Goal: Task Accomplishment & Management: Use online tool/utility

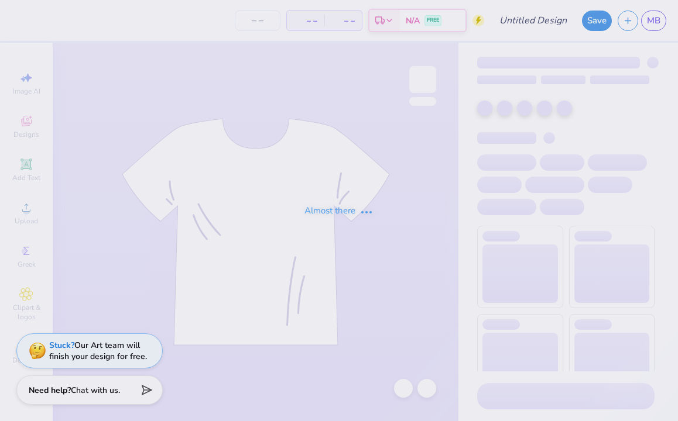
type input "Ignite Fall"
type input "24"
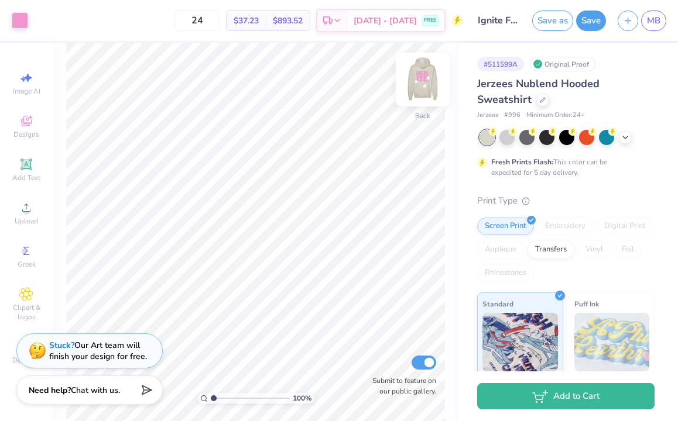
click at [428, 78] on img at bounding box center [422, 79] width 47 height 47
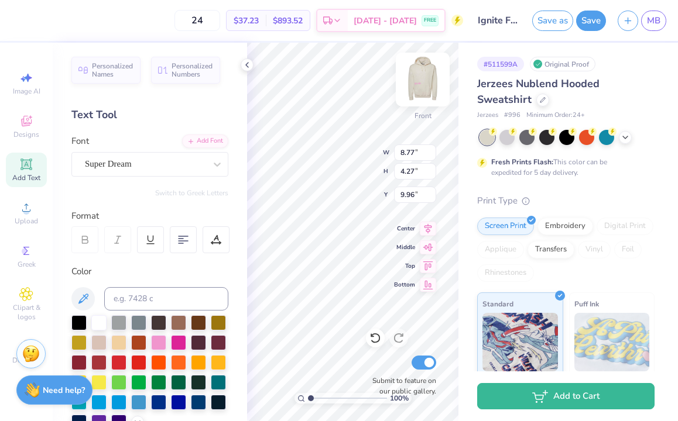
type input "13.61"
type input "9.57"
type input "9.35"
type input "17.39"
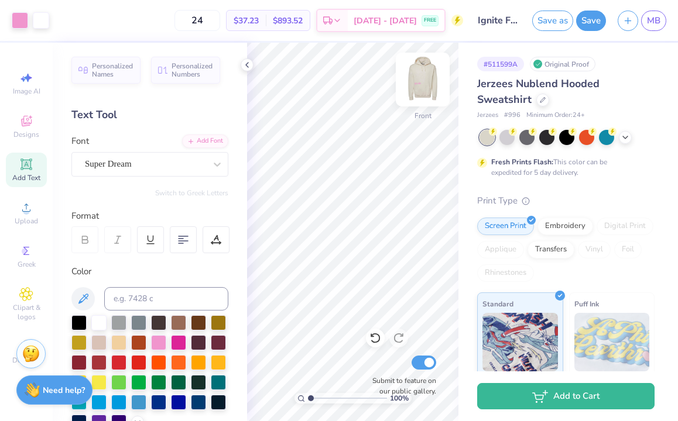
click at [428, 70] on img at bounding box center [422, 79] width 47 height 47
type input "4.74"
type input "5.23"
type input "9.26"
click at [26, 164] on icon at bounding box center [26, 164] width 9 height 9
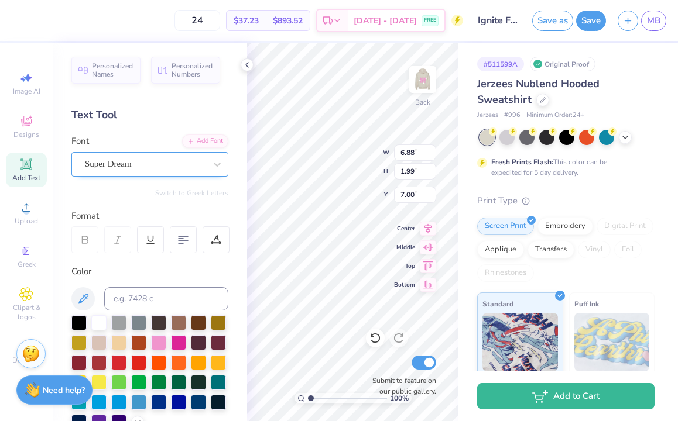
click at [185, 162] on div "Super Dream" at bounding box center [145, 164] width 123 height 18
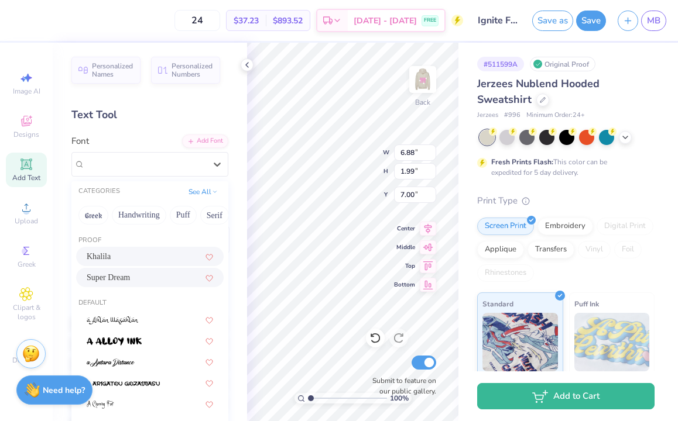
click at [153, 260] on div "Khalila" at bounding box center [150, 256] width 126 height 12
type input "6.23"
type input "1.98"
type input "7.01"
click at [205, 168] on div "Khalila" at bounding box center [145, 164] width 123 height 18
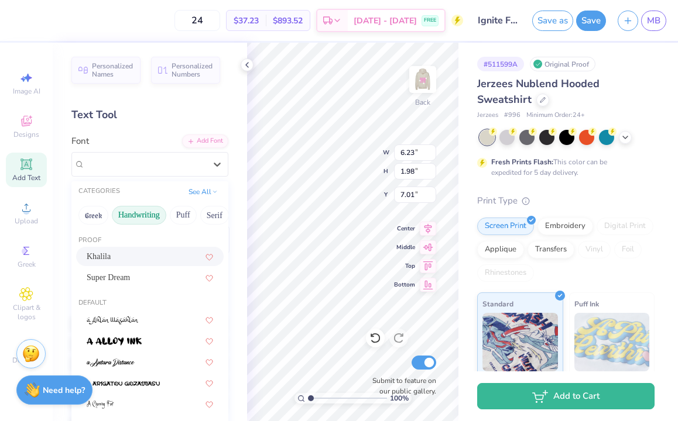
click at [139, 211] on button "Handwriting" at bounding box center [139, 215] width 54 height 19
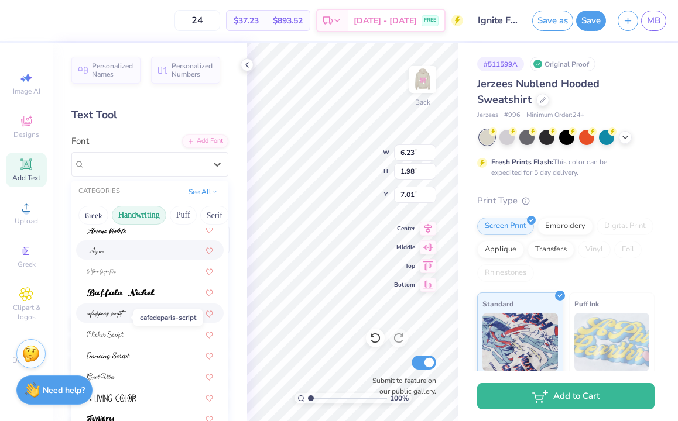
scroll to position [94, 0]
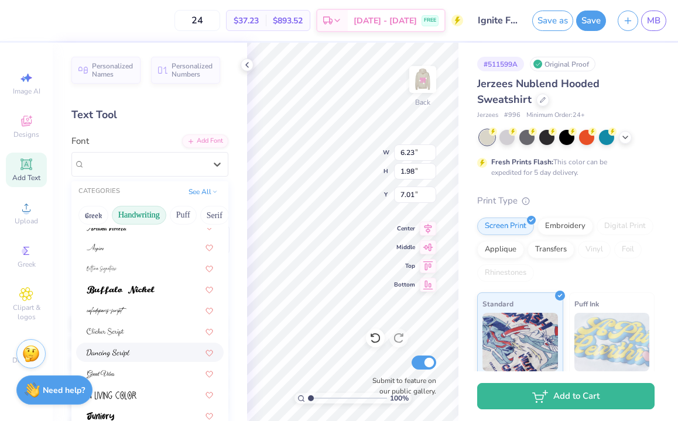
click at [126, 351] on img at bounding box center [108, 353] width 43 height 8
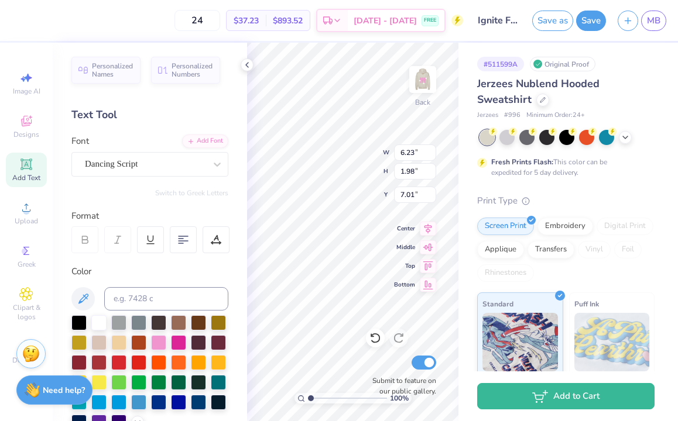
type input "6.17"
type input "2.37"
type input "6.81"
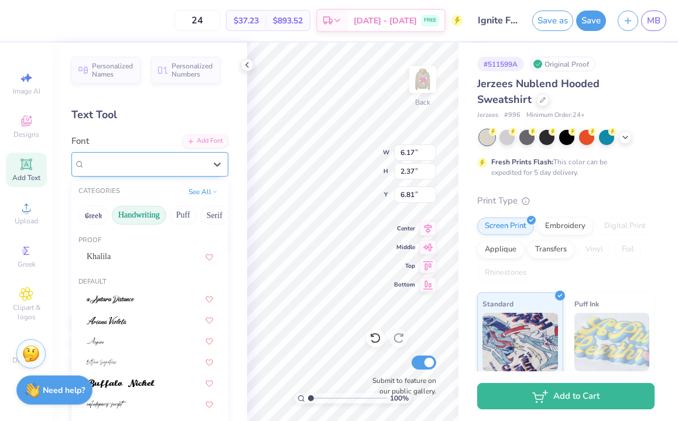
click at [168, 166] on div "Dancing Script" at bounding box center [145, 164] width 123 height 18
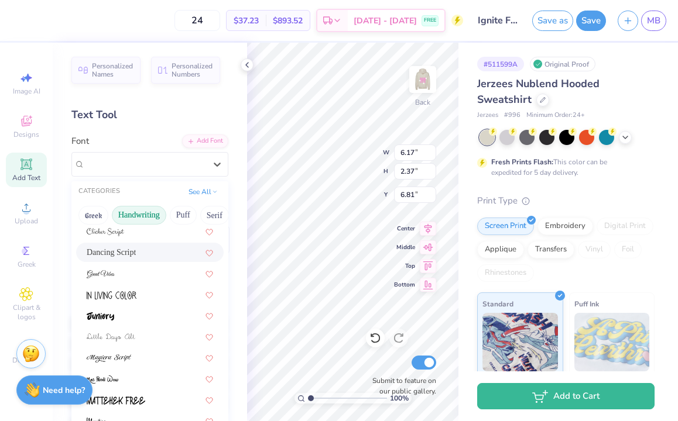
scroll to position [195, 0]
click at [157, 339] on div at bounding box center [150, 335] width 126 height 12
type input "8.84"
type input "2.01"
type input "7.00"
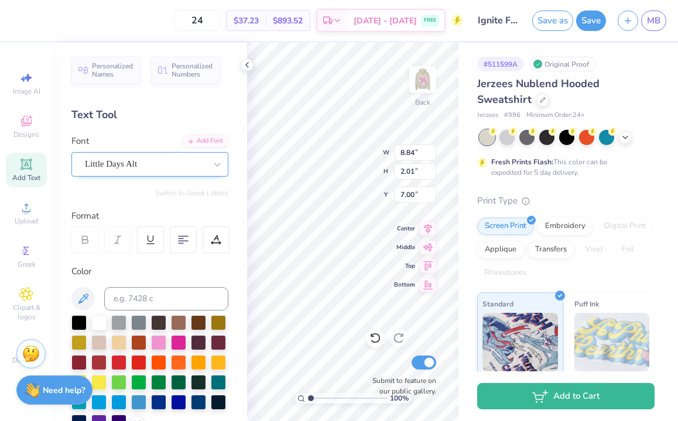
click at [171, 166] on div "Little Days Alt" at bounding box center [145, 164] width 123 height 18
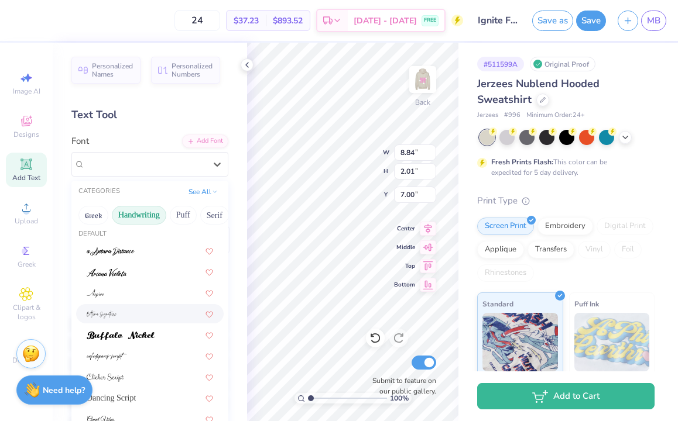
scroll to position [54, 0]
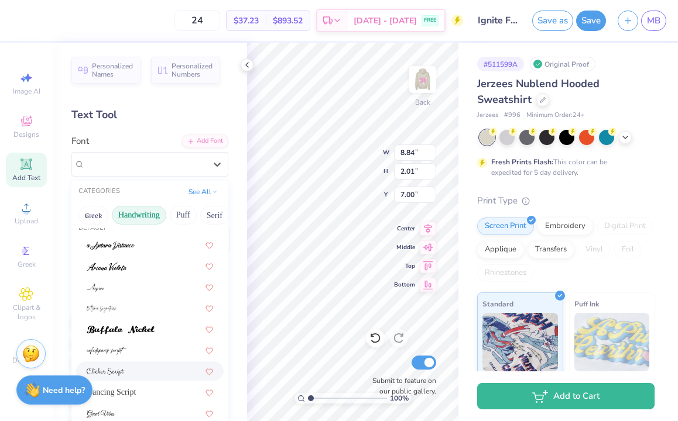
click at [148, 370] on div at bounding box center [150, 371] width 126 height 12
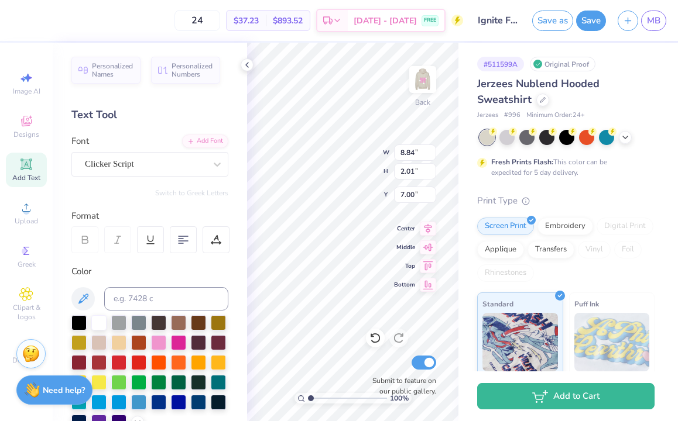
type input "7.82"
type input "3.22"
type input "6.39"
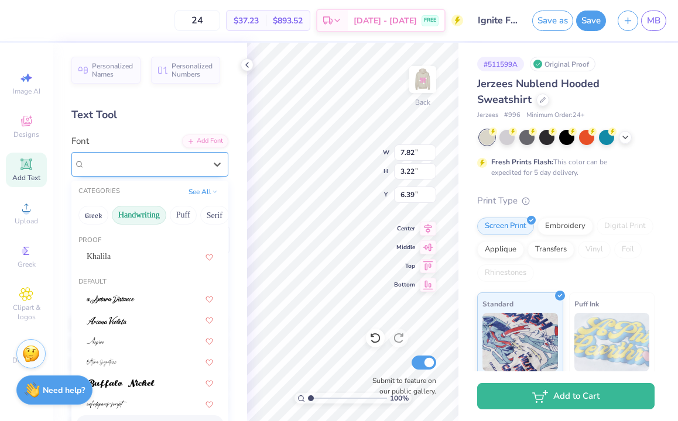
click at [172, 170] on div "Clicker Script" at bounding box center [145, 164] width 123 height 18
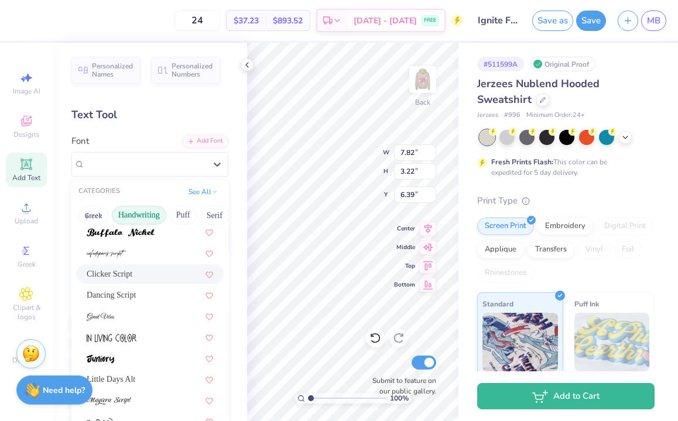
scroll to position [152, 0]
click at [152, 291] on div "Dancing Script" at bounding box center [150, 294] width 126 height 12
type input "6.17"
type input "2.37"
type input "6.81"
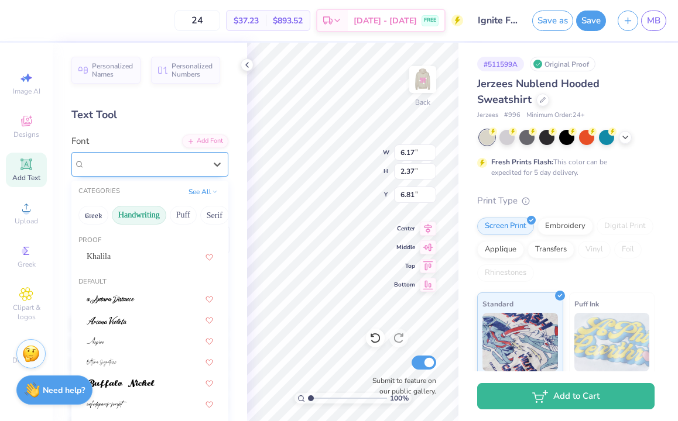
click at [164, 166] on div "Dancing Script" at bounding box center [145, 164] width 123 height 18
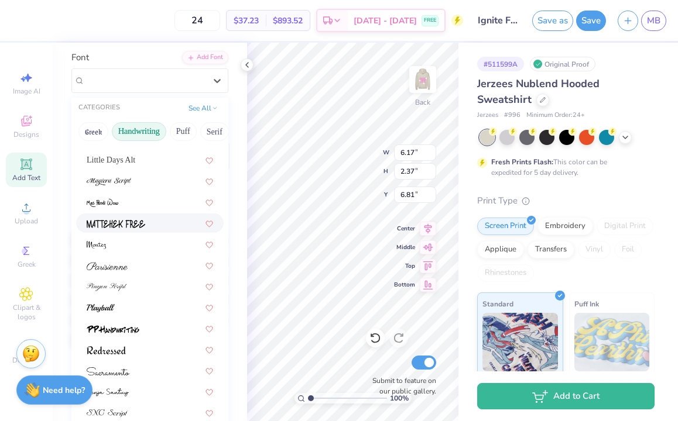
scroll to position [90, 0]
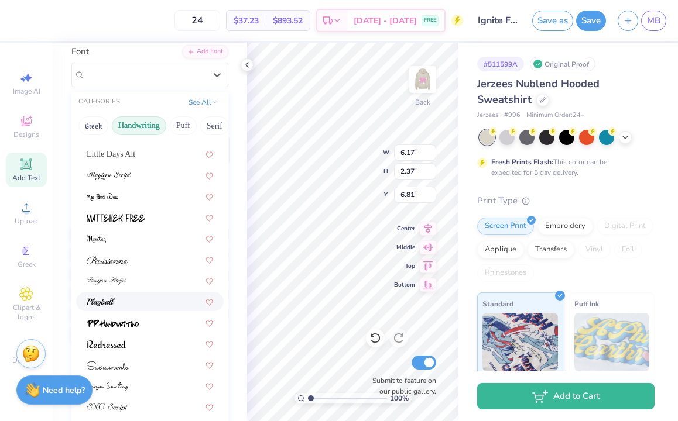
click at [157, 298] on div at bounding box center [150, 301] width 126 height 12
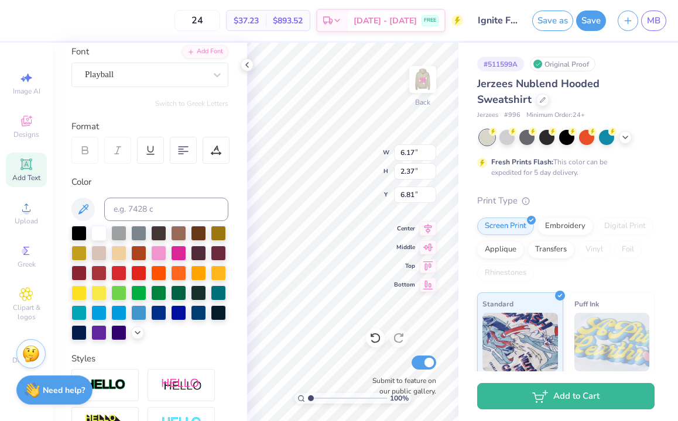
type input "7.78"
type input "2.09"
type input "6.96"
type textarea "T"
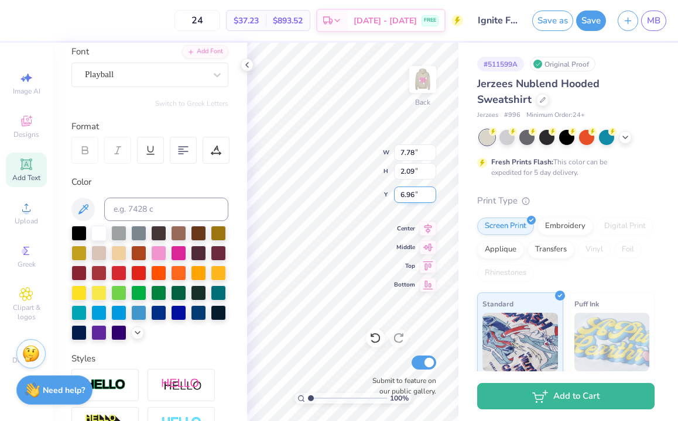
type textarea "i"
type textarea "Ignite"
click at [158, 253] on div at bounding box center [158, 252] width 15 height 15
type input "3.12"
type input "1.43"
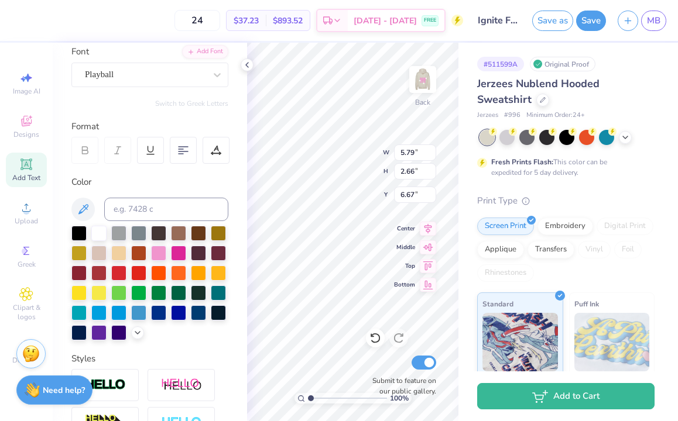
type input "7.90"
type input "3.00"
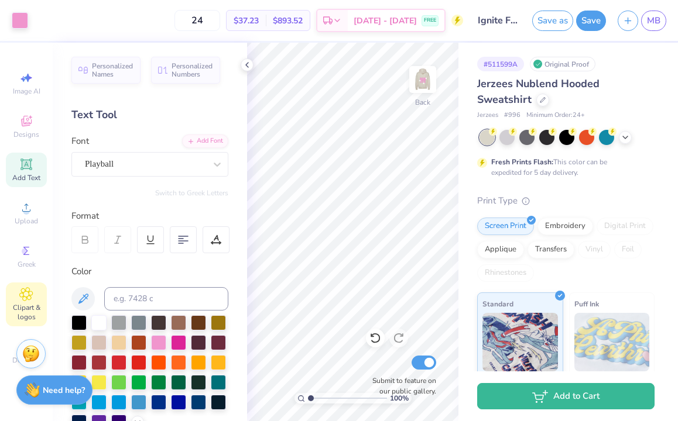
click at [25, 298] on icon at bounding box center [25, 294] width 13 height 14
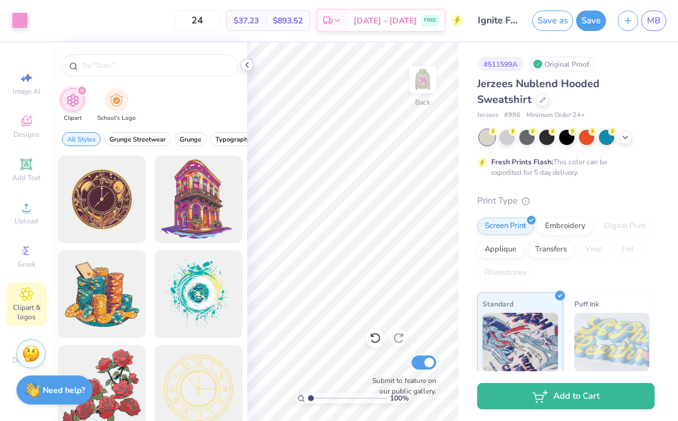
click at [247, 61] on icon at bounding box center [246, 64] width 9 height 9
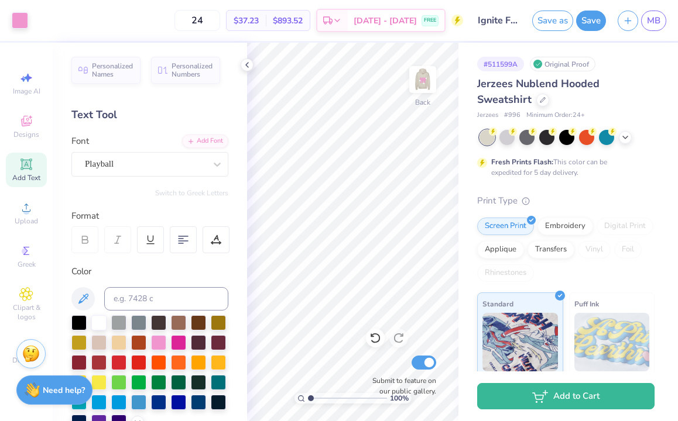
click at [210, 199] on div "Art colors 24 $37.23 Per Item $893.52 Total Est. Delivery Sep 7 - 10 FREE Desig…" at bounding box center [339, 210] width 678 height 421
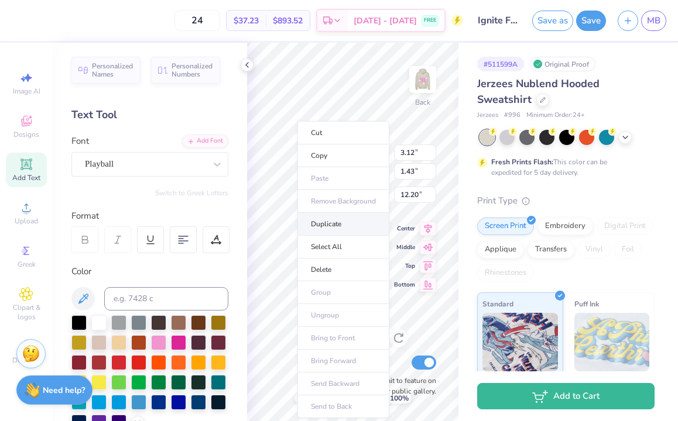
click at [328, 228] on li "Duplicate" at bounding box center [343, 224] width 92 height 23
type input "13.20"
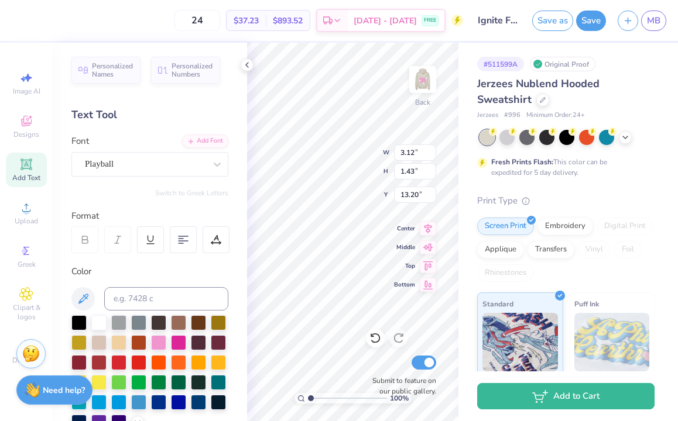
type textarea "National"
type input "13.63"
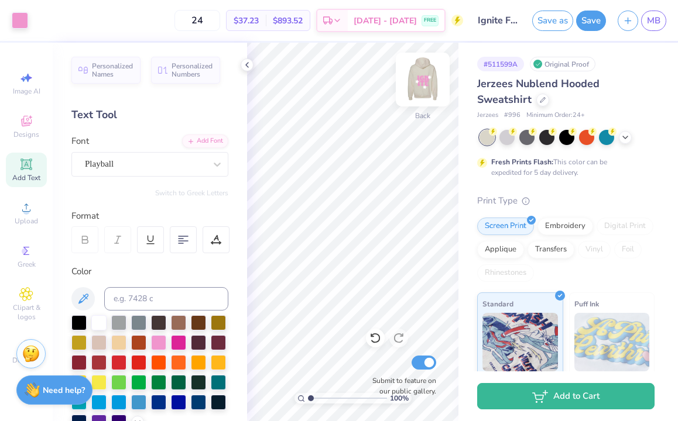
click at [423, 78] on img at bounding box center [422, 79] width 47 height 47
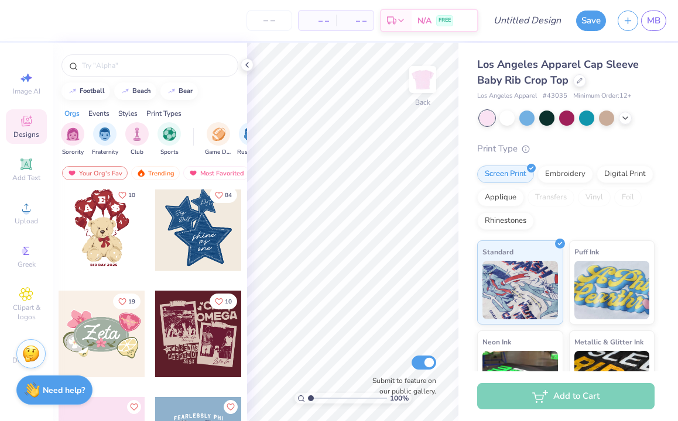
scroll to position [222, 0]
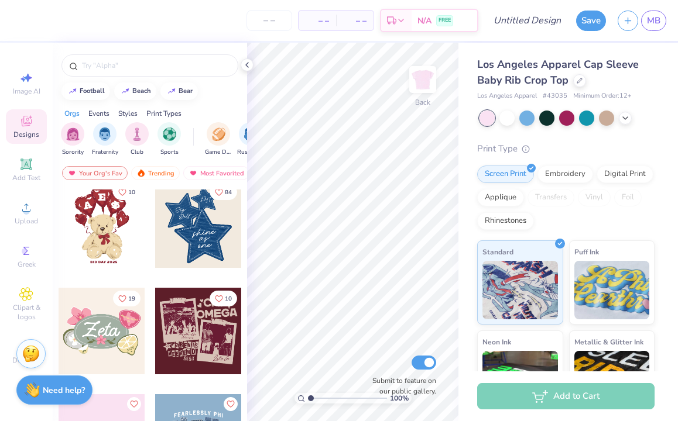
click at [106, 335] on div at bounding box center [102, 331] width 87 height 87
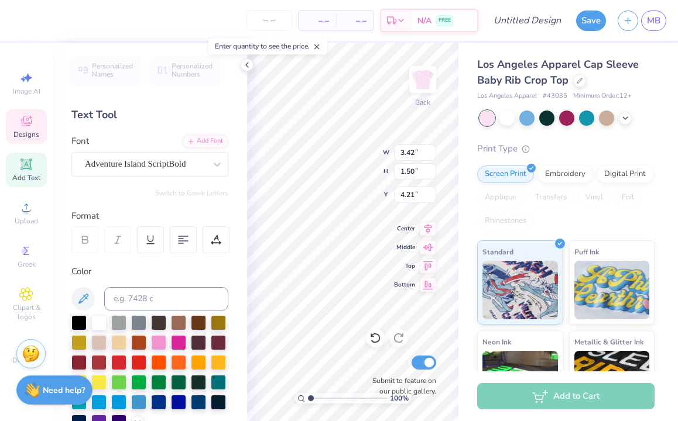
scroll to position [0, 0]
type textarea "Ignite"
type input "3.57"
type input "1.82"
type input "4.29"
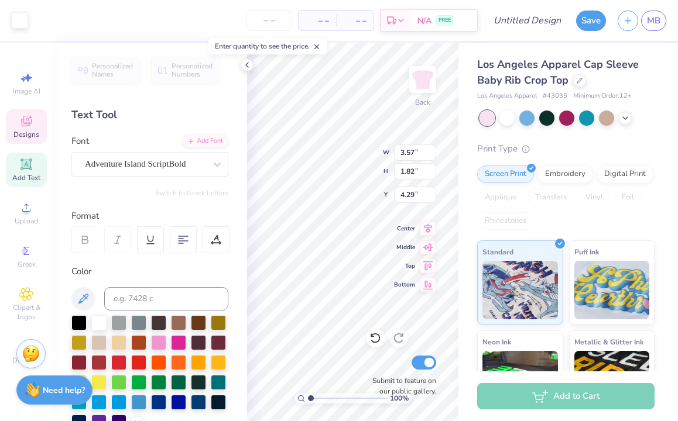
type input "3.57"
type input "1.82"
type input "4.29"
type input "5.71"
type input "0.66"
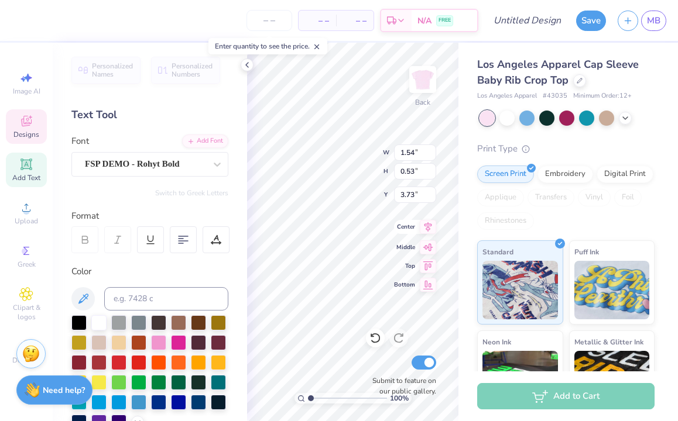
type input "1.01"
type input "5.20"
type input "1.13"
type input "1.25"
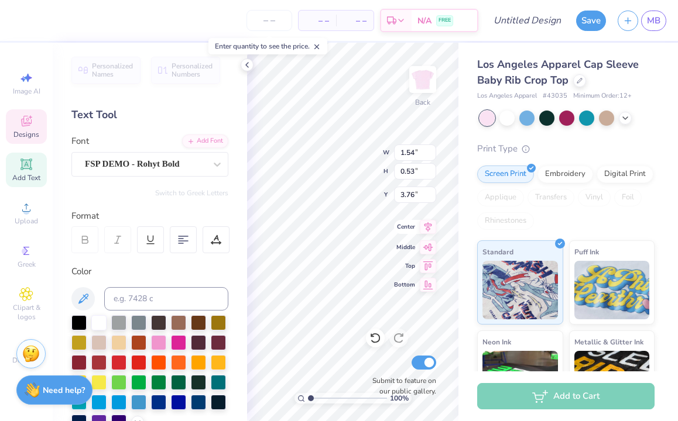
type input "3.50"
type input "1.54"
type input "0.53"
type input "1.84"
type input "1.13"
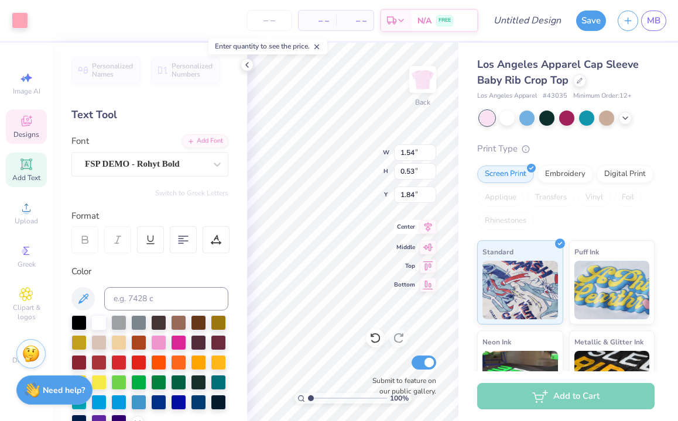
type input "1.25"
type input "3.50"
click at [30, 305] on span "Clipart & logos" at bounding box center [26, 312] width 41 height 19
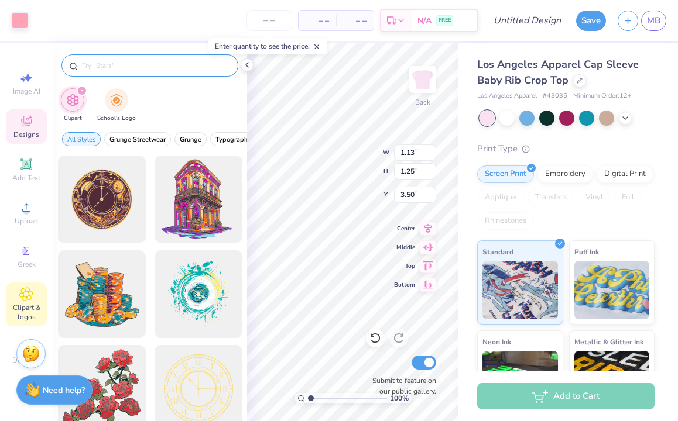
click at [147, 60] on input "text" at bounding box center [156, 66] width 150 height 12
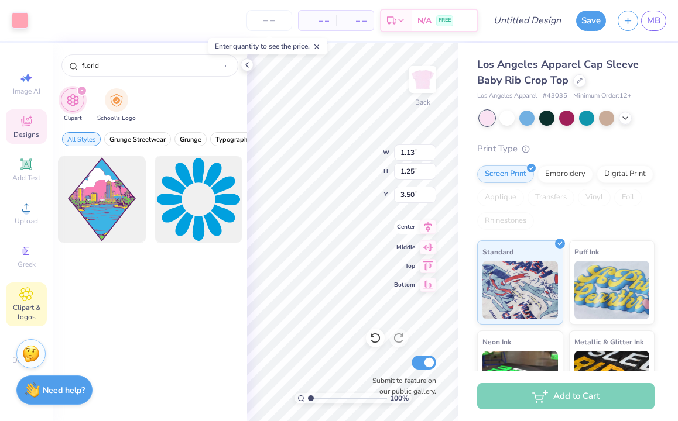
type input "florid"
click at [25, 125] on icon at bounding box center [26, 123] width 9 height 8
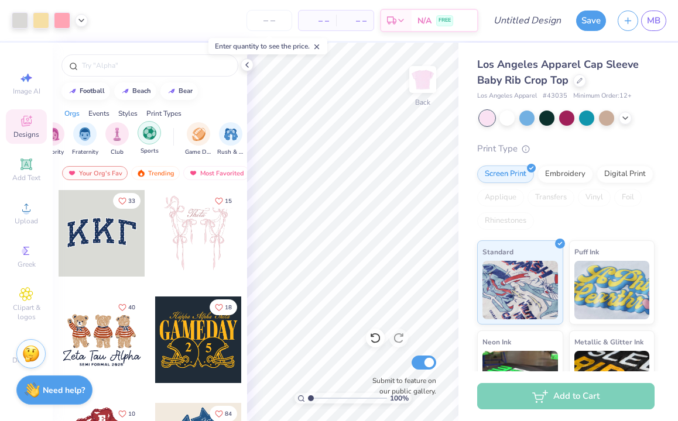
scroll to position [0, 0]
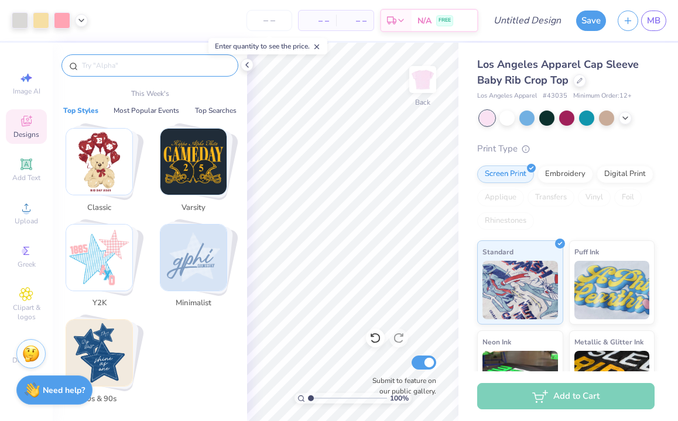
click at [149, 70] on input "text" at bounding box center [156, 66] width 150 height 12
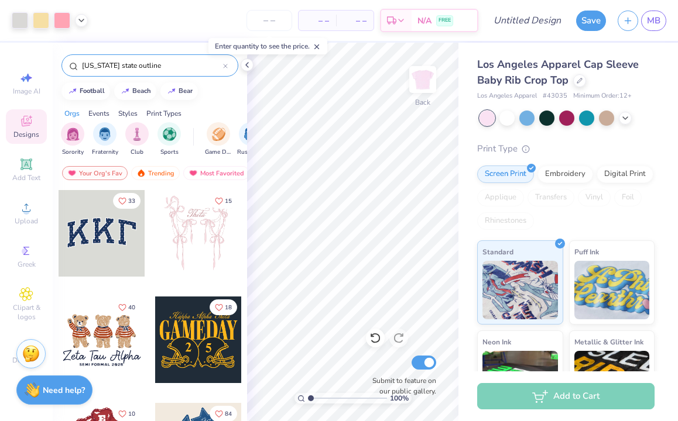
type input "florida state outline"
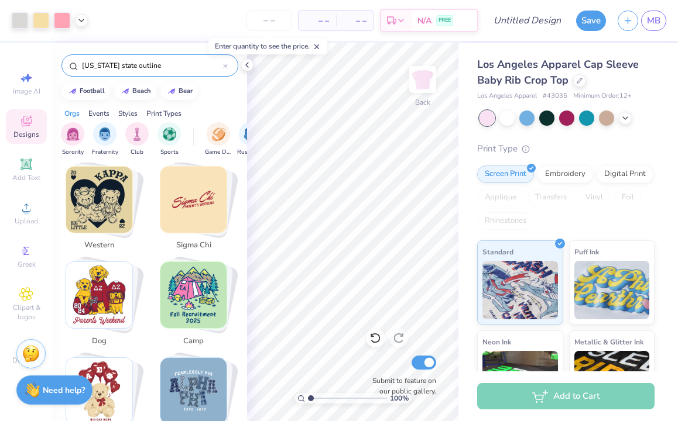
scroll to position [665, 0]
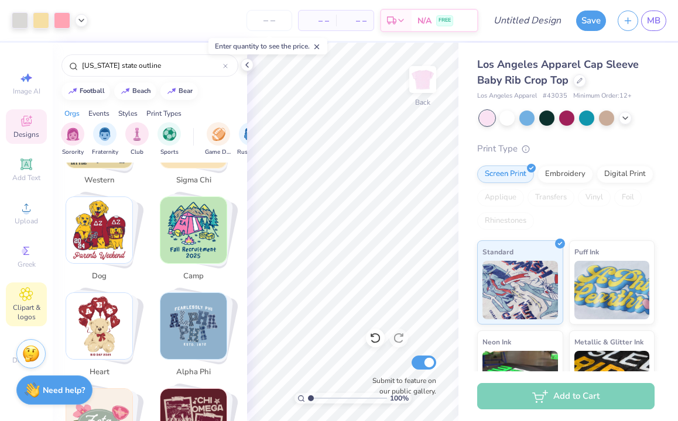
click at [25, 307] on span "Clipart & logos" at bounding box center [26, 312] width 41 height 19
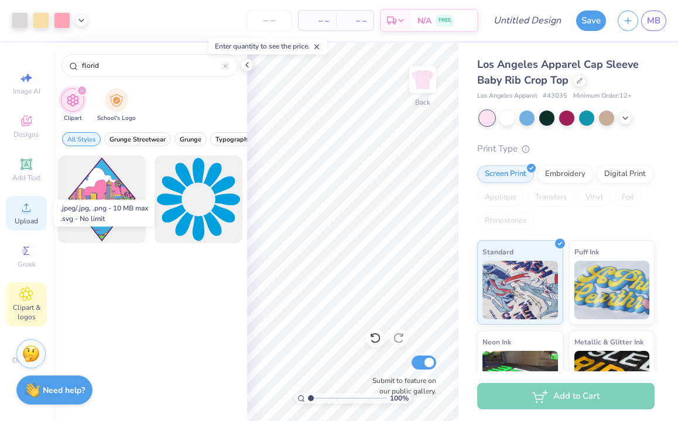
click at [32, 217] on span "Upload" at bounding box center [26, 221] width 23 height 9
click at [22, 216] on div "Upload" at bounding box center [26, 213] width 41 height 35
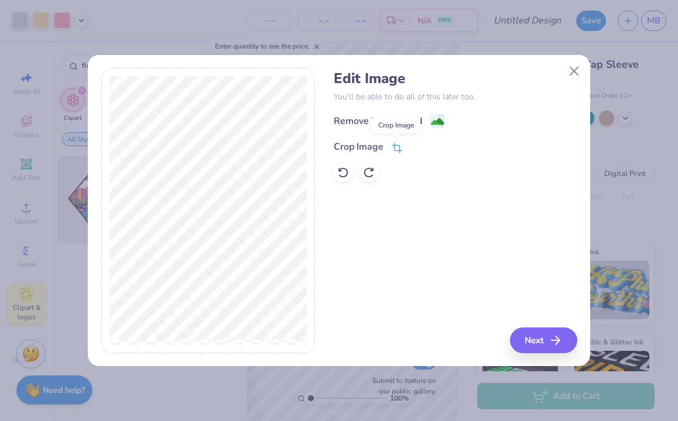
click at [394, 149] on icon at bounding box center [398, 147] width 8 height 8
click at [416, 147] on icon at bounding box center [416, 145] width 7 height 7
click at [409, 122] on div "Remove Background" at bounding box center [378, 122] width 88 height 14
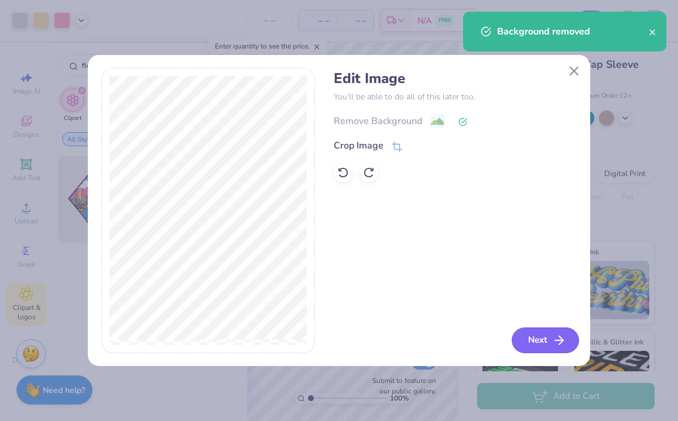
click at [552, 346] on icon "button" at bounding box center [559, 341] width 14 height 14
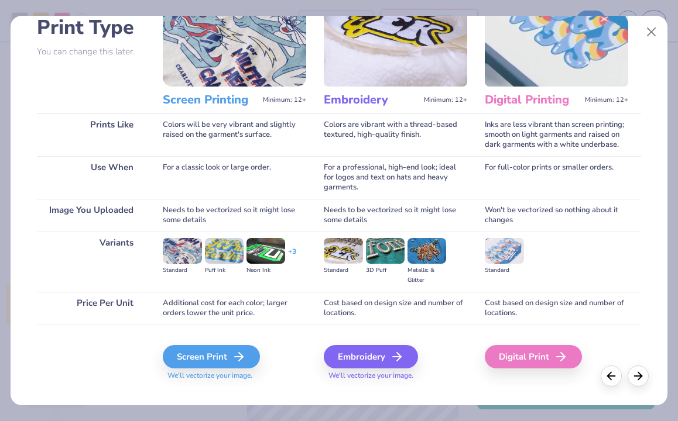
scroll to position [104, 0]
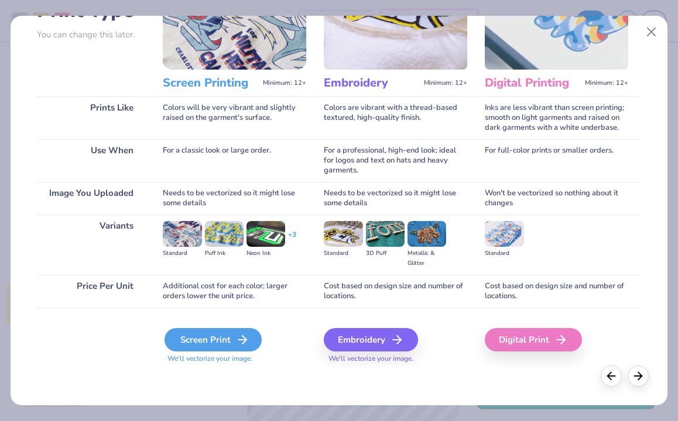
click at [211, 334] on div "Screen Print" at bounding box center [212, 339] width 97 height 23
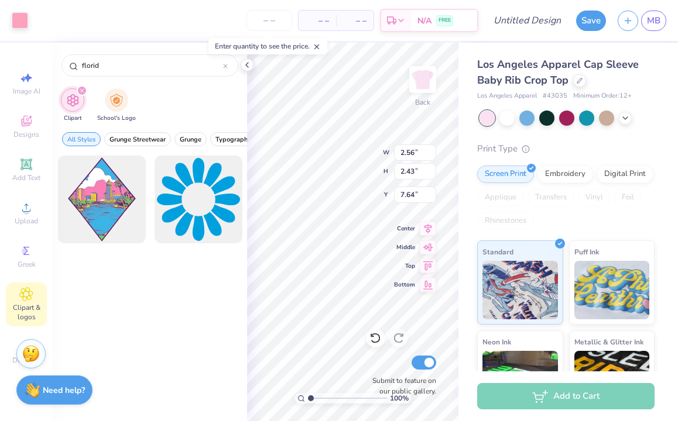
type input "2.56"
type input "2.43"
type input "7.64"
click at [356, 333] on div "100 % Back W 2.56 2.56 " H 2.43 2.43 " Y 7.64 7.64 " Center Middle Top Bottom S…" at bounding box center [352, 232] width 211 height 379
click at [353, 335] on div "100 % Back Submit to feature on our public gallery." at bounding box center [352, 232] width 211 height 379
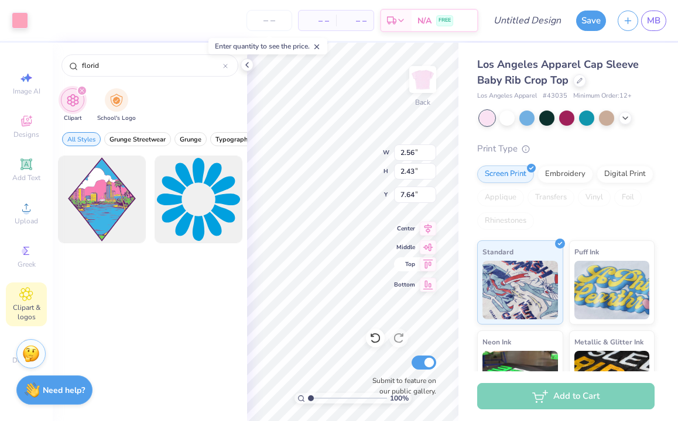
drag, startPoint x: 373, startPoint y: 336, endPoint x: 415, endPoint y: 269, distance: 79.2
click at [415, 269] on div "100 % Back W 2.56 2.56 " H 2.43 2.43 " Y 7.64 7.64 " Center Middle Top Bottom S…" at bounding box center [352, 232] width 211 height 379
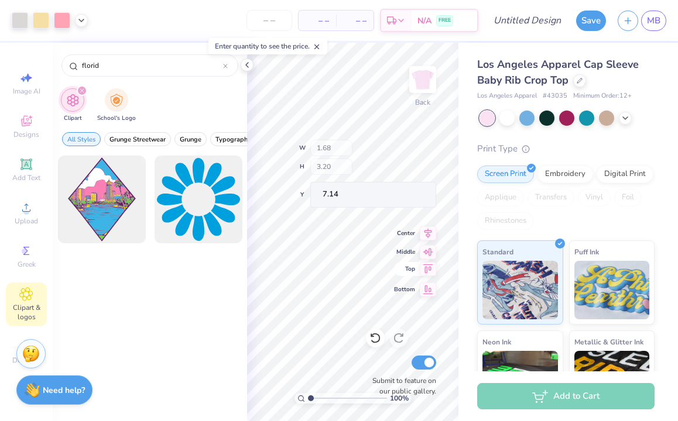
type input "1.68"
type input "3.20"
type input "7.14"
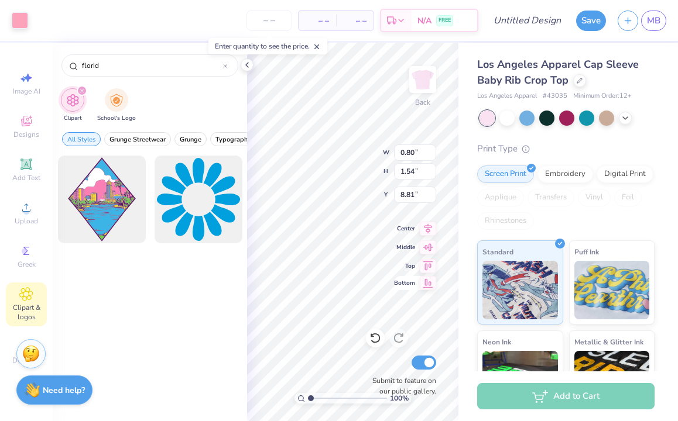
type input "0.80"
type input "1.54"
type input "8.81"
type input "0.93"
type input "1.42"
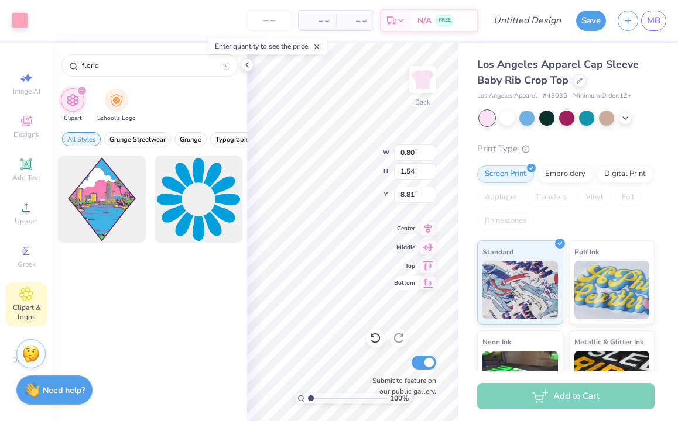
type input "8.88"
click at [394, 228] on span "Center" at bounding box center [404, 227] width 21 height 8
click at [395, 226] on span "Center" at bounding box center [404, 227] width 21 height 8
type input "1.95"
type input "1.69"
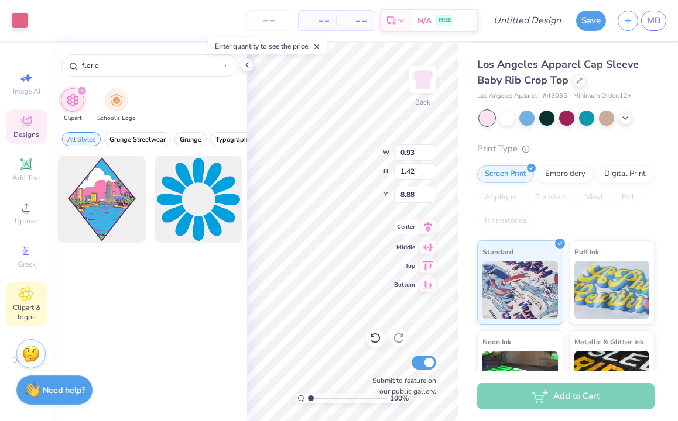
type input "3.28"
type input "0.28"
type input "0.19"
type input "4.20"
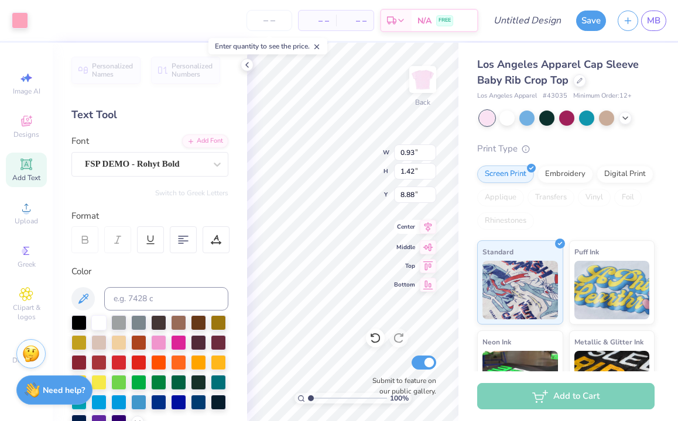
type input "3.34"
type input "0.79"
type input "1.21"
type input "3.57"
click at [397, 221] on div "100 % Back W 0.79 0.79 " H 1.21 1.21 " Y 3.57 3.57 " Center Middle Top Bottom S…" at bounding box center [352, 232] width 211 height 379
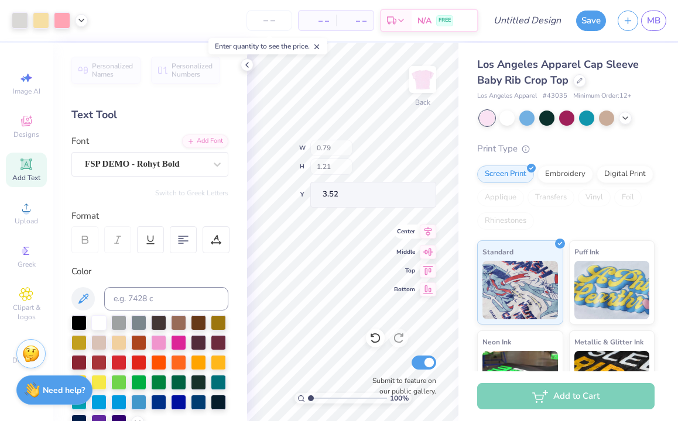
type input "3.52"
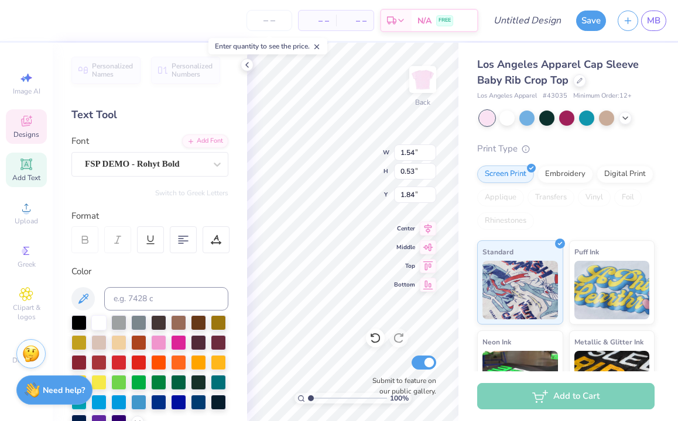
scroll to position [0, 2]
type textarea "AUSTIN"
click at [332, 141] on div "100 % Back W 1.54 1.54 " H 0.53 0.53 " Y 1.84 1.84 " Center Middle Top Bottom S…" at bounding box center [352, 232] width 211 height 379
type input "0.79"
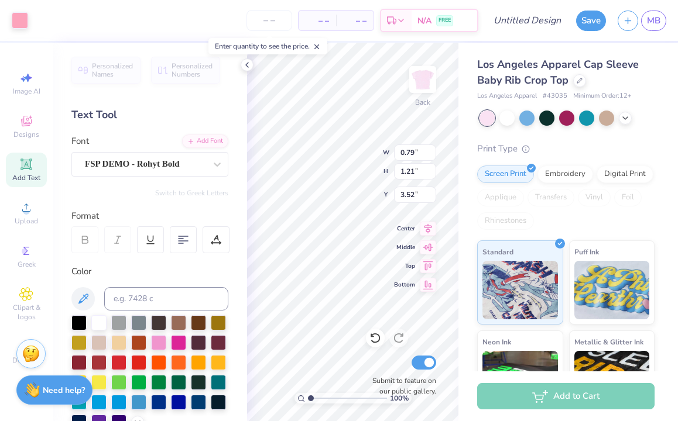
type input "1.21"
type input "3.52"
type input "1.46"
type textarea "Miami, Fl"
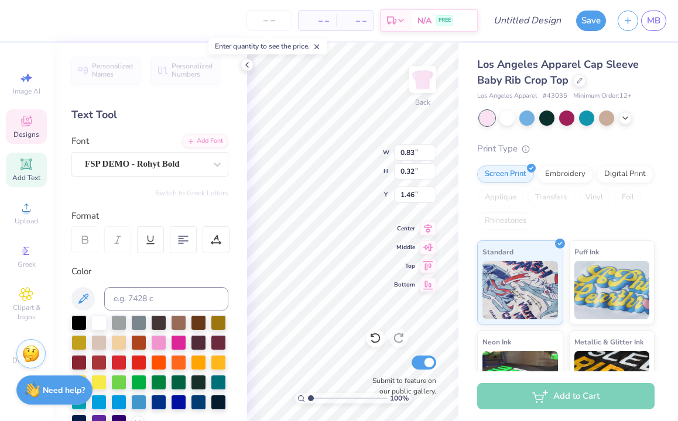
scroll to position [0, 1]
type input "4.09"
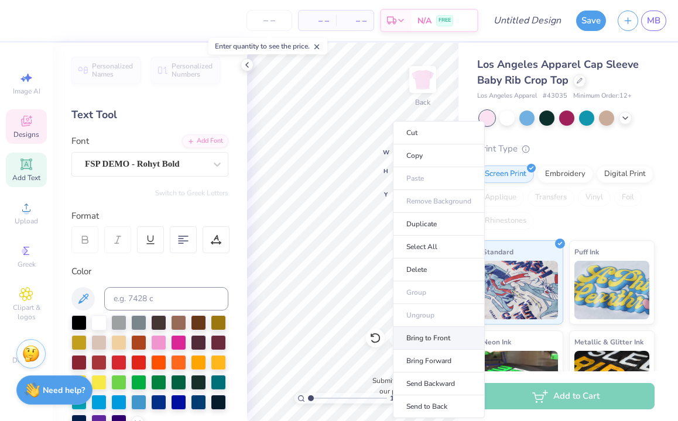
click at [425, 335] on li "Bring to Front" at bounding box center [439, 338] width 92 height 23
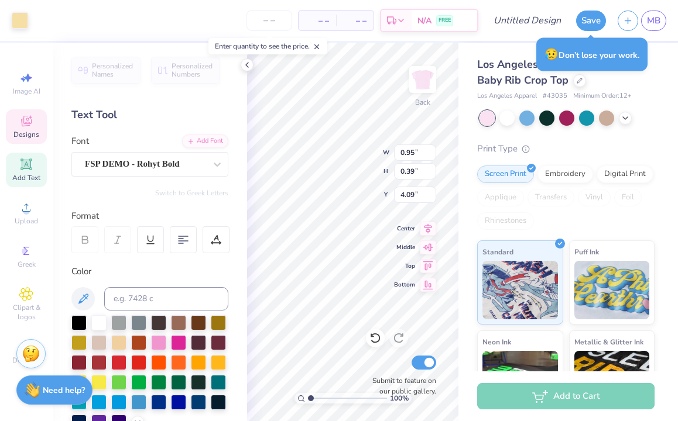
click at [402, 229] on div "100 % Back W 0.95 0.95 " H 0.39 0.39 " Y 4.09 4.09 " Center Middle Top Bottom S…" at bounding box center [352, 232] width 211 height 379
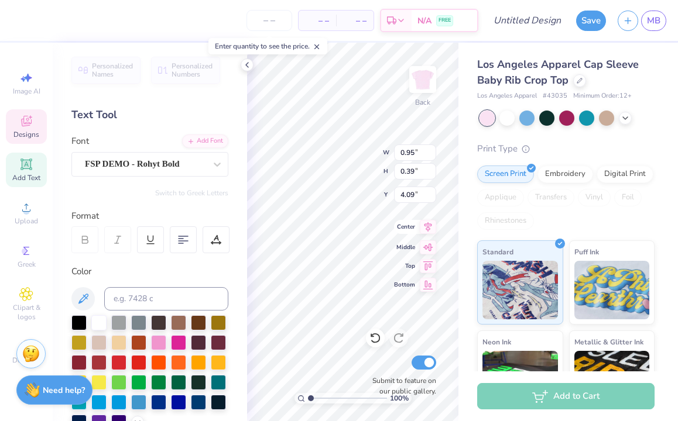
type textarea "Miami, FL, Fl"
type input "1.01"
type textarea "Miami, FL,"
type input "3.88"
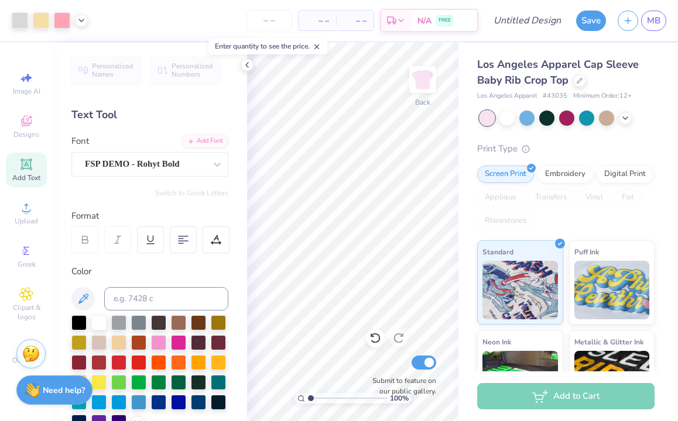
click at [467, 366] on div "Los Angeles Apparel Cap Sleeve Baby Rib Crop Top Los Angeles Apparel # 43035 Mi…" at bounding box center [567, 274] width 219 height 462
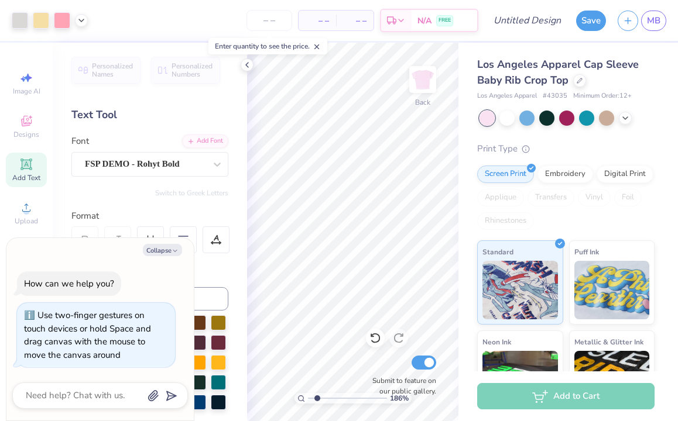
type input "1.92"
type textarea "x"
type input "1.97"
type textarea "x"
type input "1"
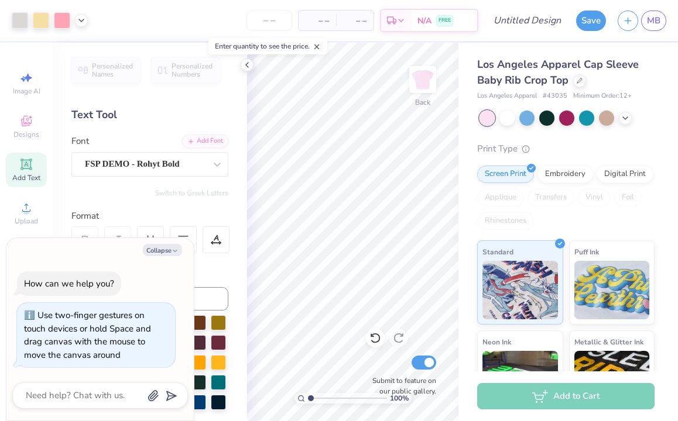
drag, startPoint x: 312, startPoint y: 397, endPoint x: 298, endPoint y: 397, distance: 14.1
click at [308, 397] on input "range" at bounding box center [347, 398] width 79 height 11
click at [245, 67] on icon at bounding box center [246, 64] width 9 height 9
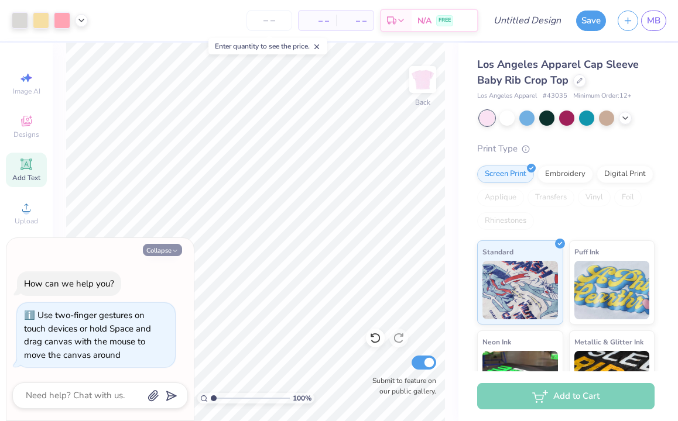
click at [173, 250] on polyline "button" at bounding box center [175, 251] width 4 height 2
type textarea "x"
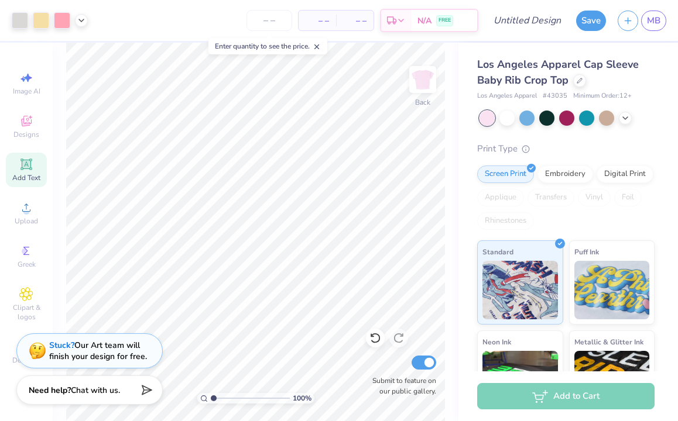
click at [561, 149] on div "Print Type" at bounding box center [565, 148] width 177 height 13
click at [273, 18] on input "number" at bounding box center [269, 20] width 46 height 21
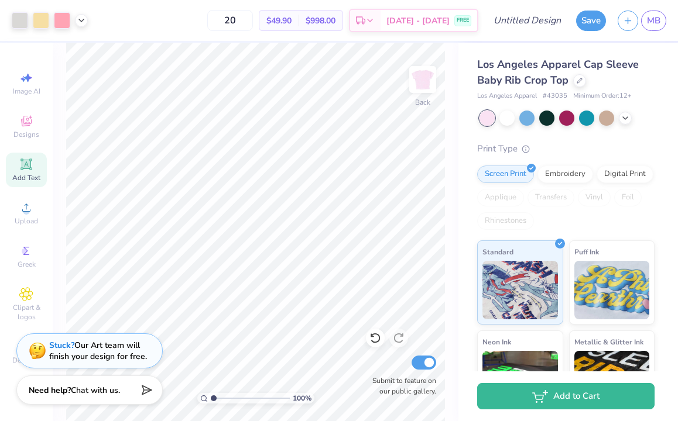
type input "20"
click at [563, 148] on div "Print Type" at bounding box center [565, 148] width 177 height 13
click at [585, 23] on button "Save" at bounding box center [591, 19] width 30 height 20
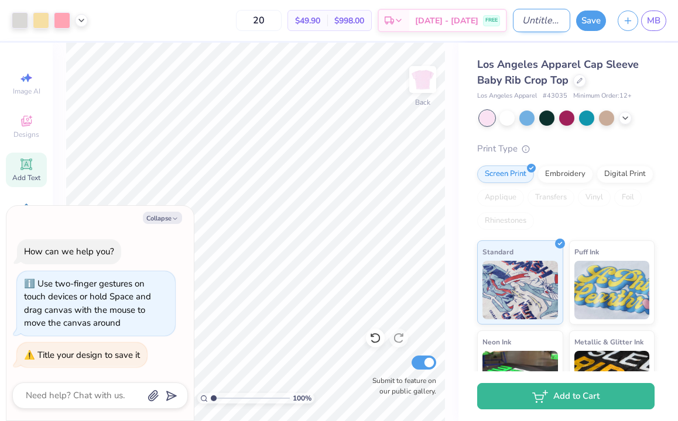
type textarea "x"
click at [555, 22] on input "Design Title" at bounding box center [541, 20] width 57 height 23
type input "Ignite Fall"
click at [592, 24] on button "Save" at bounding box center [591, 19] width 30 height 20
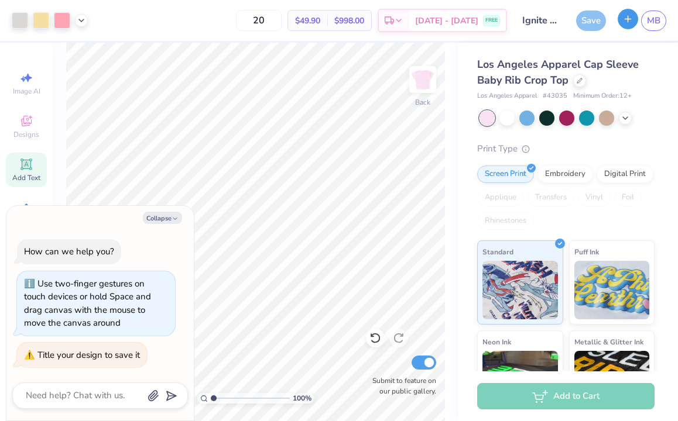
click at [625, 21] on icon "button" at bounding box center [628, 19] width 10 height 10
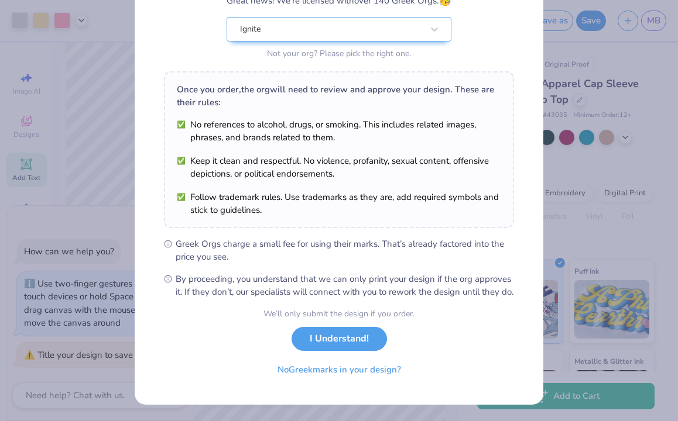
scroll to position [126, 0]
click at [331, 340] on button "I Understand!" at bounding box center [338, 336] width 95 height 24
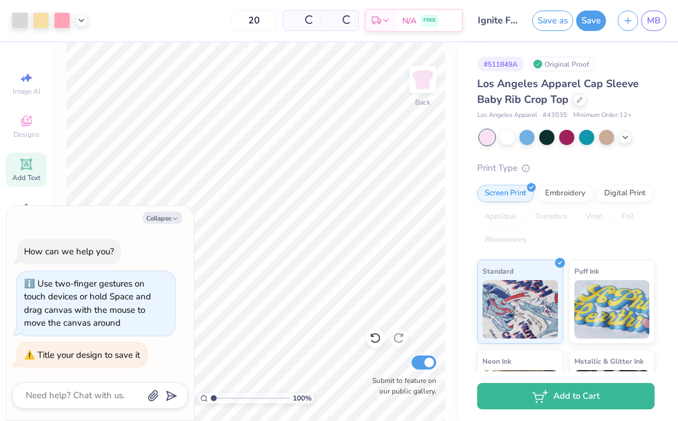
scroll to position [0, 0]
type textarea "x"
click at [628, 23] on button "button" at bounding box center [627, 19] width 20 height 20
type textarea "x"
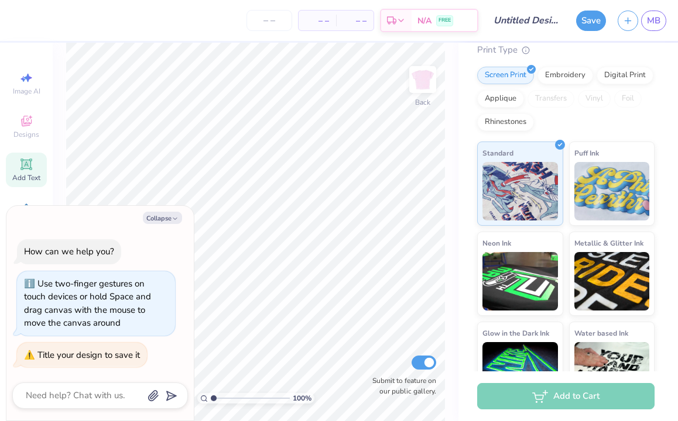
scroll to position [133, 0]
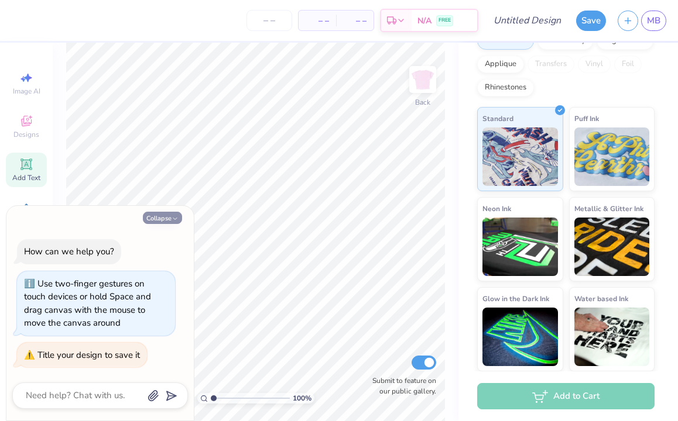
click at [167, 218] on button "Collapse" at bounding box center [162, 218] width 39 height 12
type textarea "x"
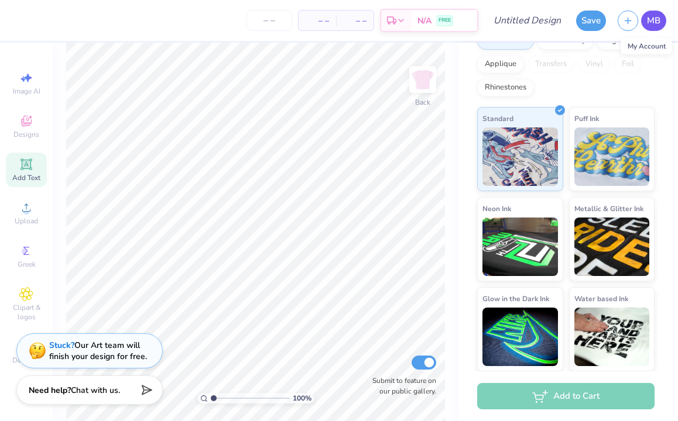
click at [650, 23] on span "MB" at bounding box center [653, 20] width 13 height 13
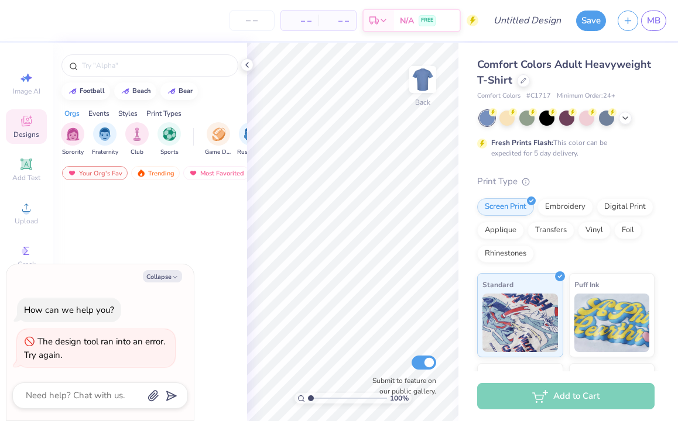
type textarea "x"
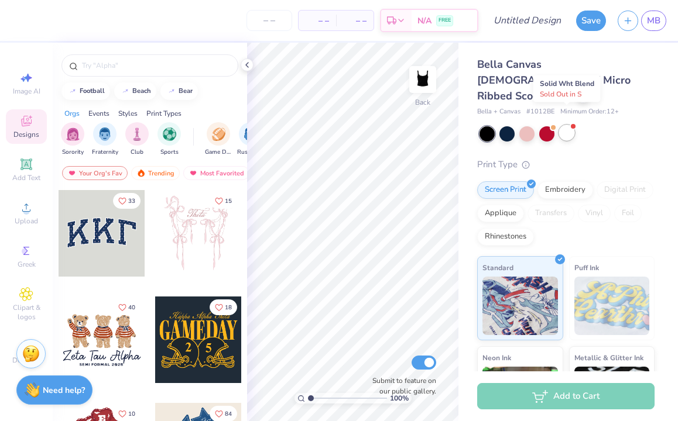
click at [568, 125] on div at bounding box center [566, 132] width 15 height 15
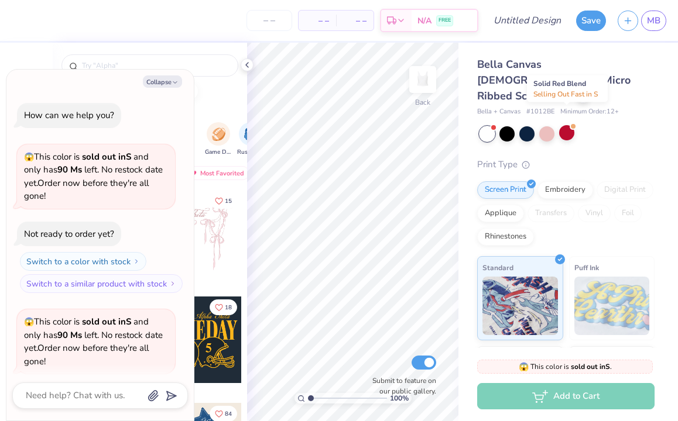
scroll to position [91, 0]
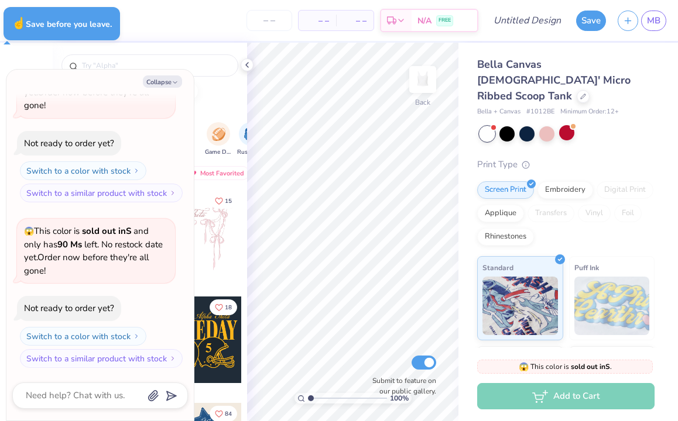
type textarea "x"
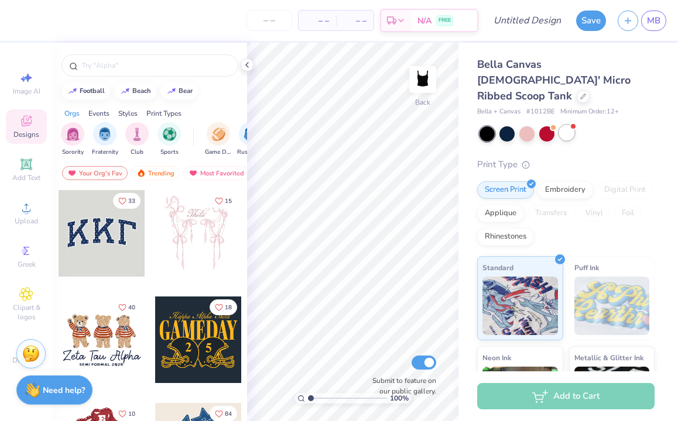
click at [569, 125] on div at bounding box center [566, 132] width 15 height 15
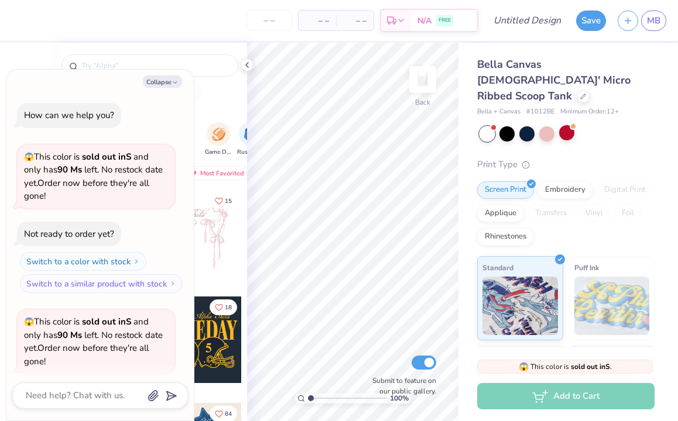
scroll to position [91, 0]
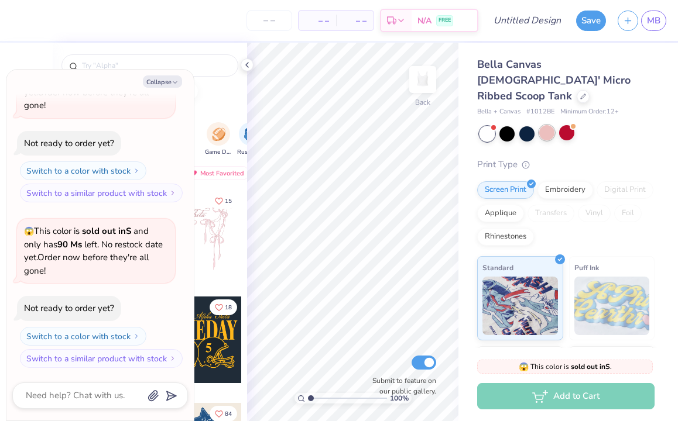
click at [545, 125] on div at bounding box center [546, 132] width 15 height 15
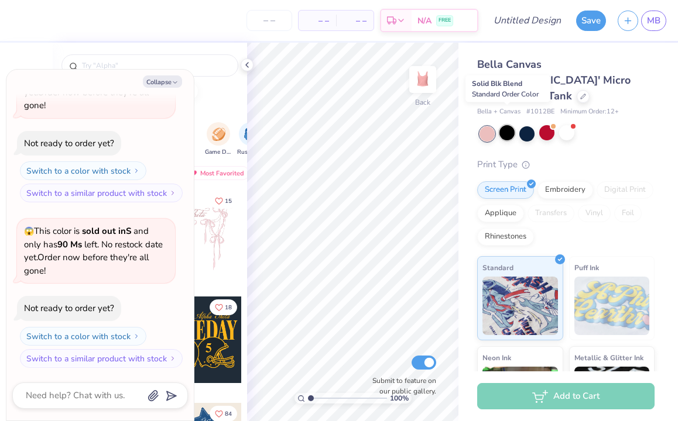
click at [508, 125] on div at bounding box center [506, 132] width 15 height 15
click at [248, 68] on icon at bounding box center [246, 64] width 9 height 9
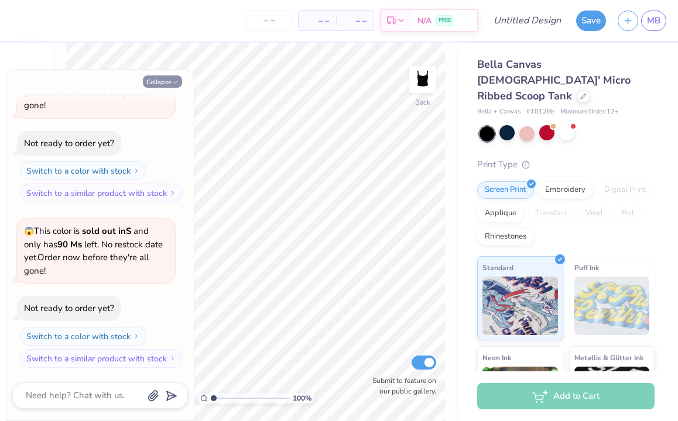
click at [165, 86] on button "Collapse" at bounding box center [162, 81] width 39 height 12
type textarea "x"
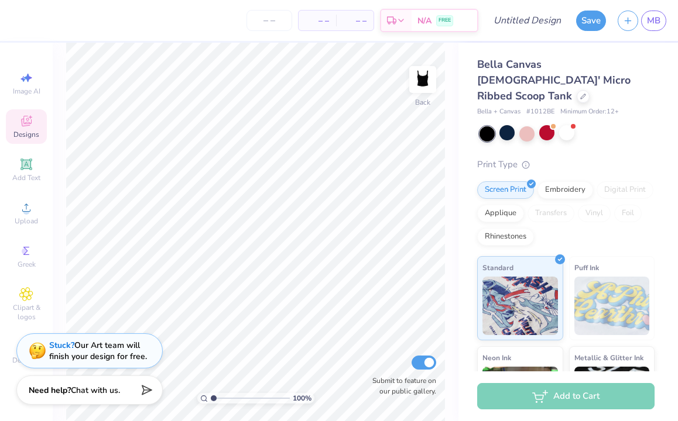
click at [26, 136] on span "Designs" at bounding box center [26, 134] width 26 height 9
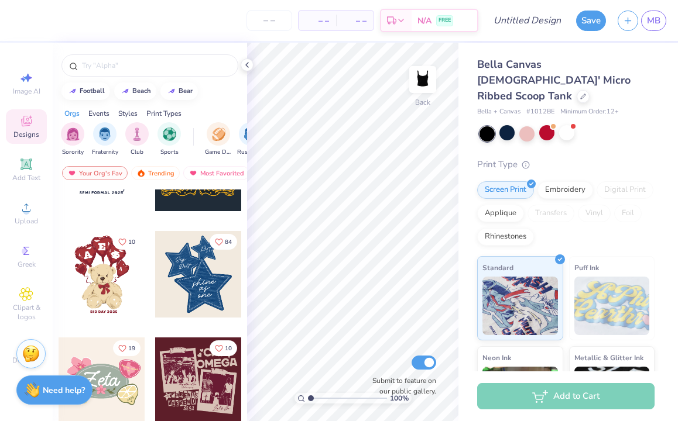
scroll to position [173, 0]
click at [187, 302] on div at bounding box center [198, 274] width 87 height 87
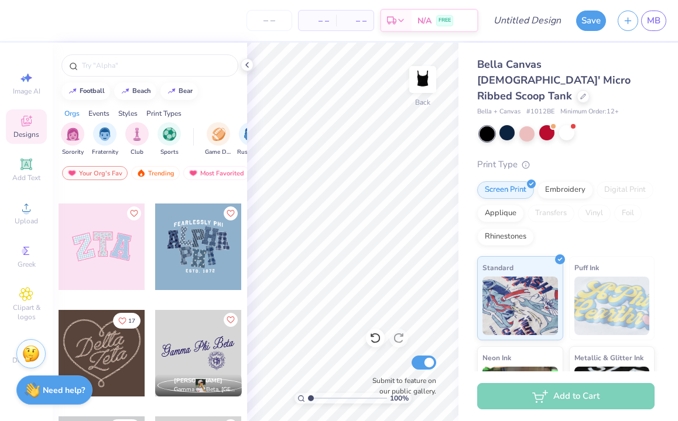
scroll to position [414, 0]
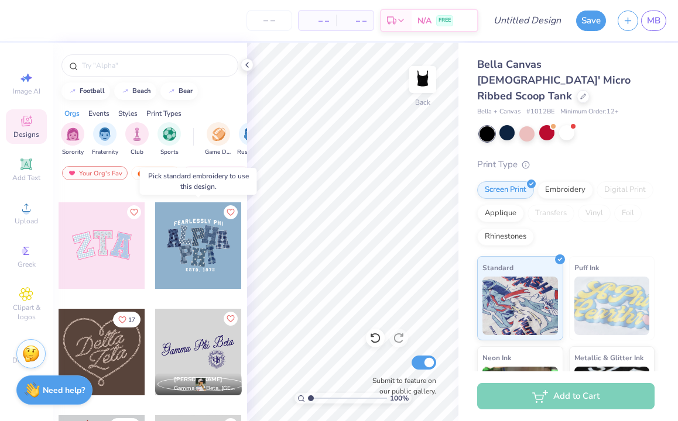
click at [208, 274] on div at bounding box center [198, 245] width 87 height 87
click at [195, 251] on div at bounding box center [198, 245] width 87 height 87
click at [208, 251] on div at bounding box center [198, 245] width 87 height 87
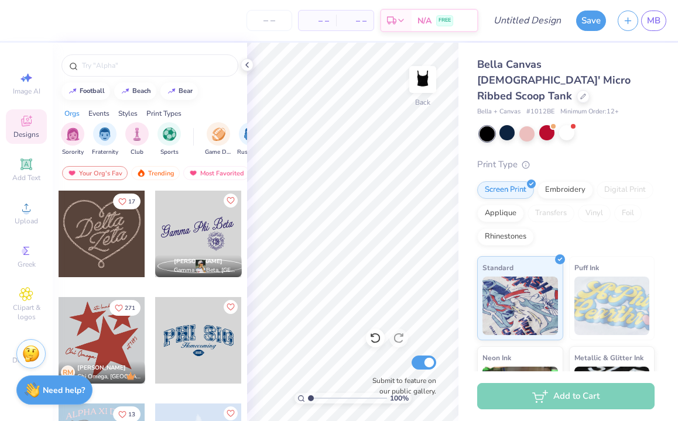
scroll to position [554, 0]
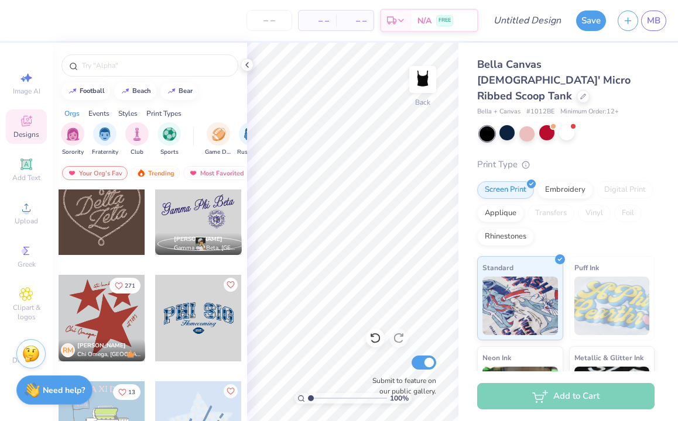
click at [109, 329] on div at bounding box center [102, 318] width 87 height 87
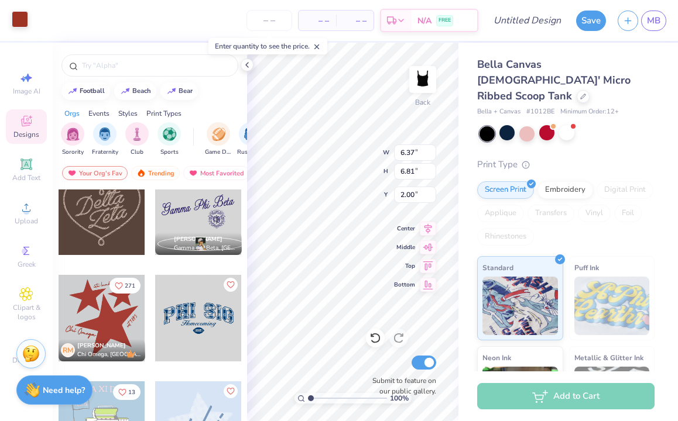
click at [19, 16] on div at bounding box center [20, 19] width 16 height 16
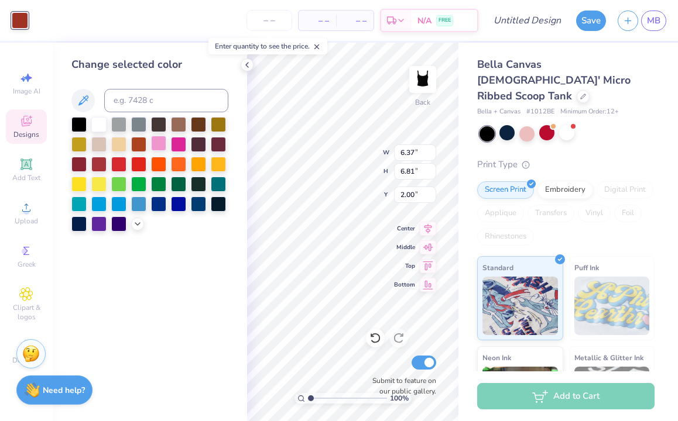
click at [161, 148] on div at bounding box center [158, 143] width 15 height 15
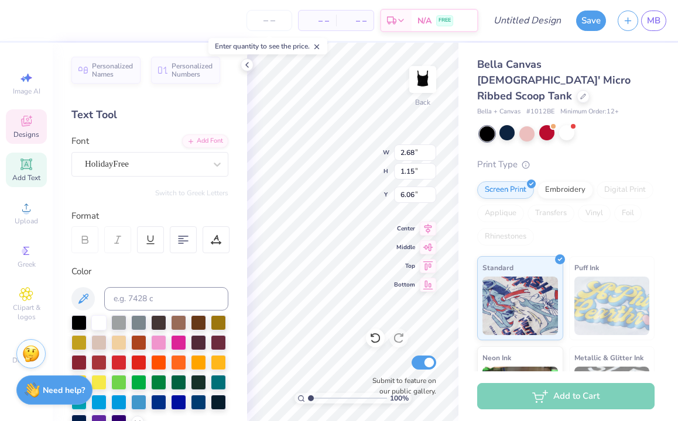
type textarea "C"
type textarea "Umiami"
type input "1.84"
type input "0.72"
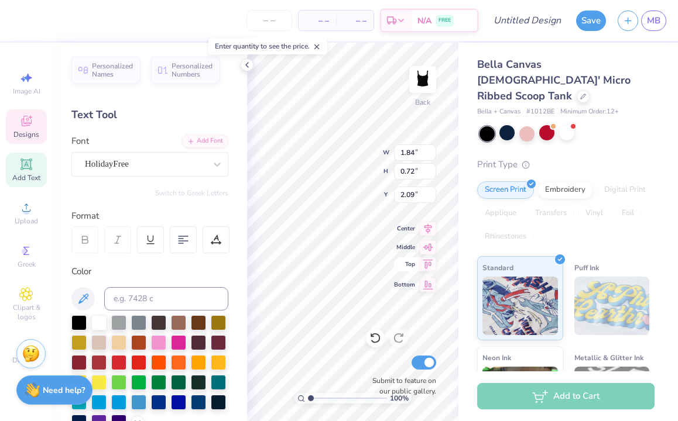
type input "2.09"
type textarea "i"
type textarea "IGNITE"
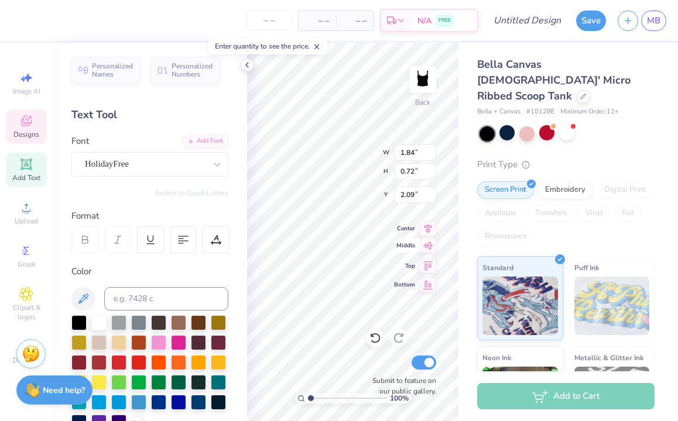
type input "0.87"
type input "1.17"
click at [401, 278] on div "Bottom" at bounding box center [415, 283] width 42 height 14
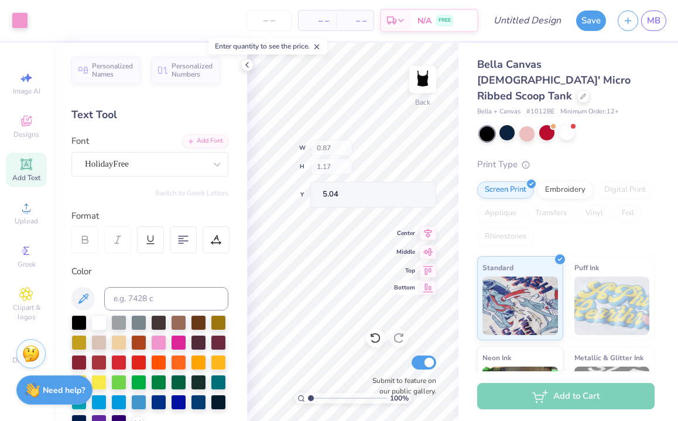
type input "9.33"
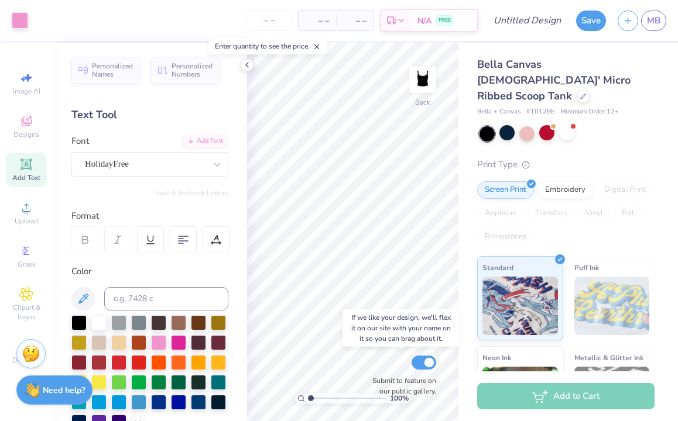
click at [394, 355] on div "Submit to feature on our public gallery." at bounding box center [401, 374] width 70 height 43
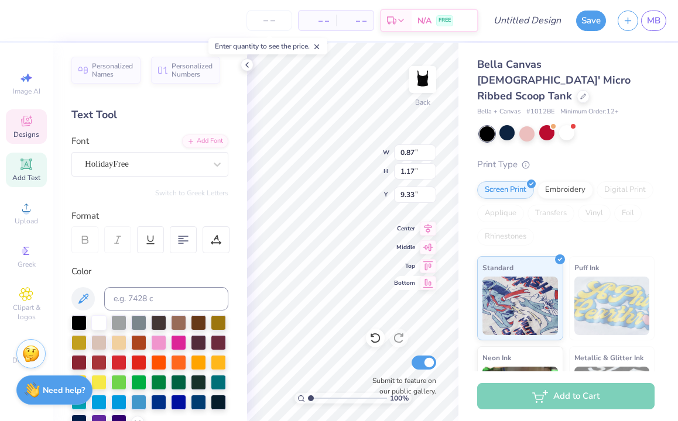
click at [400, 281] on div "100 % Back W 0.87 0.87 " H 1.17 1.17 " Y 9.33 9.33 " Center Middle Top Bottom S…" at bounding box center [352, 232] width 211 height 379
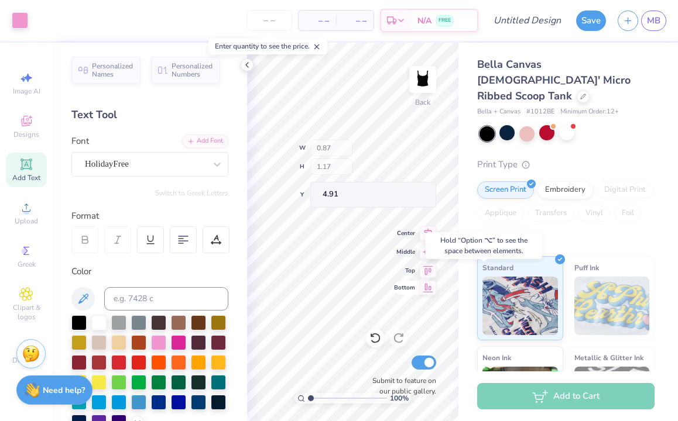
type input "4.91"
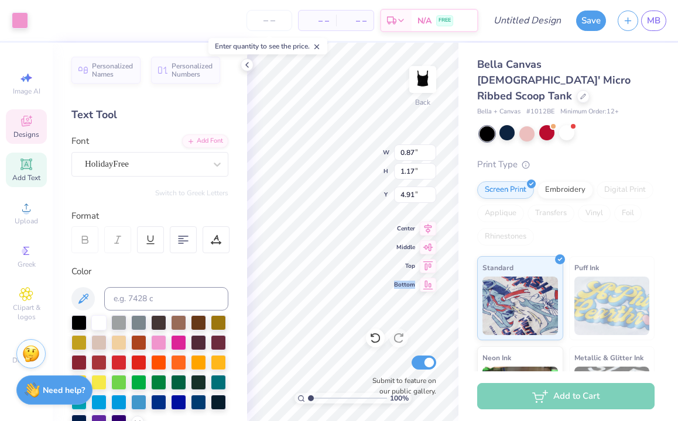
click at [403, 276] on div "100 % Back W 0.87 0.87 " H 1.17 1.17 " Y 4.91 4.91 " Center Middle Top Bottom S…" at bounding box center [352, 232] width 211 height 379
click at [404, 275] on div "100 % Back W 0.87 0.87 " H 1.17 1.17 " Y 4.91 4.91 " Center Middle Top Bottom S…" at bounding box center [352, 232] width 211 height 379
click at [401, 279] on div "Bottom" at bounding box center [415, 283] width 42 height 14
click at [401, 354] on div "Submit to feature on our public gallery." at bounding box center [401, 374] width 70 height 43
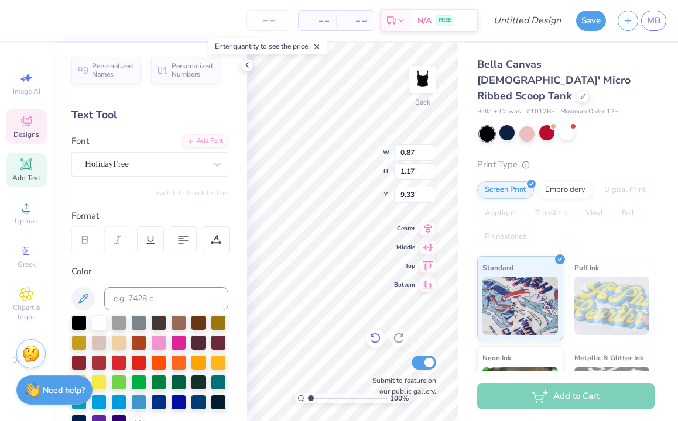
type input "1.61"
type textarea "est 2010"
click at [396, 280] on div "100 % Back W 0.90 0.90 " H 1.16 1.16 " Y 1.62 1.62 " Center Middle Top Bottom S…" at bounding box center [352, 232] width 211 height 379
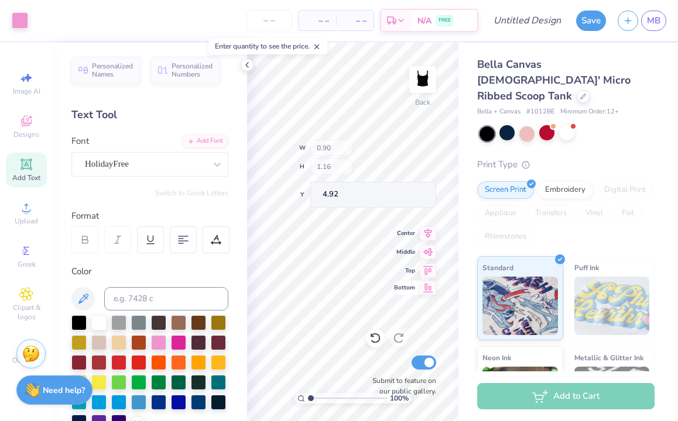
type input "4.92"
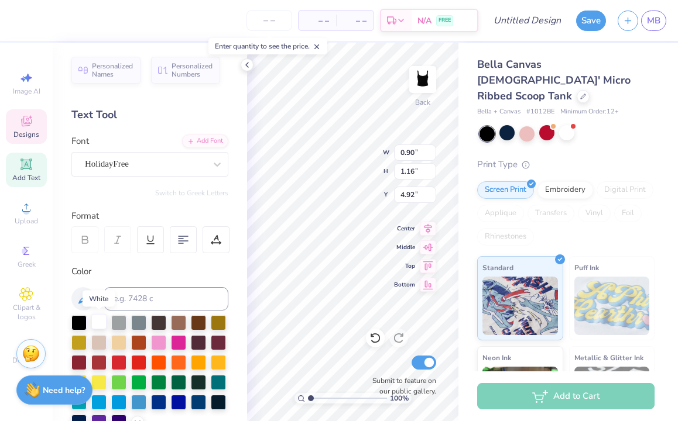
click at [96, 323] on div at bounding box center [98, 321] width 15 height 15
click at [156, 343] on div at bounding box center [158, 341] width 15 height 15
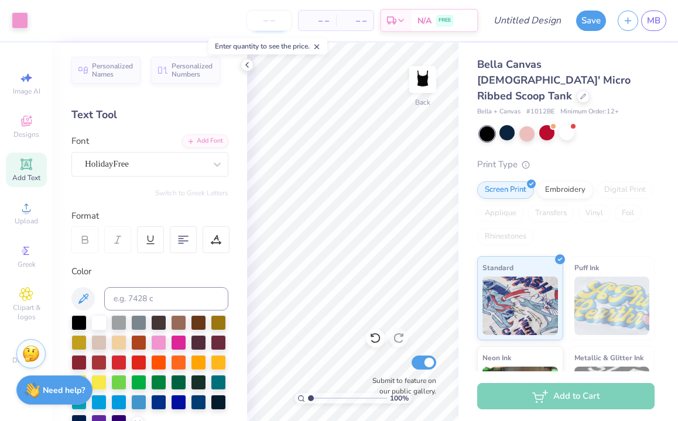
click at [272, 25] on input "number" at bounding box center [269, 20] width 46 height 21
type input "20"
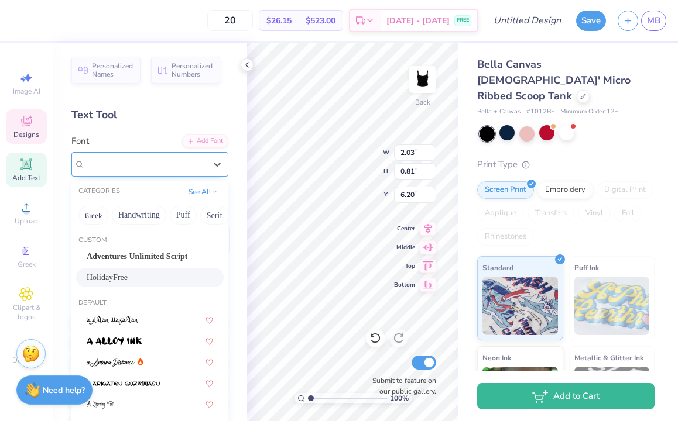
click at [176, 164] on div "HolidayFree" at bounding box center [145, 164] width 123 height 18
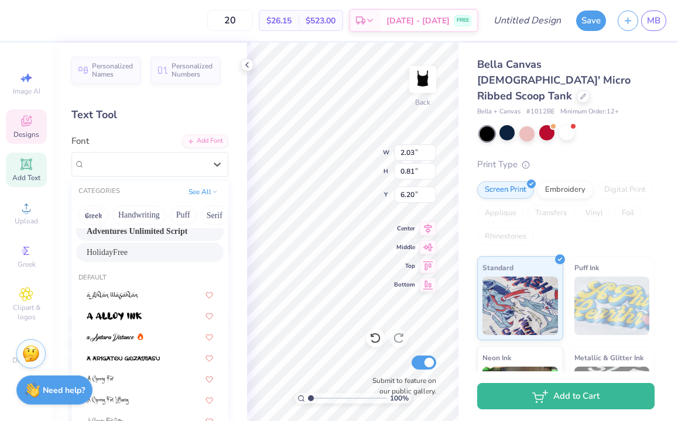
scroll to position [0, 0]
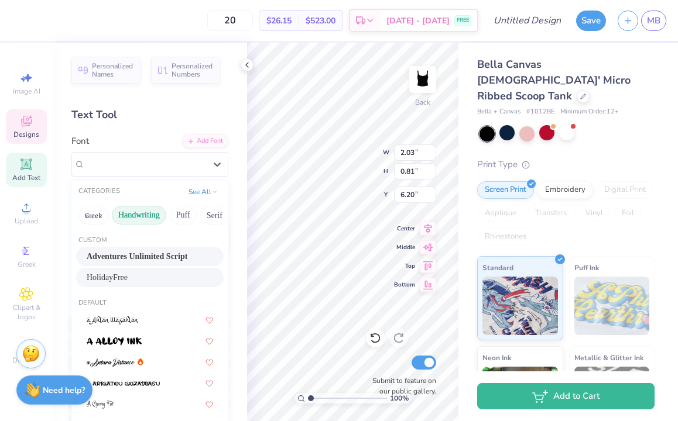
click at [143, 212] on button "Handwriting" at bounding box center [139, 215] width 54 height 19
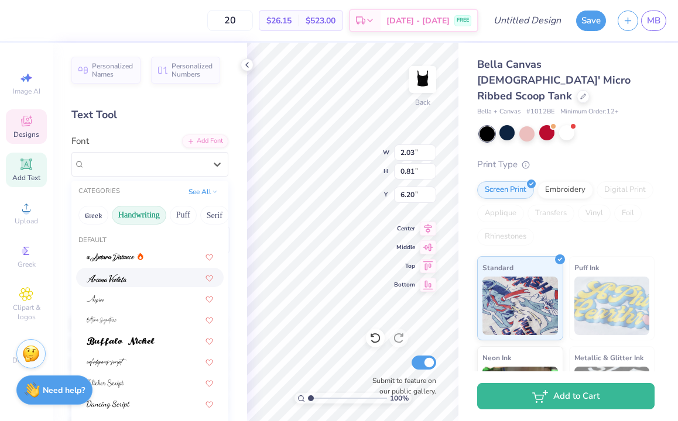
click at [129, 281] on div at bounding box center [150, 278] width 126 height 12
click at [156, 166] on div "Ariana Violeta" at bounding box center [145, 164] width 123 height 18
click at [120, 305] on div at bounding box center [149, 298] width 147 height 19
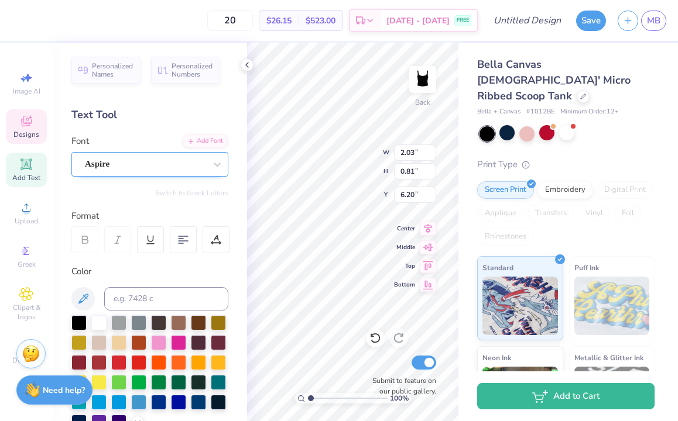
click at [157, 160] on div "Aspire" at bounding box center [145, 164] width 123 height 18
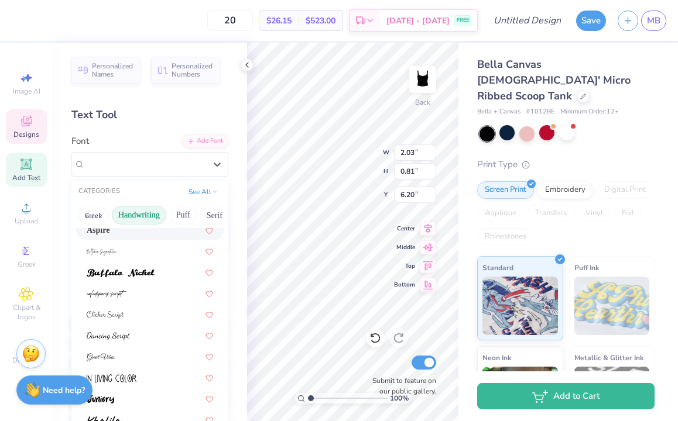
scroll to position [73, 0]
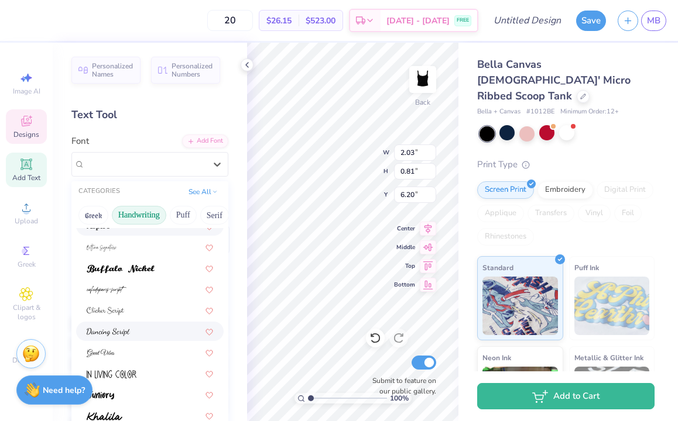
click at [133, 328] on div at bounding box center [150, 331] width 126 height 12
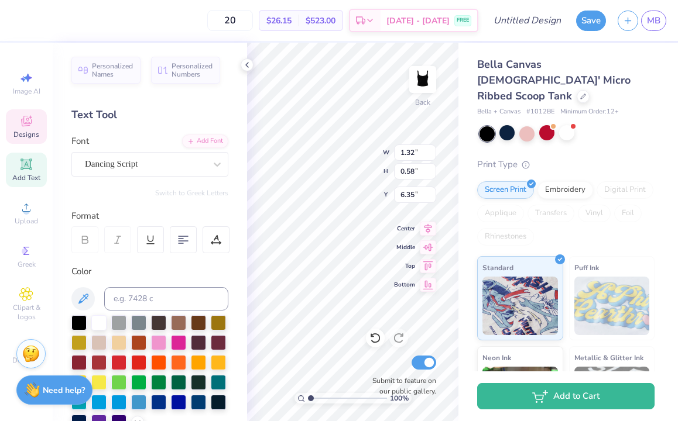
type input "1.78"
type input "0.78"
type input "6.26"
type input "6.31"
type input "6.29"
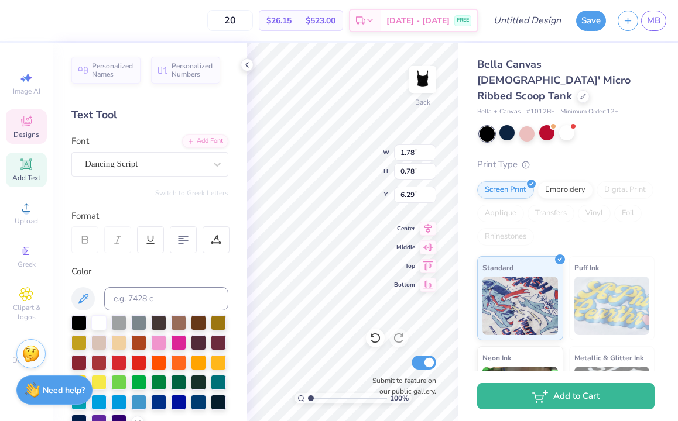
type input "1.68"
type input "0.71"
type input "2.08"
click at [188, 166] on div "HolidayFree" at bounding box center [145, 164] width 123 height 18
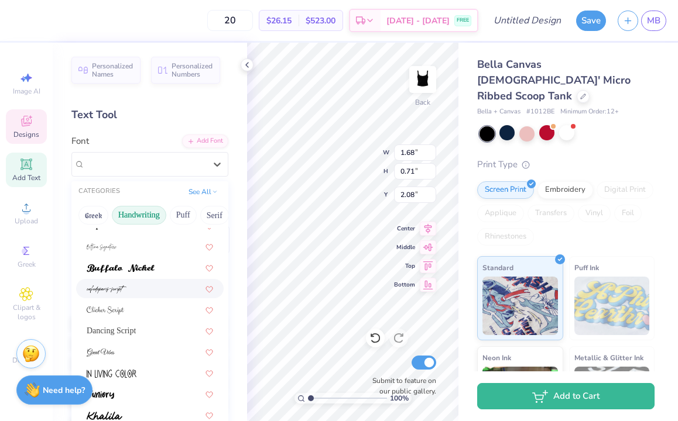
scroll to position [75, 0]
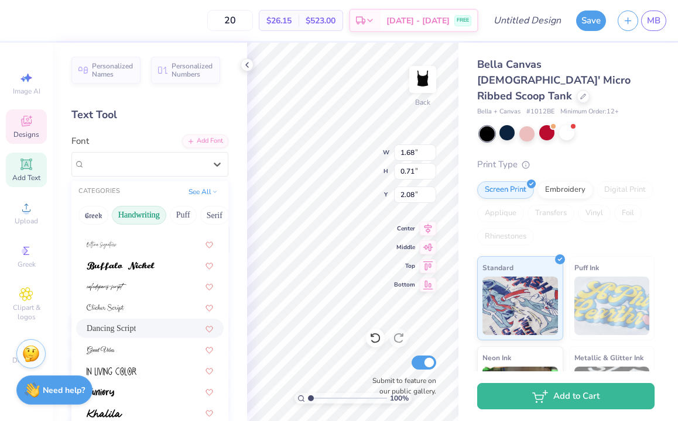
click at [150, 329] on div "Dancing Script" at bounding box center [150, 328] width 126 height 12
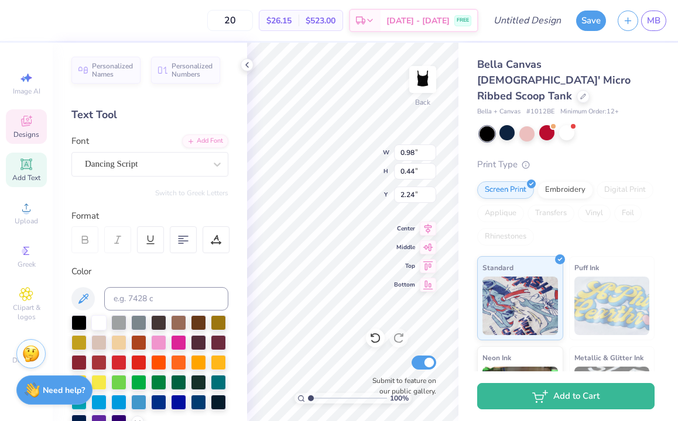
scroll to position [0, 1]
click at [358, 144] on div "100 % Back W 0.98 0.98 " H 0.44 0.44 " Y 2.24 2.24 " Center Middle Top Bottom S…" at bounding box center [352, 232] width 211 height 379
type input "1.83"
type input "0.83"
type input "2.02"
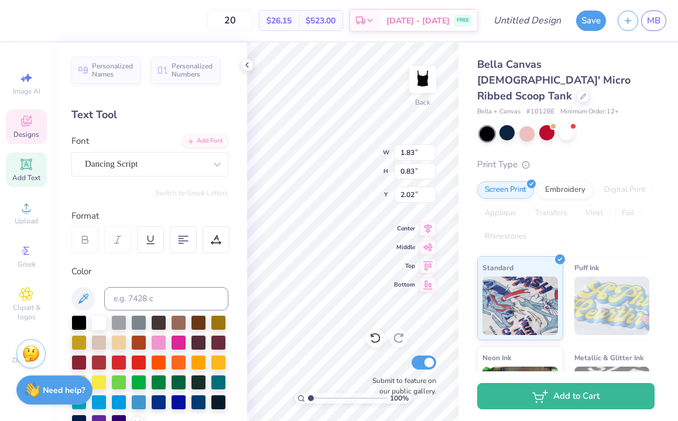
type input "2.00"
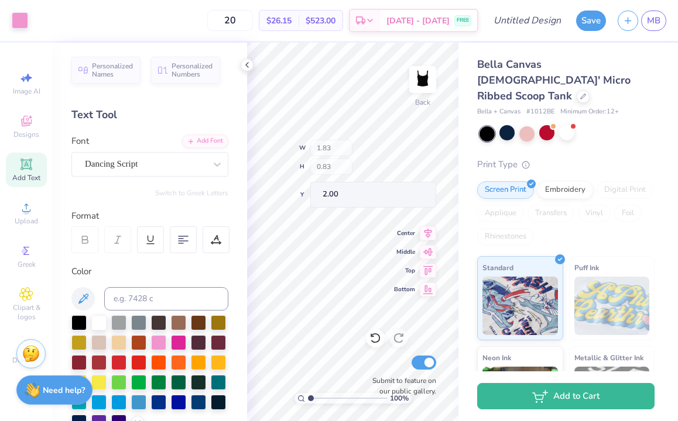
click at [356, 142] on div "100 % Back W 1.83 H 0.83 Y 2.00 Center Middle Top Bottom Submit to feature on o…" at bounding box center [352, 232] width 211 height 379
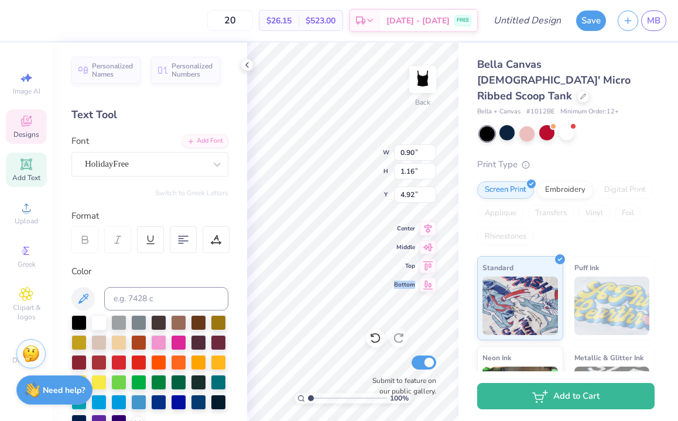
click at [402, 283] on span "Bottom" at bounding box center [404, 285] width 21 height 8
type input "9.34"
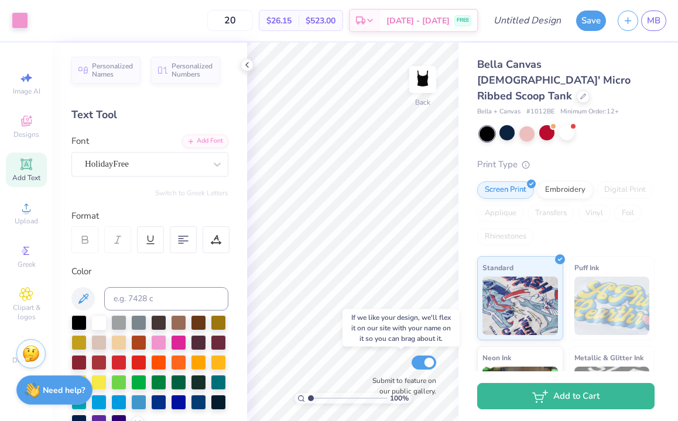
click at [400, 356] on div "Submit to feature on our public gallery." at bounding box center [401, 374] width 70 height 43
click at [398, 355] on div "Submit to feature on our public gallery." at bounding box center [401, 374] width 70 height 43
click at [399, 305] on div "100 % Back Submit to feature on our public gallery." at bounding box center [352, 232] width 211 height 379
click at [398, 359] on div "Submit to feature on our public gallery." at bounding box center [401, 374] width 70 height 43
click at [408, 328] on div "100 % Back Submit to feature on our public gallery." at bounding box center [352, 232] width 211 height 379
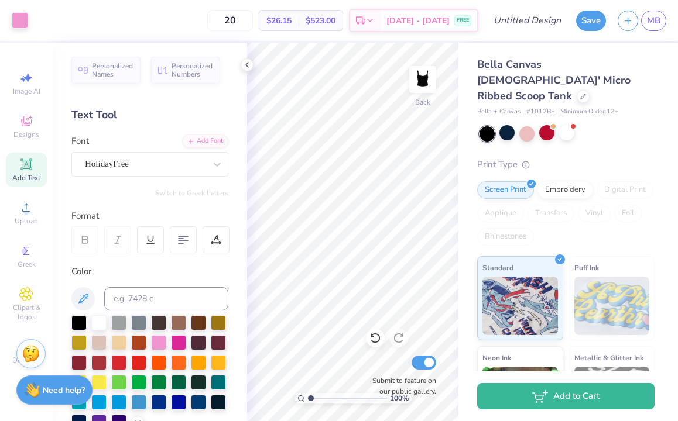
click at [398, 361] on div "Submit to feature on our public gallery." at bounding box center [401, 374] width 70 height 43
click at [415, 314] on div "100 % Back Submit to feature on our public gallery." at bounding box center [352, 232] width 211 height 379
click at [400, 358] on div "Submit to feature on our public gallery." at bounding box center [401, 374] width 70 height 43
click at [395, 359] on div "Submit to feature on our public gallery." at bounding box center [401, 374] width 70 height 43
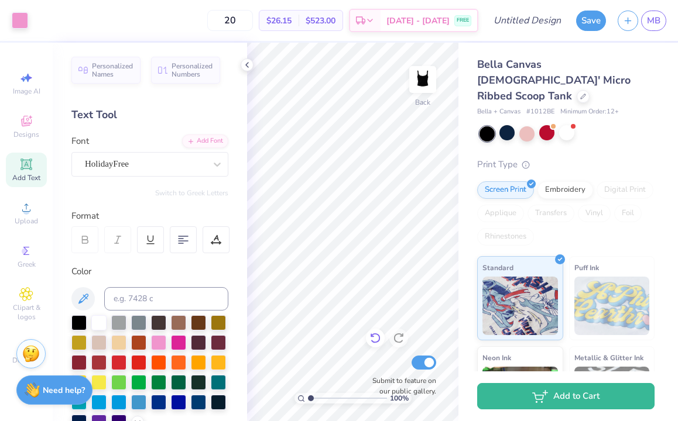
click at [377, 342] on icon at bounding box center [375, 338] width 12 height 12
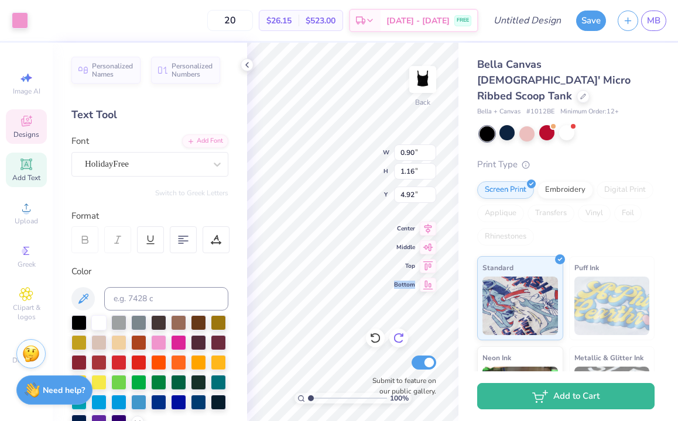
click at [399, 279] on div "Bottom" at bounding box center [415, 285] width 42 height 14
click at [429, 249] on icon at bounding box center [428, 246] width 10 height 8
type input "4.92"
click at [397, 286] on div "100 % Back W 0.90 0.90 " H 1.16 1.16 " Y 4.92 4.92 " Center Middle Top Bottom S…" at bounding box center [352, 232] width 211 height 379
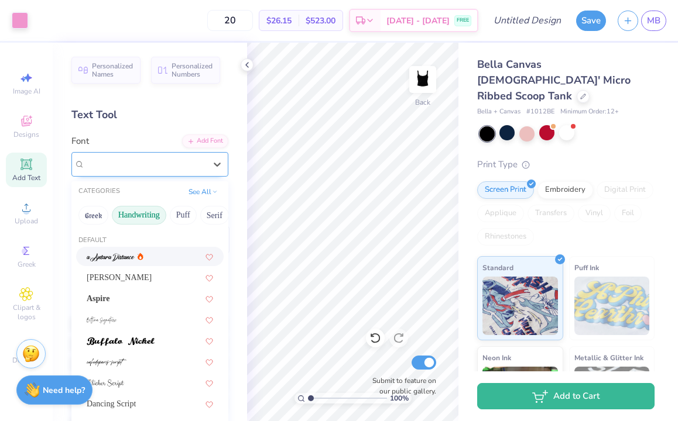
click at [162, 163] on div "HolidayFree" at bounding box center [145, 164] width 123 height 18
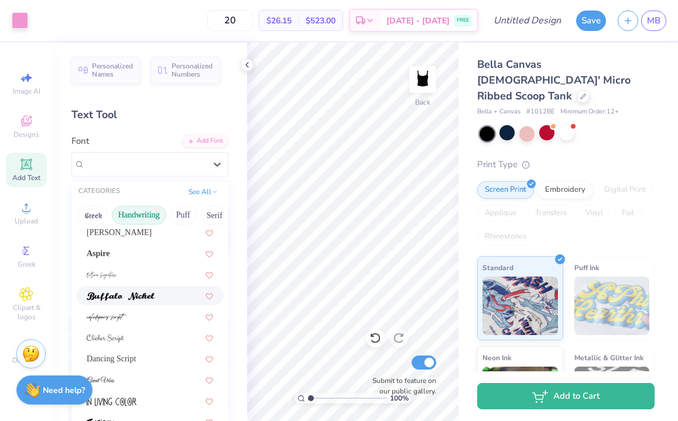
scroll to position [56, 0]
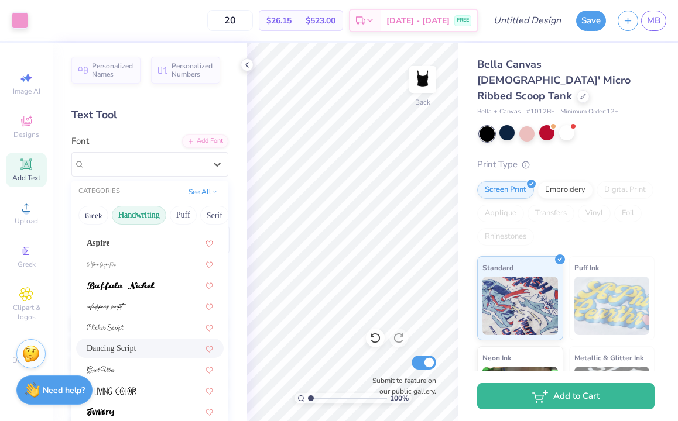
click at [135, 347] on div "Dancing Script" at bounding box center [150, 348] width 126 height 12
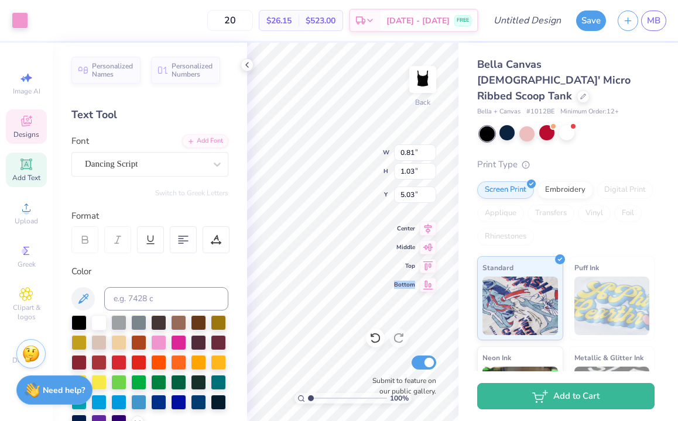
click at [401, 281] on span "Bottom" at bounding box center [404, 285] width 21 height 8
click at [429, 249] on icon at bounding box center [428, 246] width 16 height 14
type input "4.98"
type input "1.01"
type input "1.30"
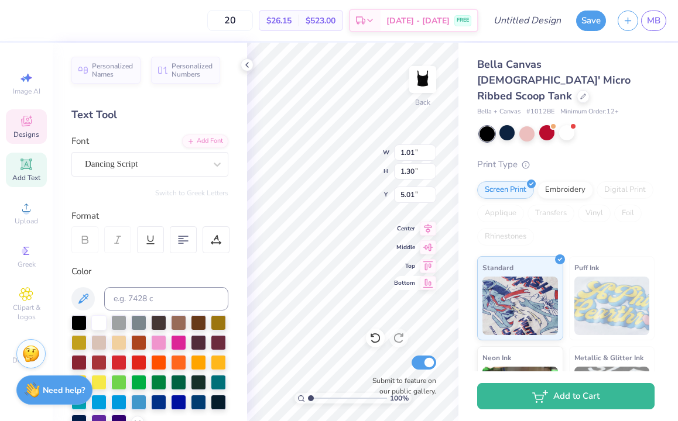
type input "5.01"
click at [398, 284] on div "100 % Back W 1.01 1.01 " H 1.30 1.30 " Y 5.01 5.01 " Center Middle Top Bottom S…" at bounding box center [352, 232] width 211 height 379
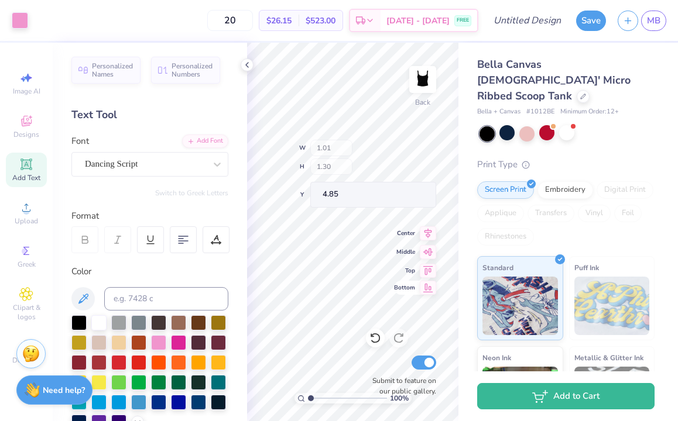
type input "4.85"
click at [461, 310] on div "Bella Canvas Ladies' Micro Ribbed Scoop Tank Bella + Canvas # 1012BE Minimum Or…" at bounding box center [567, 282] width 219 height 478
click at [597, 26] on button "Save" at bounding box center [591, 19] width 30 height 20
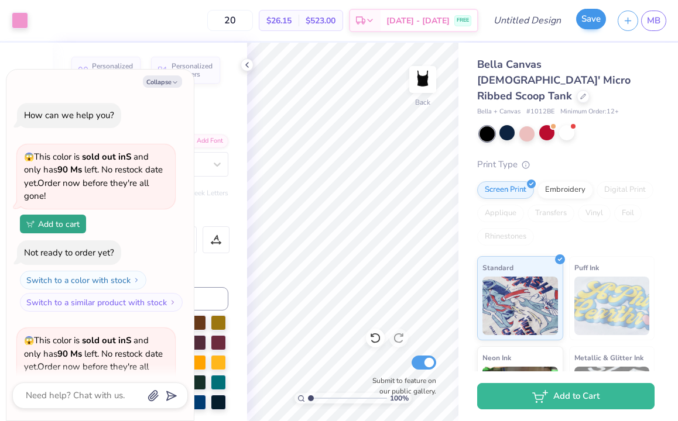
scroll to position [160, 0]
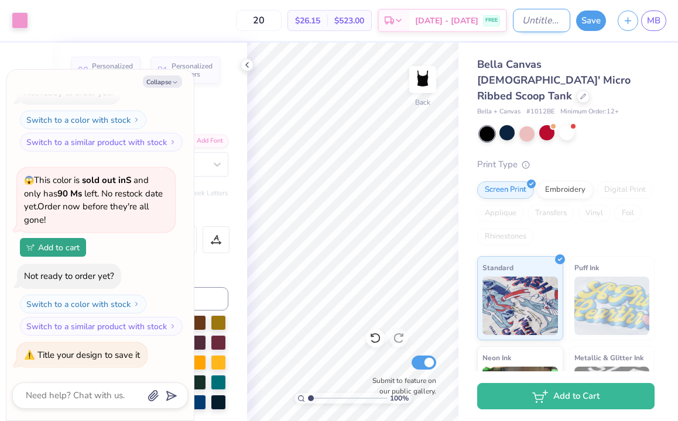
type textarea "x"
click at [538, 23] on input "Design Title" at bounding box center [541, 20] width 57 height 23
type input "I"
type textarea "x"
type input "Ig"
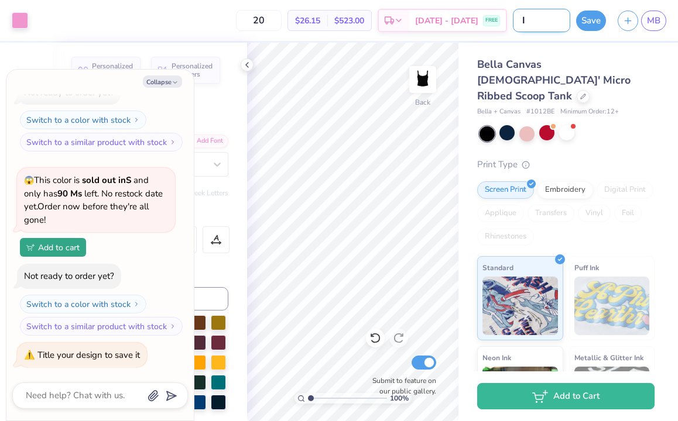
type textarea "x"
type input "Ign"
type textarea "x"
type input "Igni"
type textarea "x"
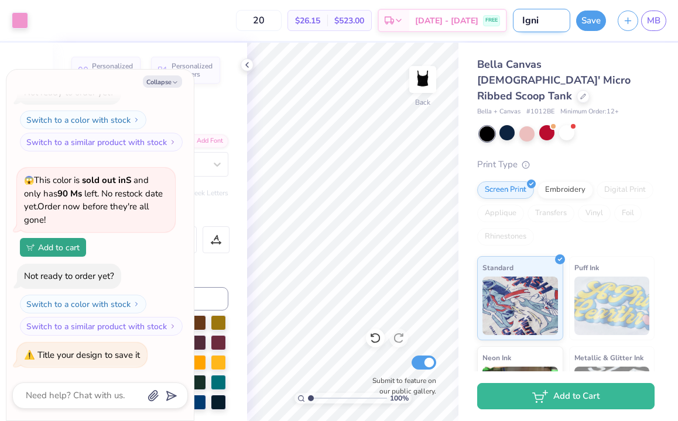
type input "Ignit"
type textarea "x"
type input "Ignite"
type textarea "x"
type input "Ignite"
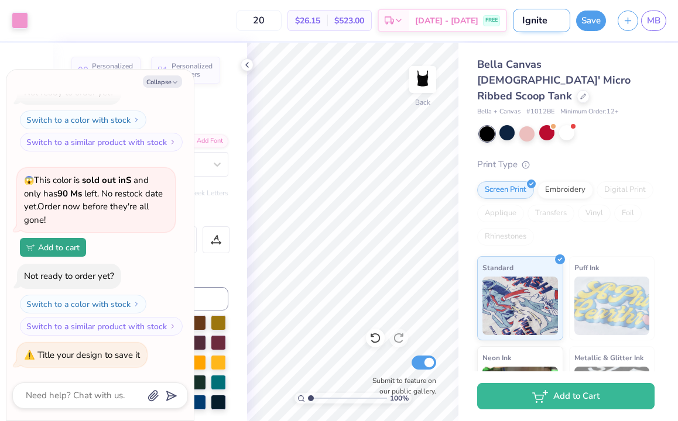
type textarea "x"
type input "Ignite F"
type textarea "x"
type input "Ignite Fl"
type textarea "x"
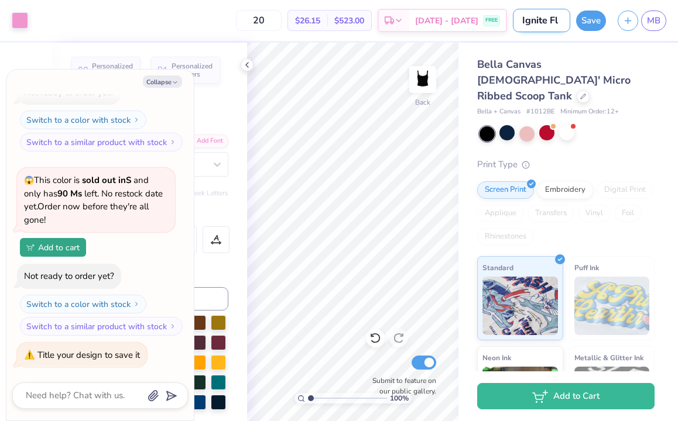
type input "Ignite F"
type textarea "x"
type input "Ignite Fa"
type textarea "x"
type input "Ignite Fal"
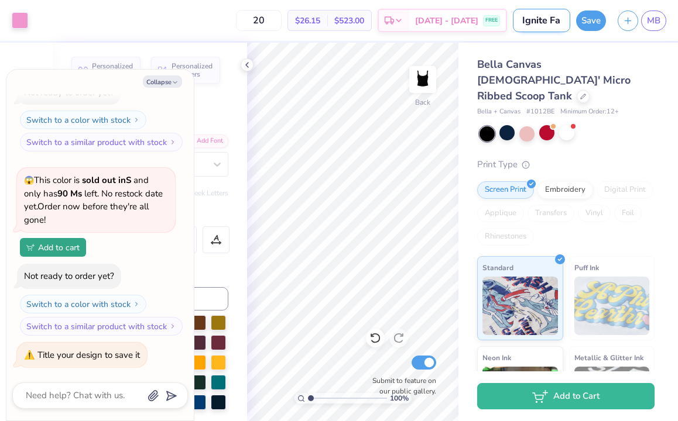
type textarea "x"
type input "Ignite Fall"
type textarea "x"
type input "Ignite Fall"
type textarea "x"
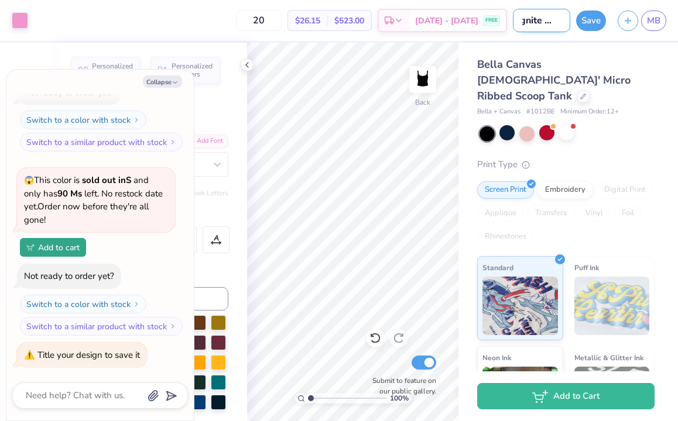
type input "Ignite Fall T"
type textarea "x"
type input "Ignite Fall Ta"
type textarea "x"
type input "Ignite Fall Tan"
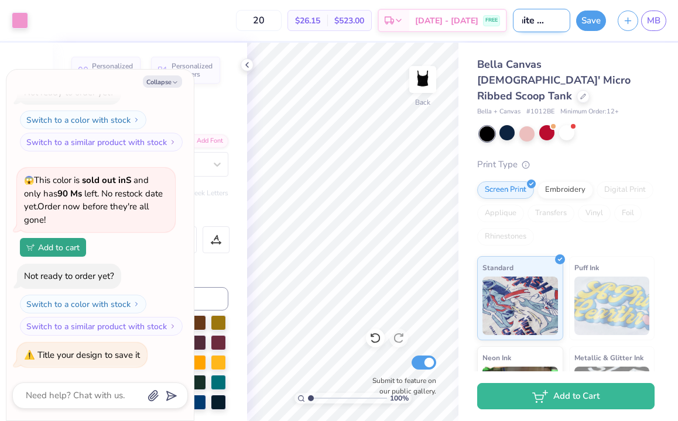
type textarea "x"
type input "Ignite Fall Tank"
type textarea "x"
type input "Ignite Fall Tank"
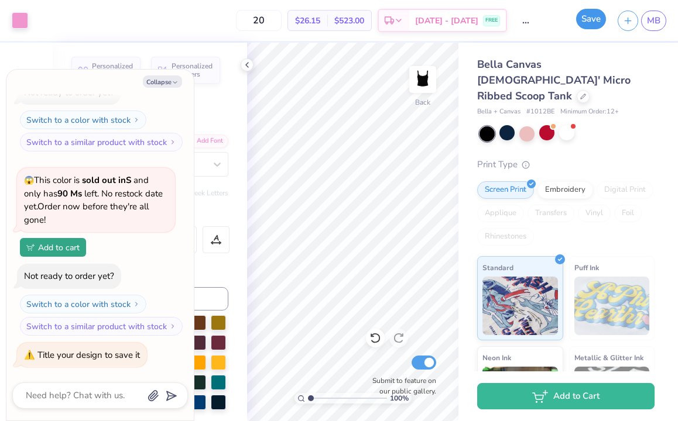
scroll to position [0, 0]
click at [596, 17] on button "Save" at bounding box center [591, 19] width 30 height 20
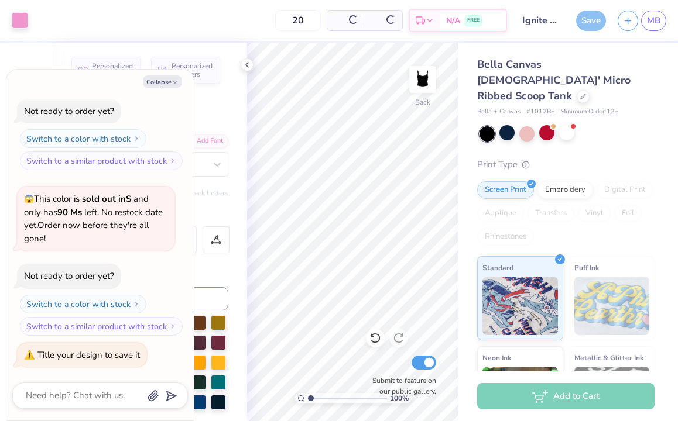
scroll to position [123, 0]
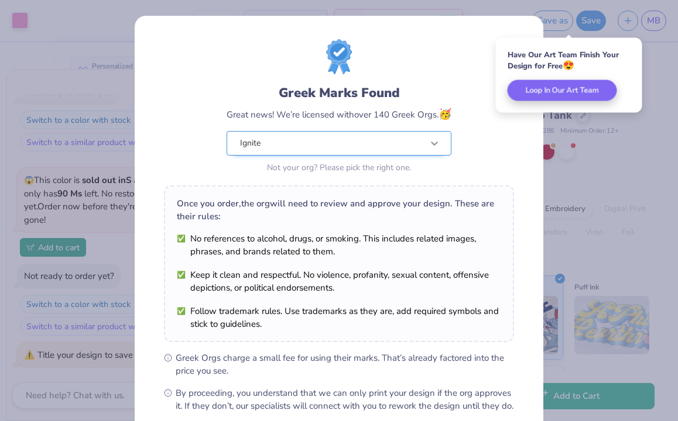
scroll to position [126, 0]
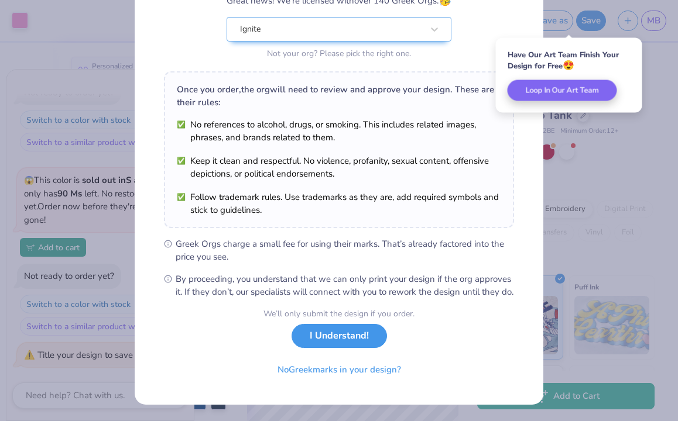
click at [364, 340] on button "I Understand!" at bounding box center [338, 336] width 95 height 24
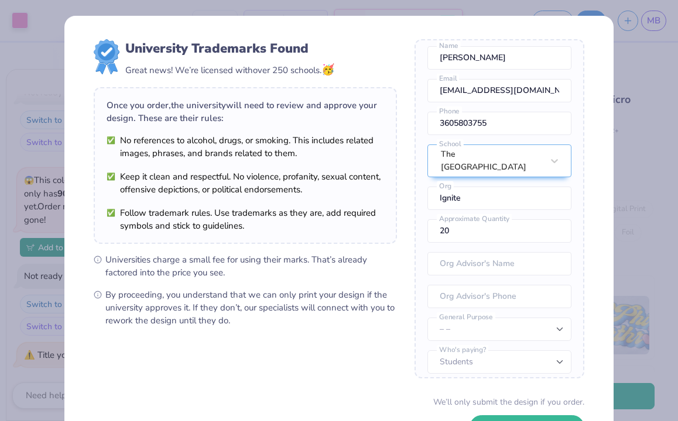
scroll to position [88, 0]
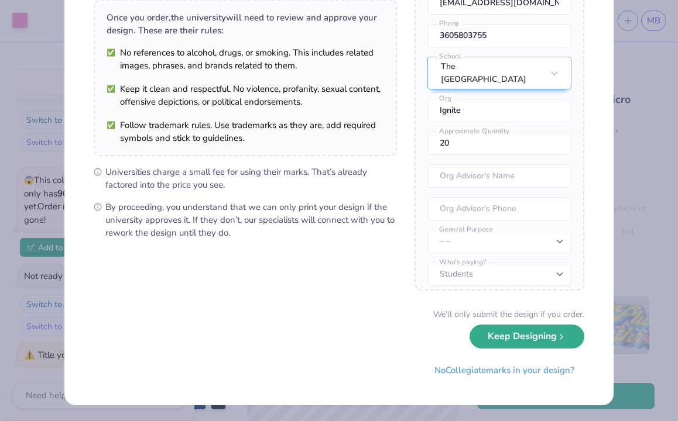
click at [525, 343] on button "Keep Designing" at bounding box center [526, 337] width 115 height 24
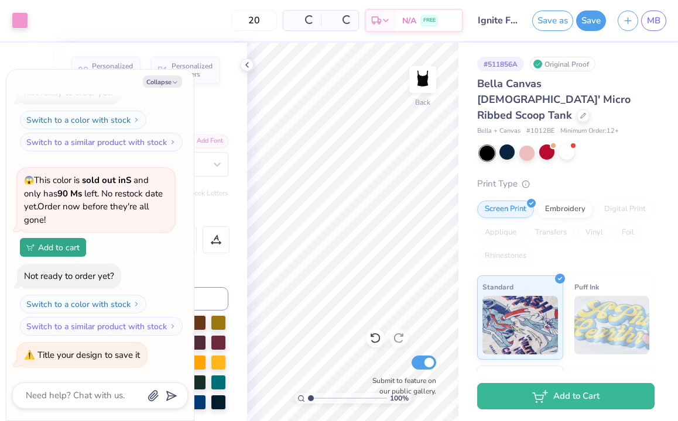
scroll to position [0, 0]
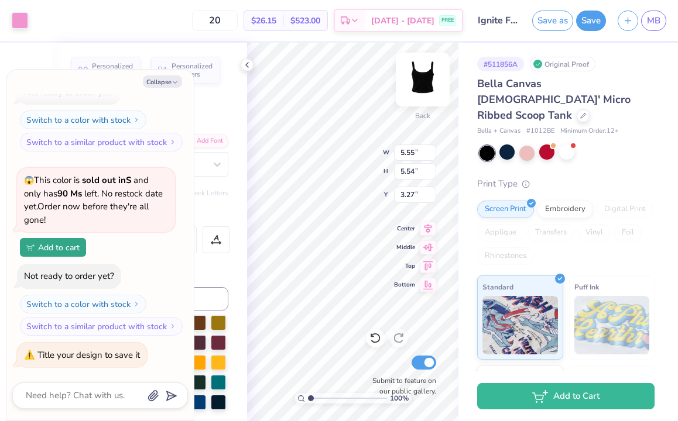
type textarea "x"
type input "4.54"
type input "4.53"
type input "4.28"
type textarea "x"
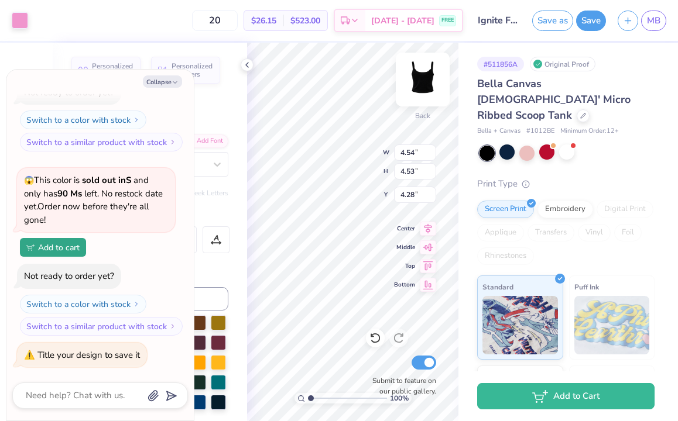
type input "5.24"
type input "5.22"
type input "3.58"
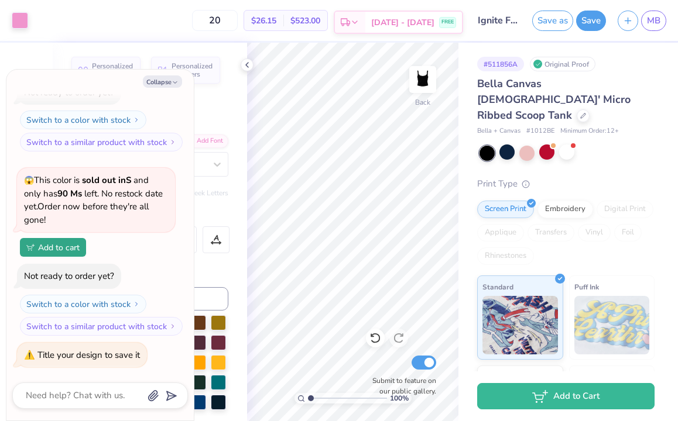
type textarea "x"
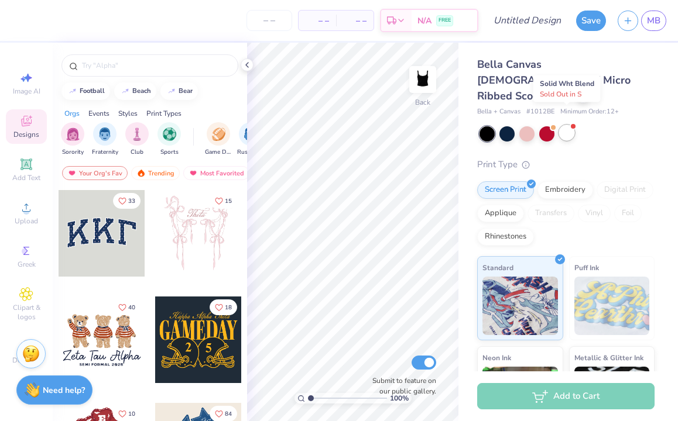
click at [571, 125] on div at bounding box center [566, 132] width 15 height 15
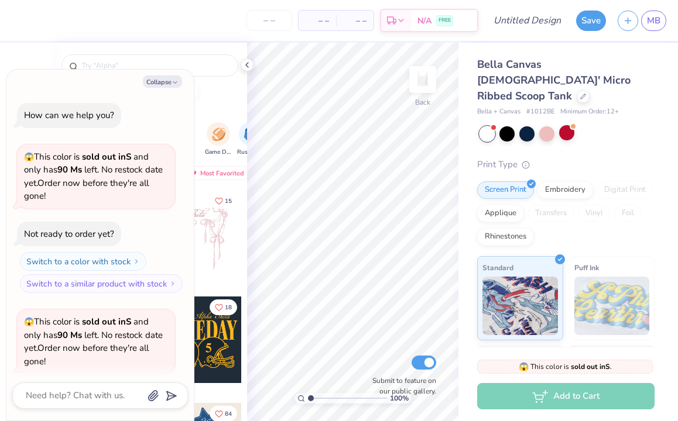
scroll to position [91, 0]
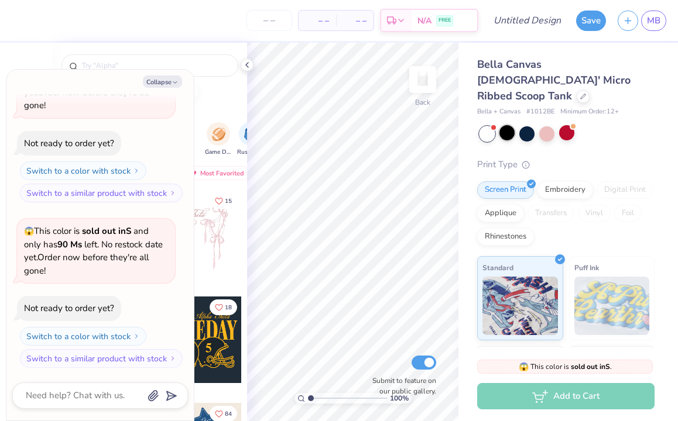
click at [510, 125] on div at bounding box center [506, 132] width 15 height 15
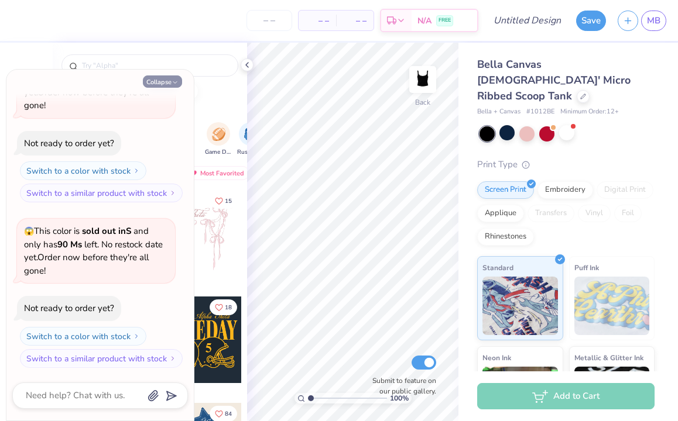
click at [172, 83] on icon "button" at bounding box center [174, 82] width 7 height 7
type textarea "x"
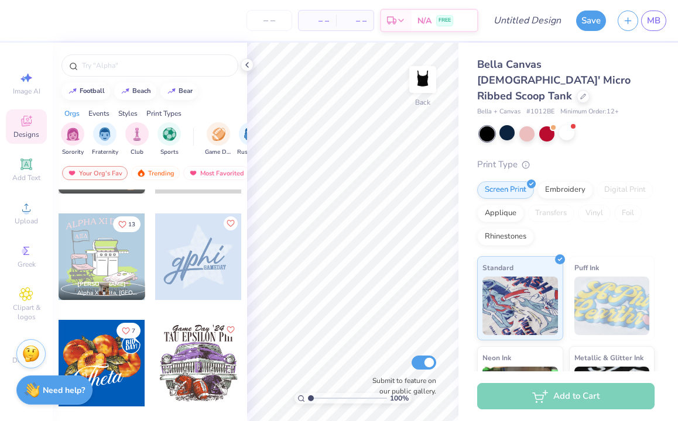
scroll to position [739, 0]
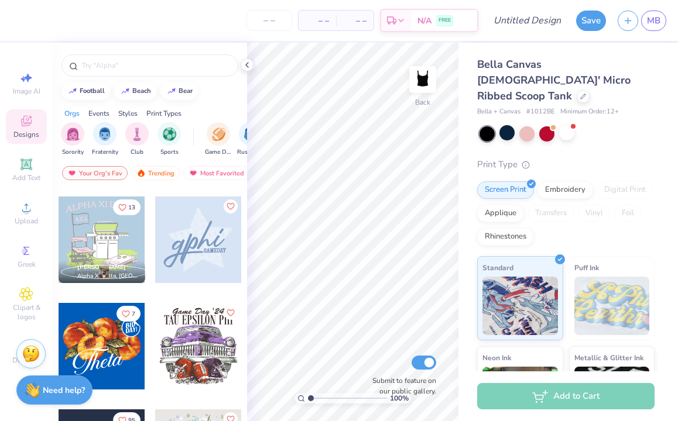
click at [205, 238] on div at bounding box center [198, 240] width 87 height 87
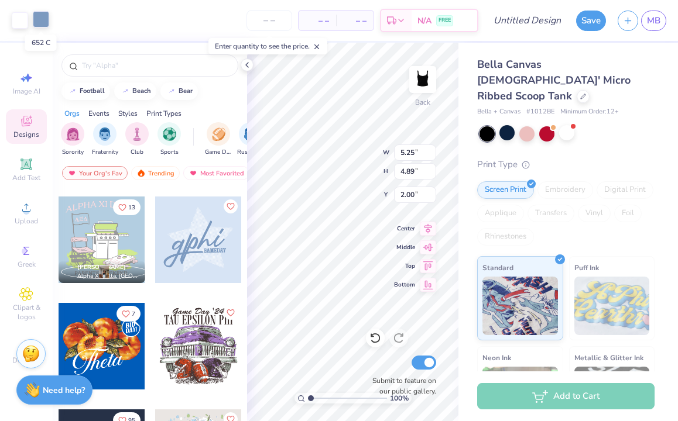
click at [42, 23] on div at bounding box center [41, 19] width 16 height 16
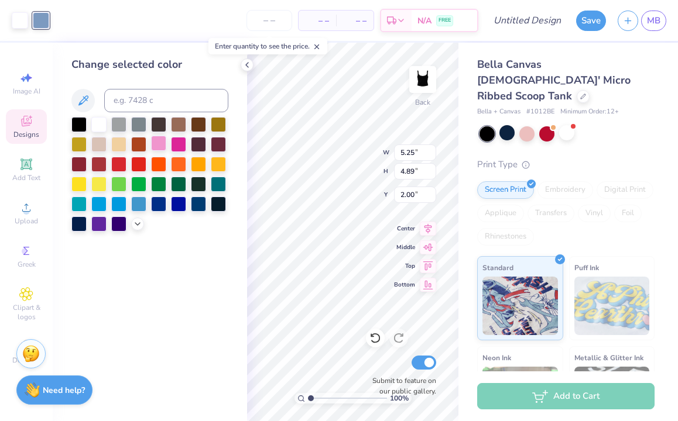
click at [164, 141] on div at bounding box center [158, 143] width 15 height 15
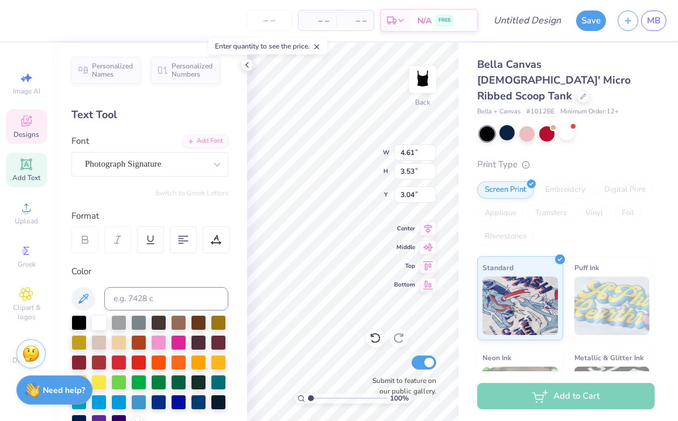
type textarea "ignite"
type input "1.67"
type input "0.36"
type input "5.10"
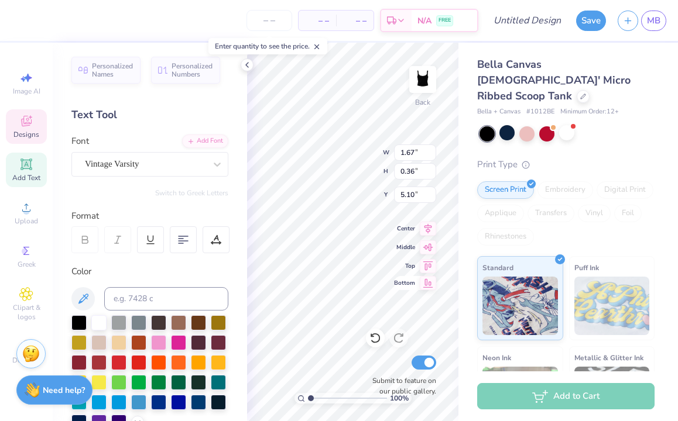
type textarea "umiami"
click at [346, 163] on div "100 % Back W 1.67 1.67 " H 0.36 0.36 " Y 5.10 5.10 " Center Middle Top Bottom S…" at bounding box center [352, 232] width 211 height 379
type input "5.50"
type input "5.40"
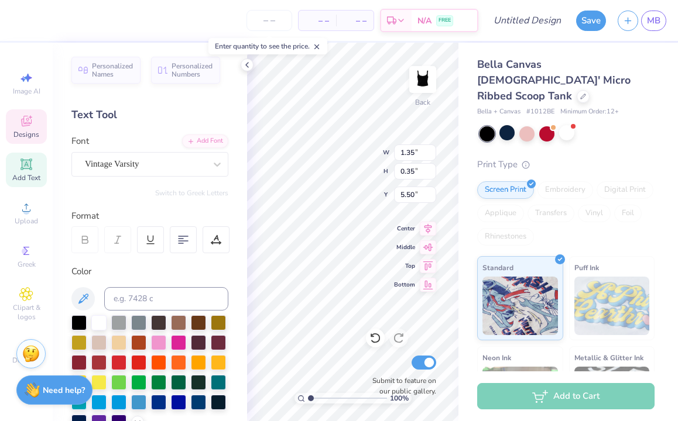
type input "3.92"
type input "2.98"
type input "1.35"
type input "0.35"
type input "5.50"
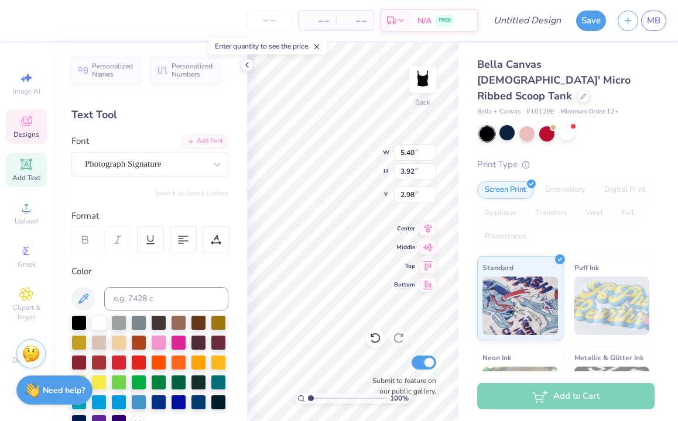
type input "1.35"
type input "0.35"
type input "5.50"
click at [425, 246] on icon at bounding box center [428, 246] width 10 height 8
type input "2.98"
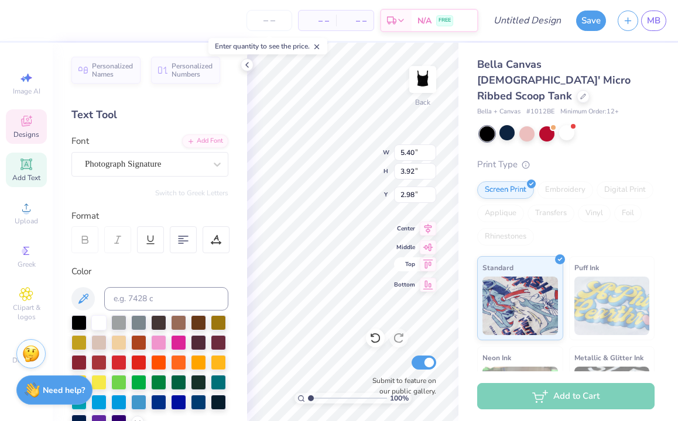
scroll to position [0, 0]
type input "1.35"
type input "0.35"
type input "5.50"
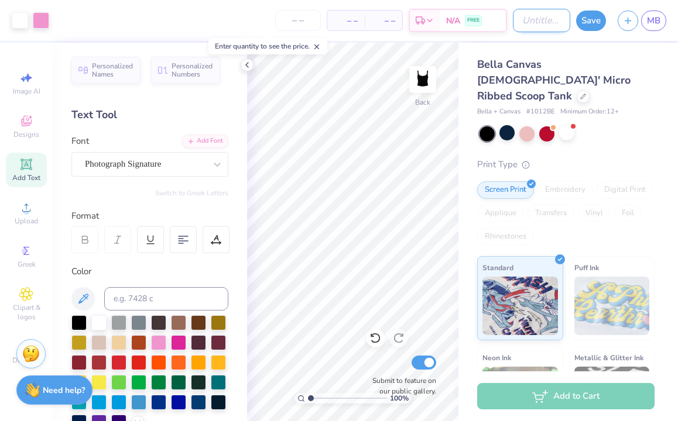
click at [539, 20] on input "Design Title" at bounding box center [541, 20] width 57 height 23
type input "Ignite Fall tank.2"
click at [589, 19] on button "Save" at bounding box center [591, 19] width 30 height 20
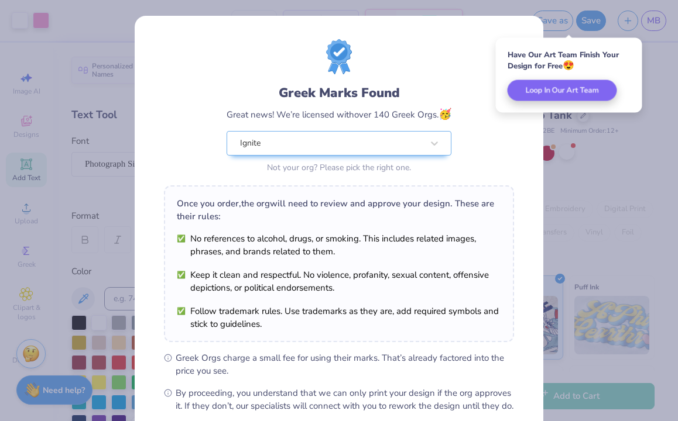
scroll to position [126, 0]
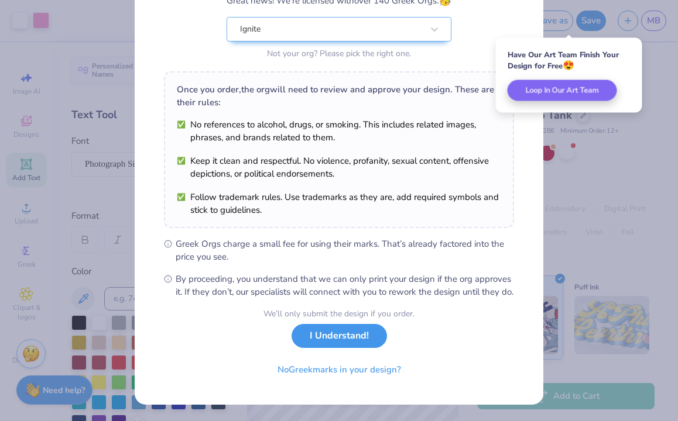
click at [364, 339] on button "I Understand!" at bounding box center [338, 336] width 95 height 24
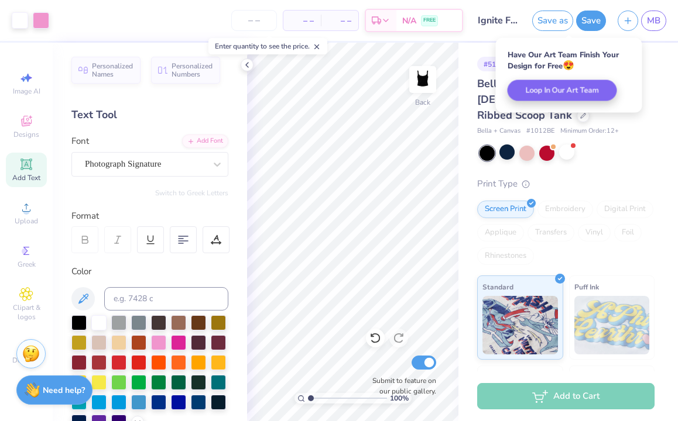
scroll to position [0, 0]
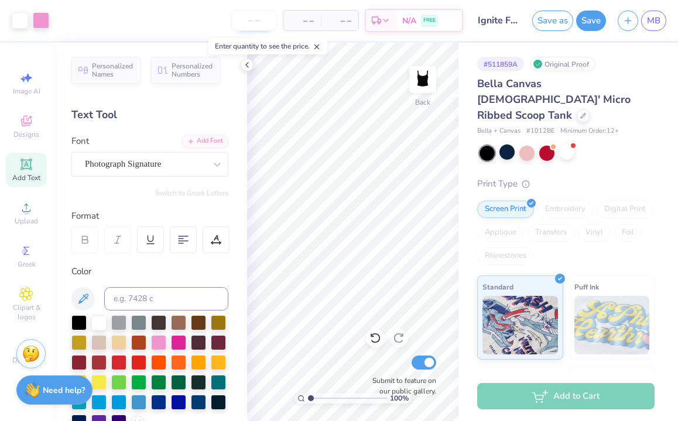
click at [259, 25] on input "number" at bounding box center [254, 20] width 46 height 21
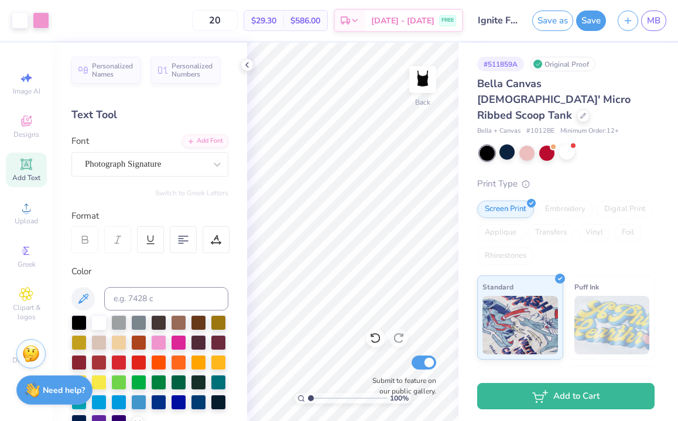
type input "20"
type textarea "x"
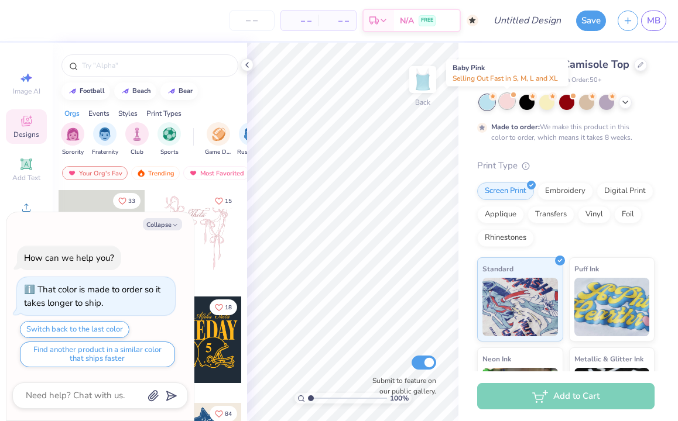
click at [507, 102] on div at bounding box center [506, 101] width 15 height 15
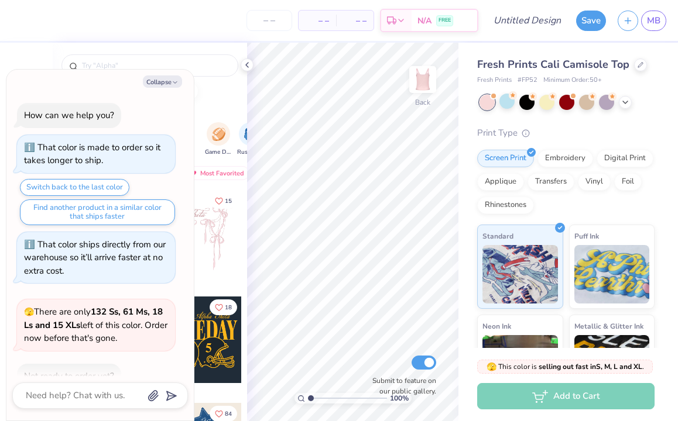
scroll to position [68, 0]
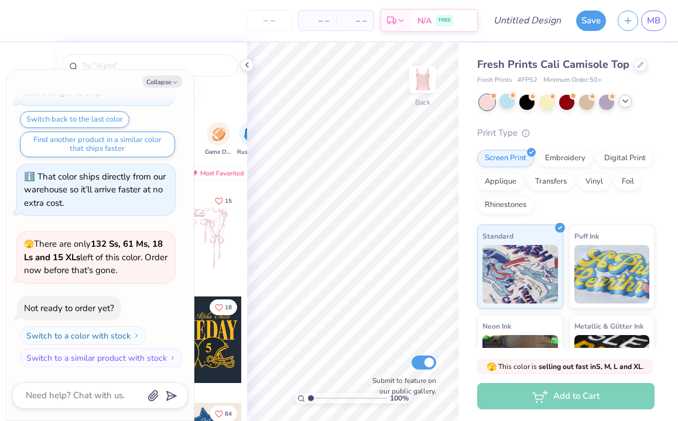
click at [625, 100] on icon at bounding box center [624, 101] width 9 height 9
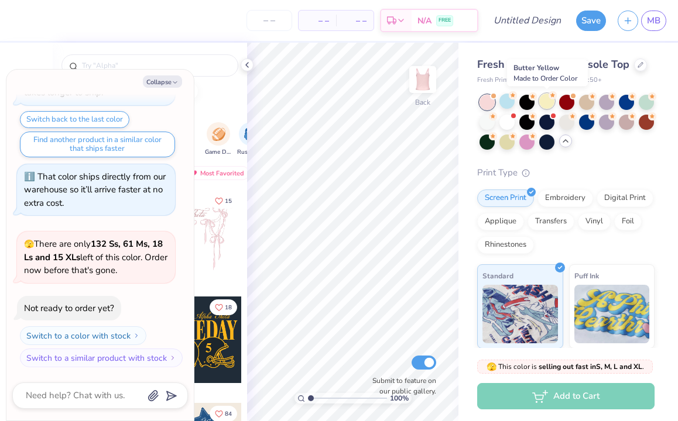
click at [549, 100] on div at bounding box center [546, 101] width 15 height 15
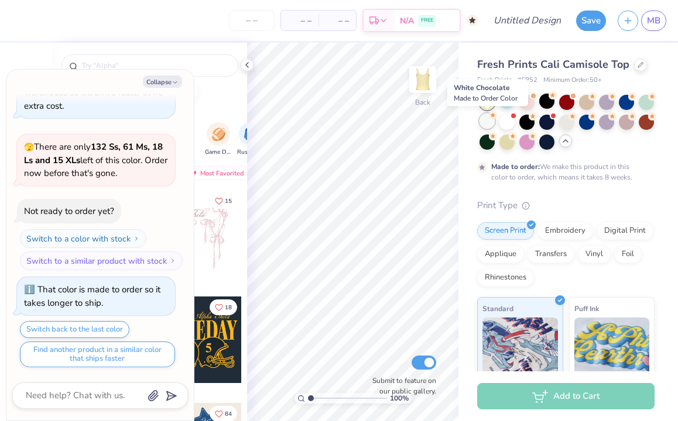
click at [489, 123] on div at bounding box center [486, 121] width 15 height 15
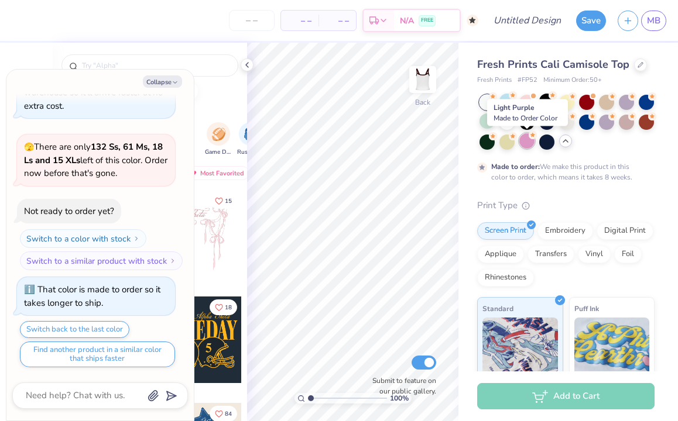
click at [527, 141] on div at bounding box center [526, 140] width 15 height 15
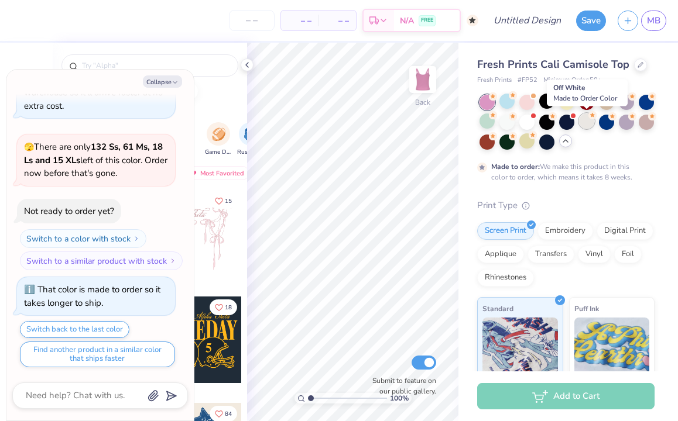
click at [586, 124] on div at bounding box center [586, 121] width 15 height 15
type textarea "x"
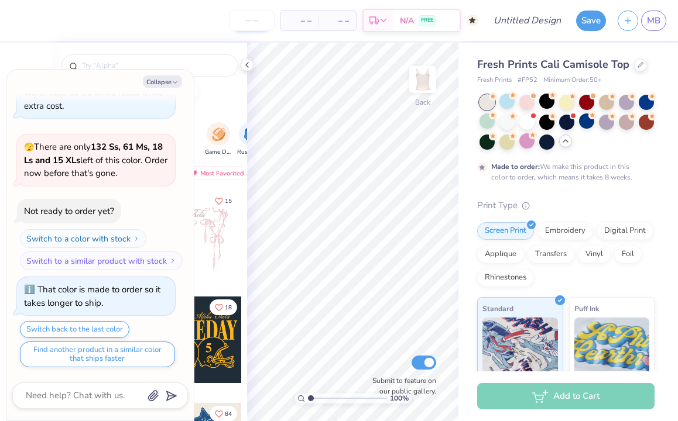
click at [256, 22] on input "number" at bounding box center [252, 20] width 46 height 21
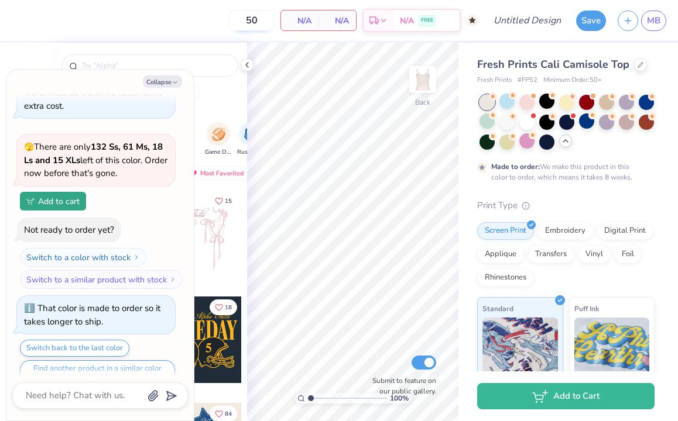
click at [260, 23] on input "50" at bounding box center [252, 20] width 46 height 21
type input "5"
type input "50"
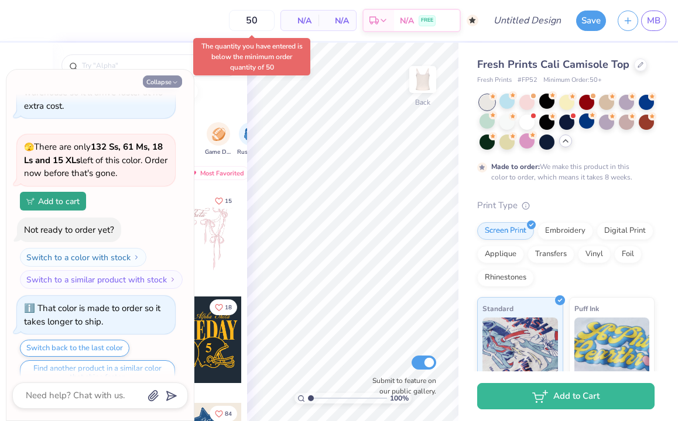
click at [171, 82] on button "Collapse" at bounding box center [162, 81] width 39 height 12
type textarea "x"
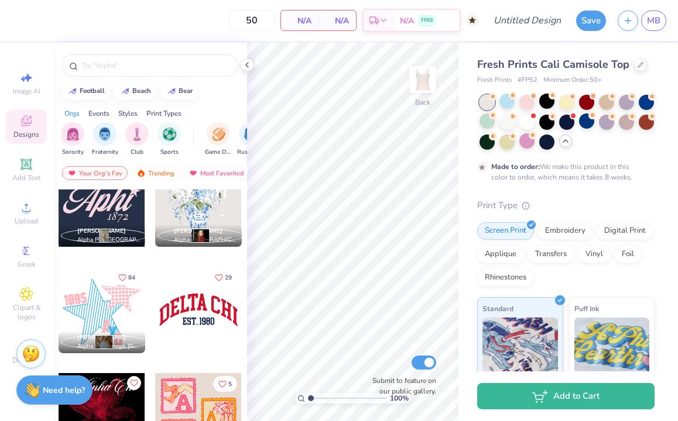
scroll to position [991, 0]
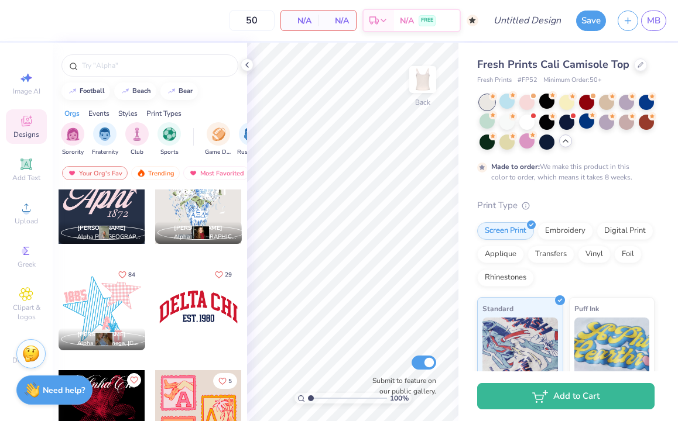
click at [113, 303] on div at bounding box center [102, 307] width 87 height 87
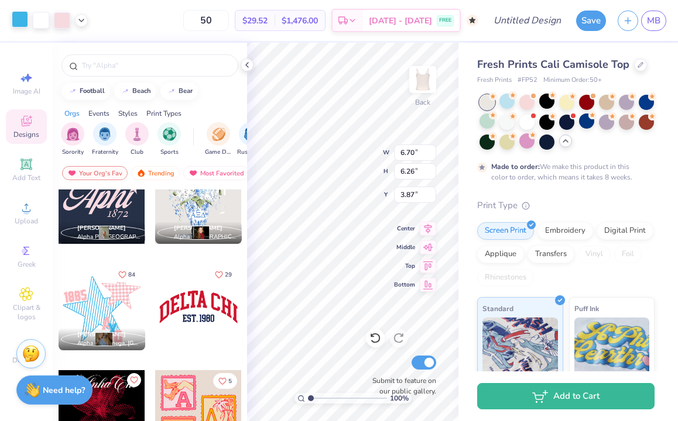
click at [20, 20] on div at bounding box center [20, 19] width 16 height 16
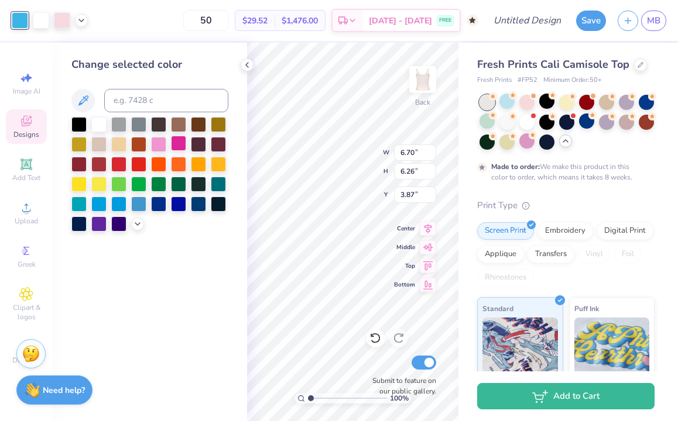
click at [178, 147] on div at bounding box center [178, 143] width 15 height 15
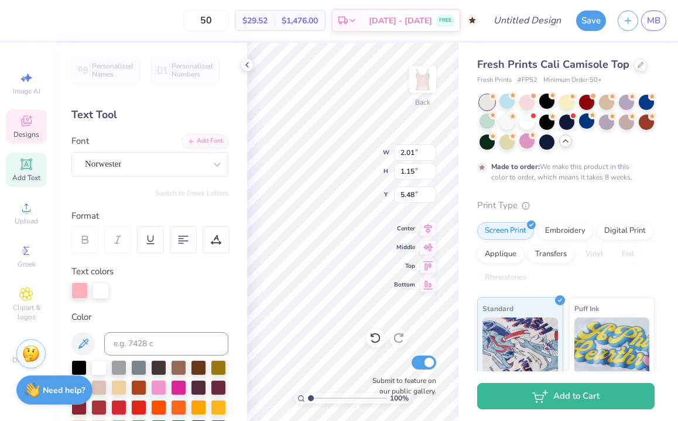
type textarea "umiami"
type input "5.53"
type input "2.42"
type input "0.93"
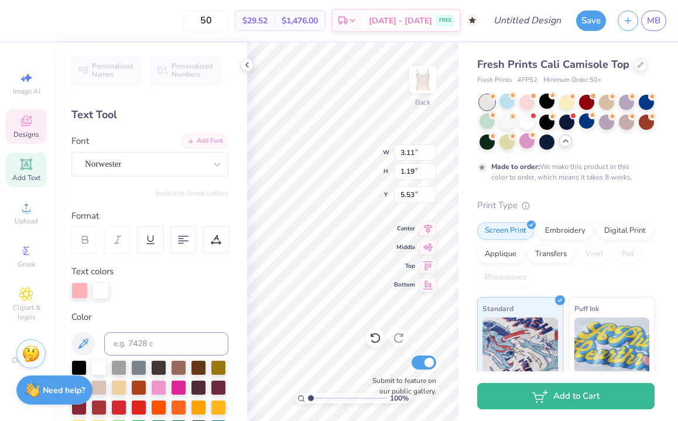
type input "5.71"
type input "5.53"
type input "2.43"
type input "1.17"
type input "5.40"
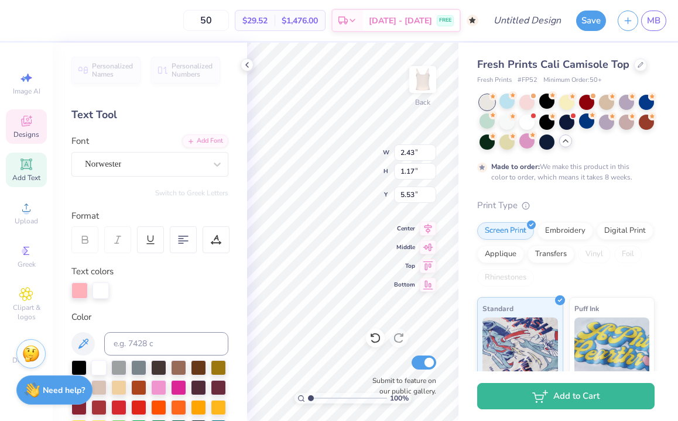
type input "2.42"
type input "0.94"
type input "5.65"
type input "5.73"
type input "0.85"
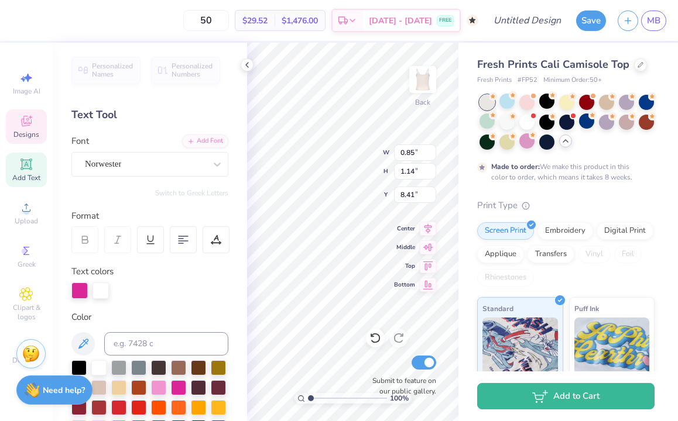
type input "8.41"
type input "0.95"
type input "1.28"
type input "8.27"
click at [398, 291] on div "100 % Back W 0.95 0.95 " H 1.28 1.28 " Y 8.27 8.27 " Center Middle Top Bottom S…" at bounding box center [352, 232] width 211 height 379
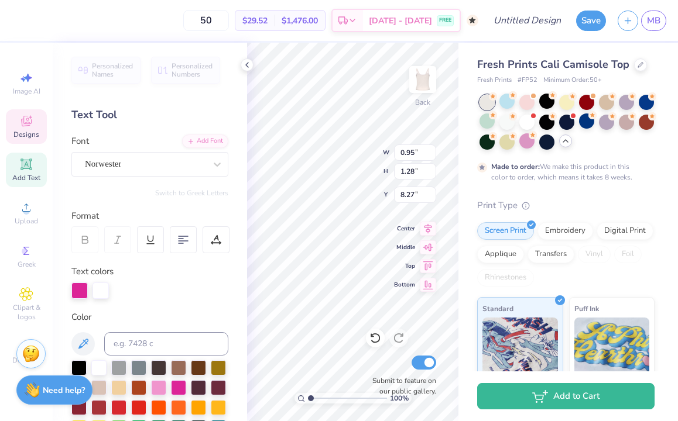
type input "0.95"
type input "1.28"
type input "8.27"
type input "0.70"
type input "1.14"
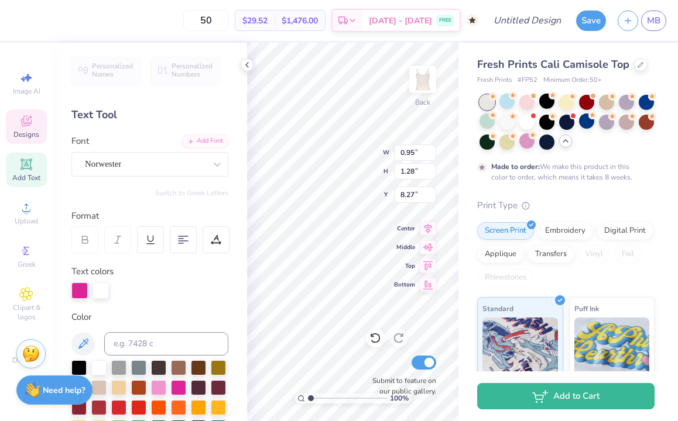
type input "8.98"
type textarea "n"
type input "0.95"
type input "1.28"
type input "8.27"
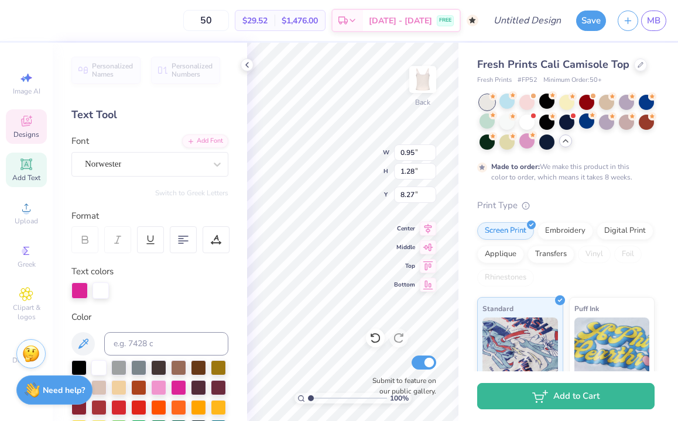
type textarea "n"
type textarea "g"
type input "0.86"
type input "1.14"
type input "7.84"
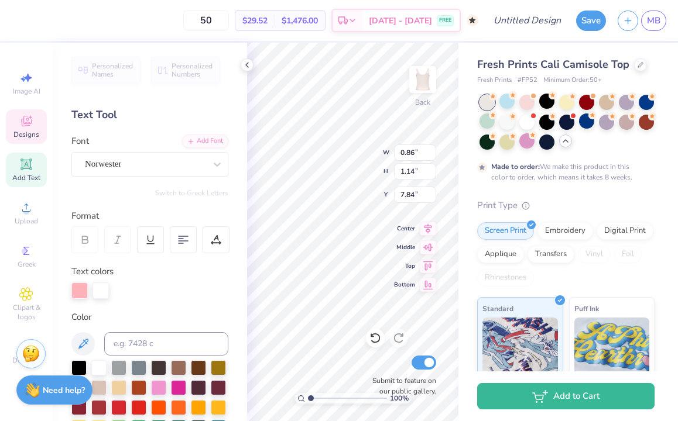
type textarea "i"
type input "0.74"
type input "8.98"
type input "0.30"
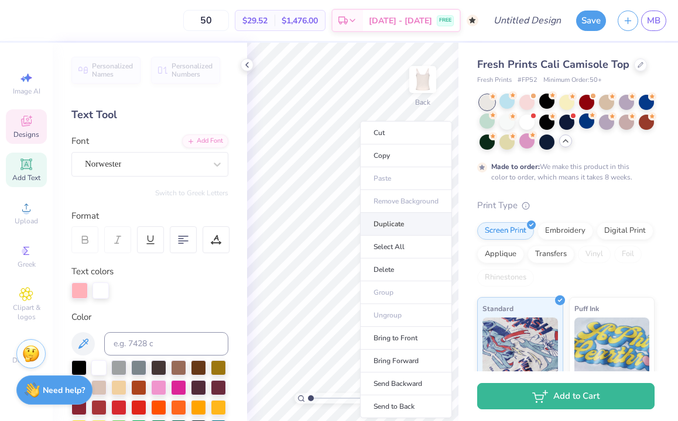
click at [396, 227] on li "Duplicate" at bounding box center [406, 224] width 92 height 23
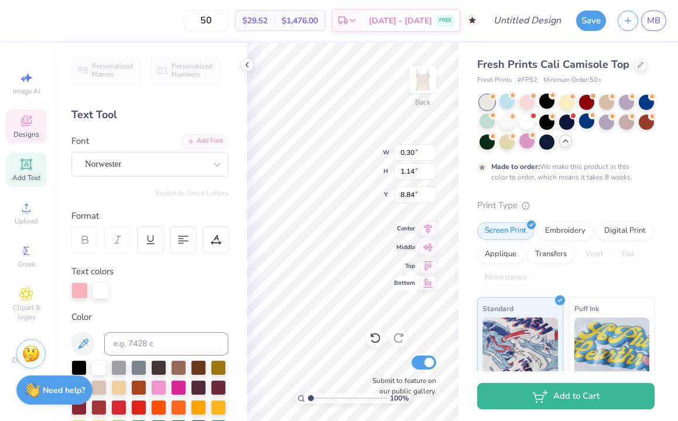
type input "8.85"
type input "0.78"
type input "1.28"
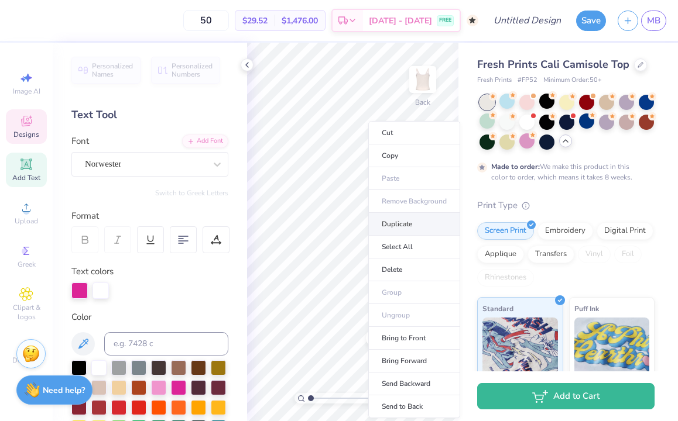
click at [402, 225] on li "Duplicate" at bounding box center [414, 224] width 92 height 23
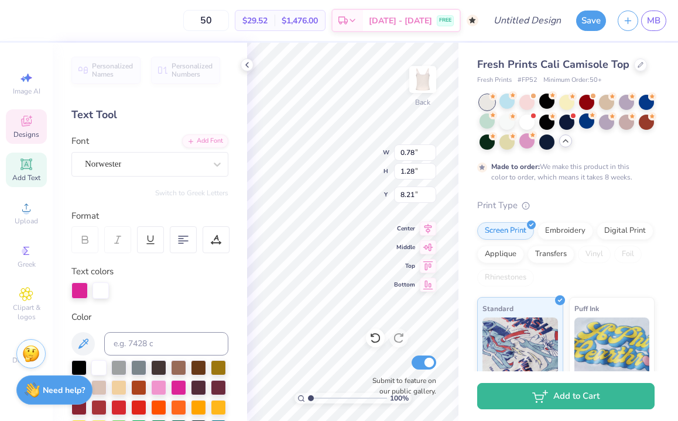
type input "9.21"
type input "0.30"
type input "1.14"
type input "7.84"
type textarea "i"
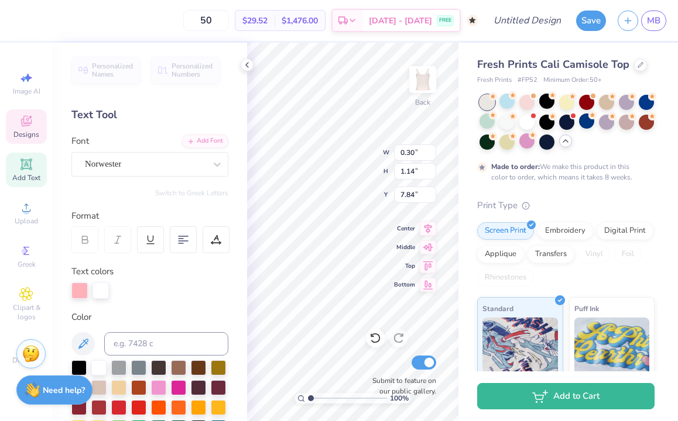
type textarea "U"
type input "0.78"
type input "1.28"
type input "8.21"
type textarea "g"
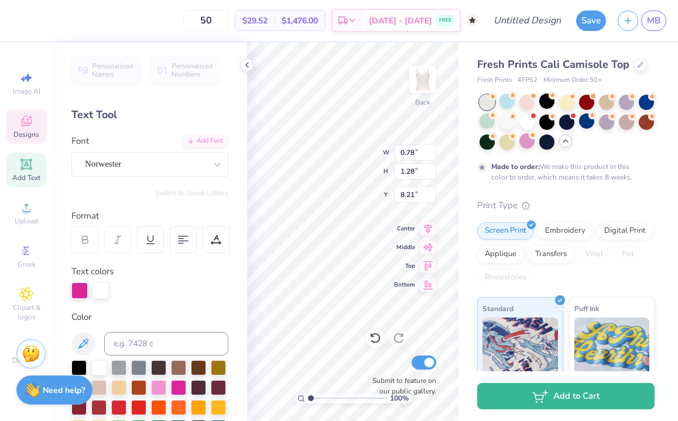
type textarea "m"
type input "8.41"
type input "1.06"
type input "1.28"
type input "8.41"
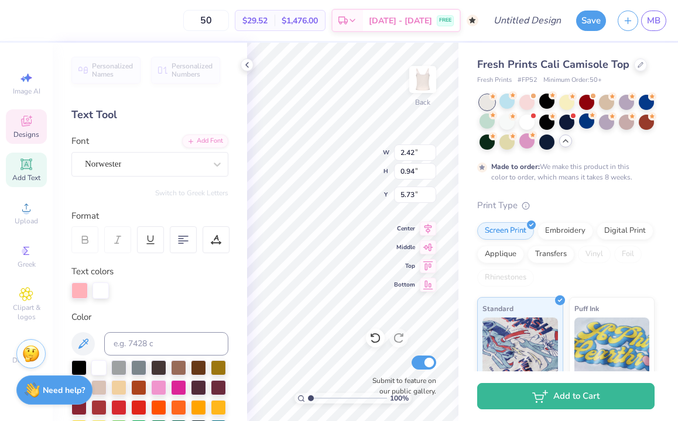
type textarea "Ignite"
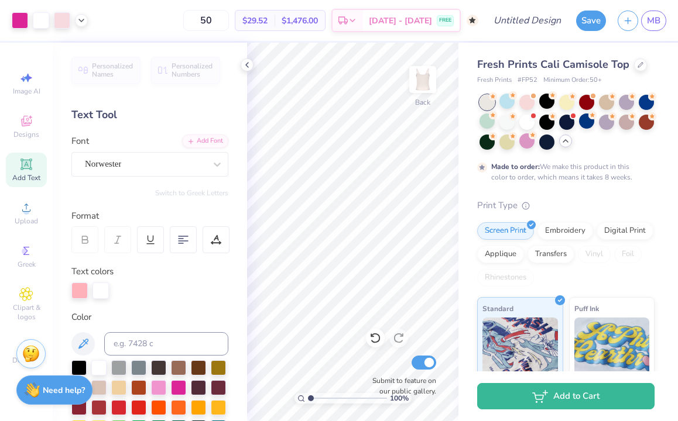
click at [465, 269] on div "Fresh Prints Cali Camisole Top Fresh Prints # FP52 Minimum Order: 50 + Made to …" at bounding box center [567, 302] width 219 height 519
click at [550, 99] on div at bounding box center [546, 101] width 15 height 15
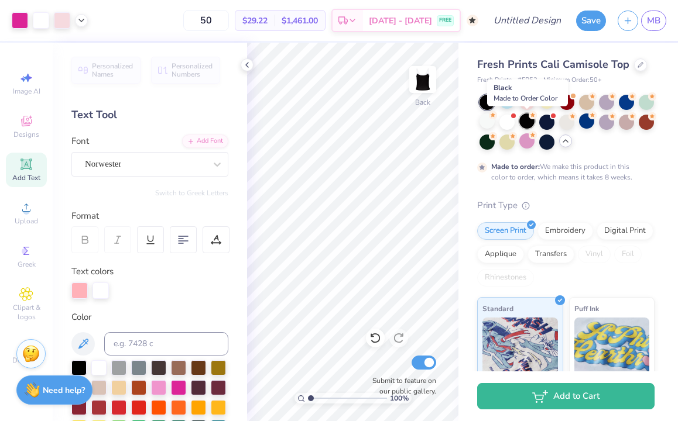
click at [530, 122] on div at bounding box center [526, 121] width 15 height 15
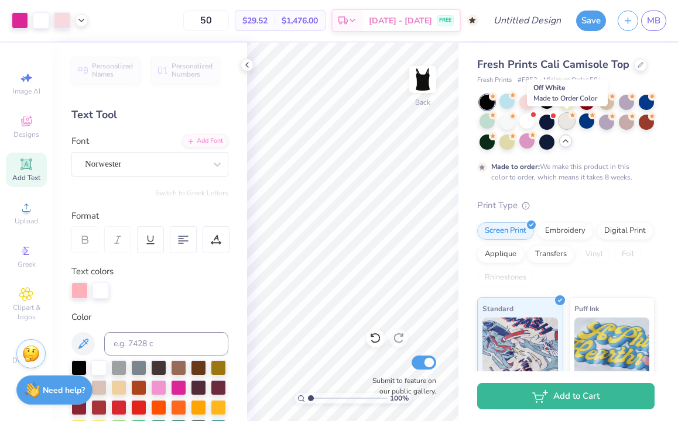
click at [569, 119] on div at bounding box center [566, 121] width 15 height 15
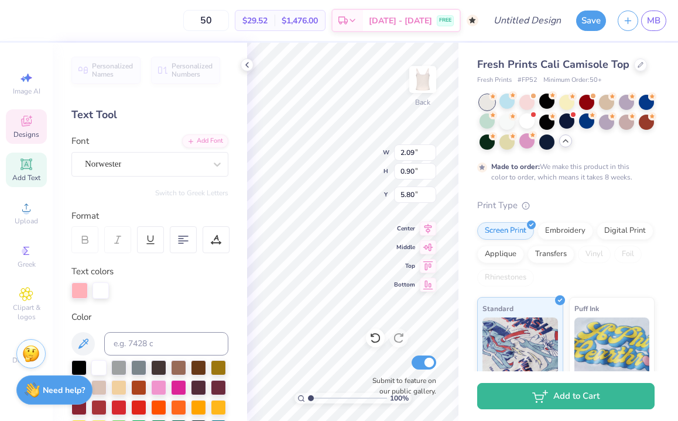
type textarea "ignite"
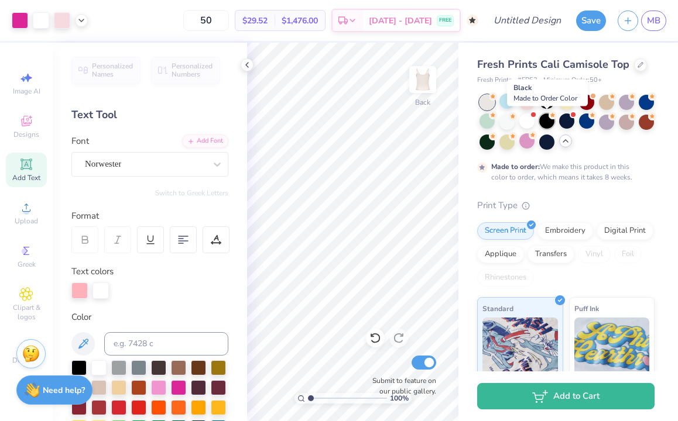
click at [549, 119] on div at bounding box center [546, 121] width 15 height 15
click at [566, 119] on div at bounding box center [566, 121] width 15 height 15
click at [222, 22] on input "50" at bounding box center [206, 20] width 46 height 21
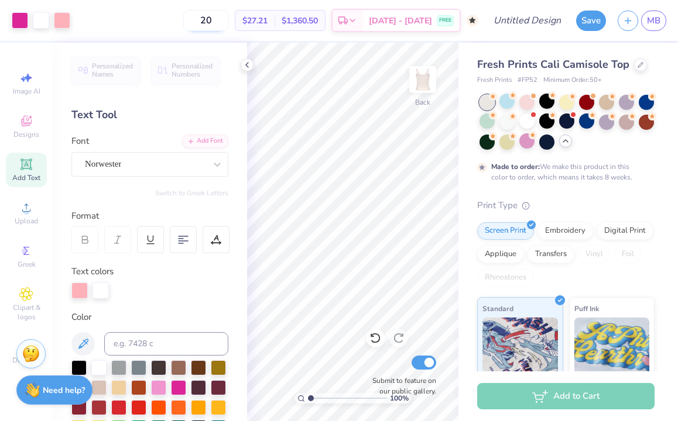
type input "50"
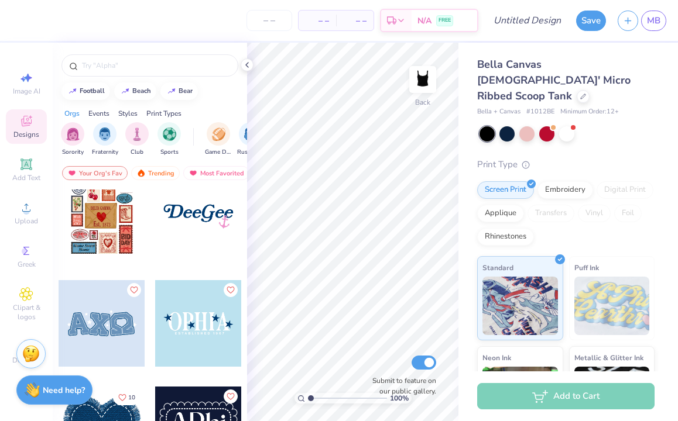
scroll to position [2793, 0]
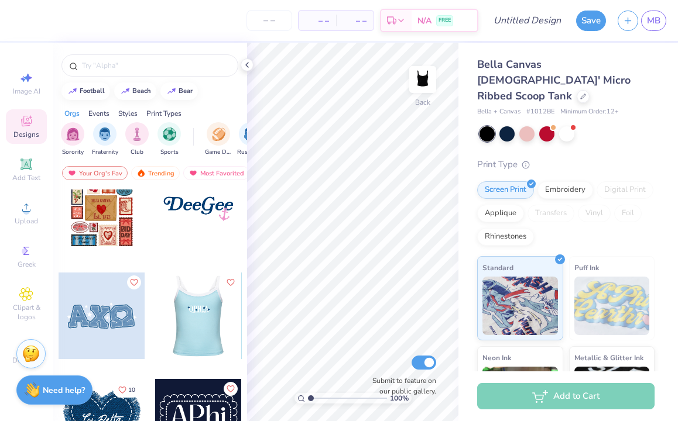
click at [198, 310] on div at bounding box center [198, 316] width 260 height 87
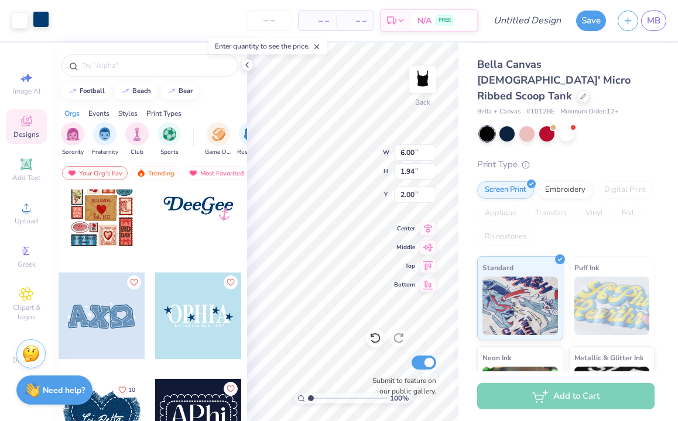
click at [39, 16] on div at bounding box center [41, 19] width 16 height 16
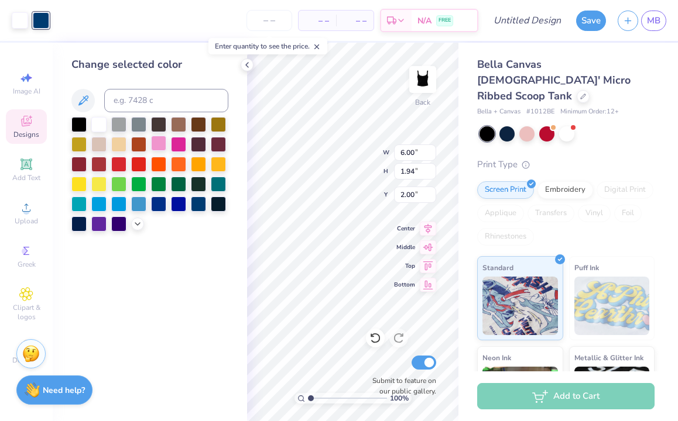
click at [163, 143] on div at bounding box center [158, 143] width 15 height 15
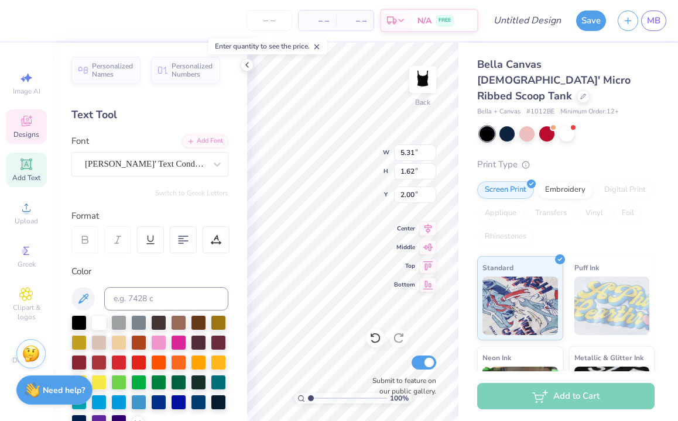
type textarea "i"
type textarea "IGNITE"
type input "4.23"
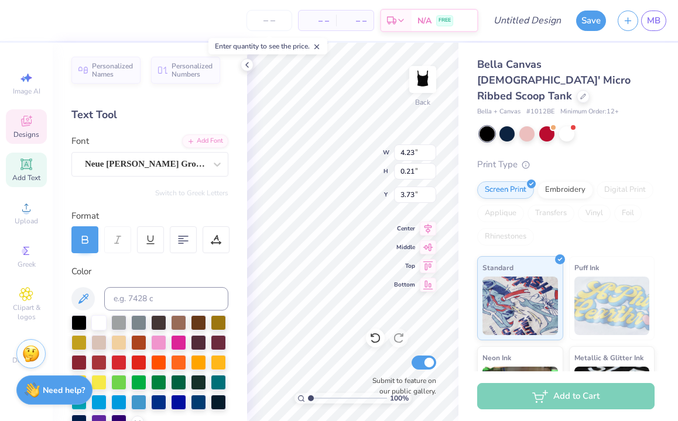
type input "0.21"
type input "3.73"
type textarea "ESTABLISHED 2010"
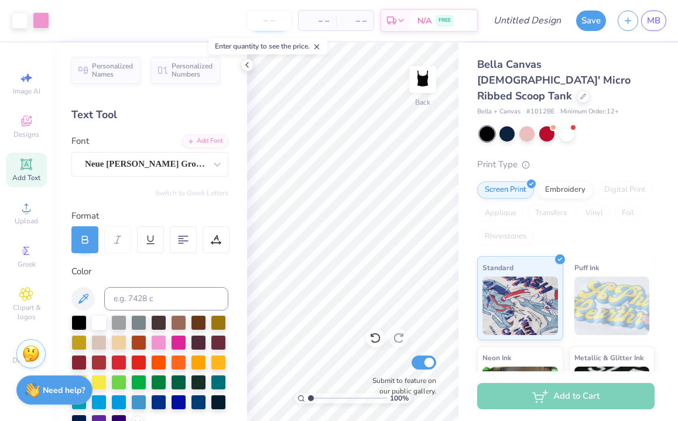
click at [269, 18] on input "number" at bounding box center [269, 20] width 46 height 21
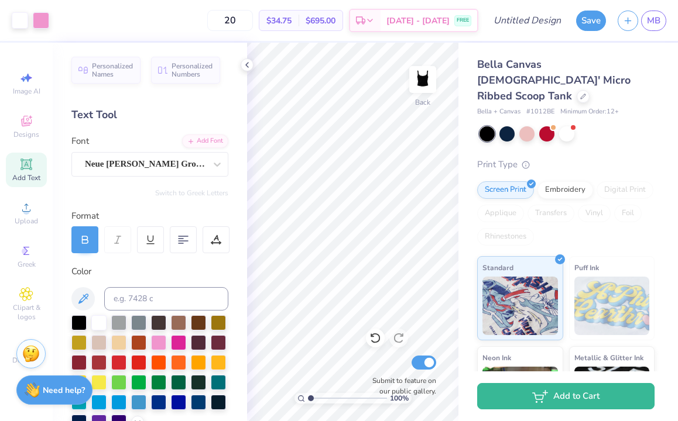
type input "20"
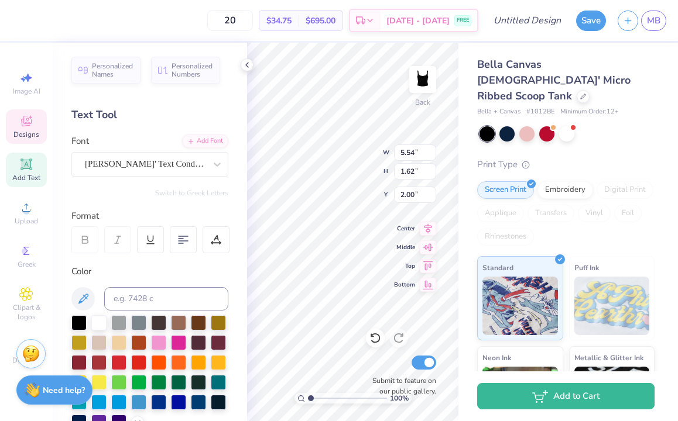
type input "4.37"
type input "1.28"
type input "2.34"
type input "2.00"
type input "3.42"
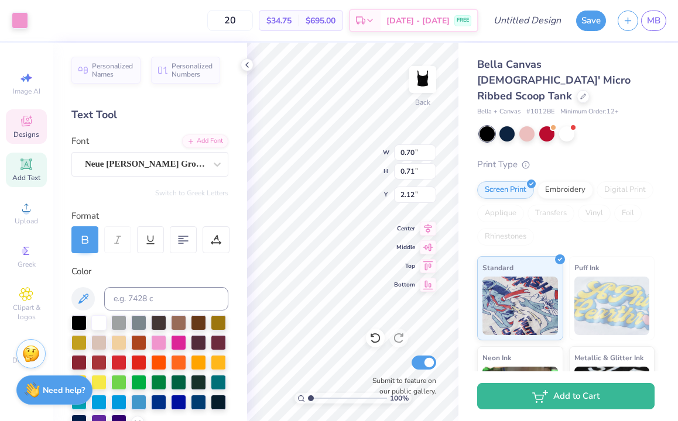
type input "0.49"
type input "2.33"
type input "0.68"
type input "0.71"
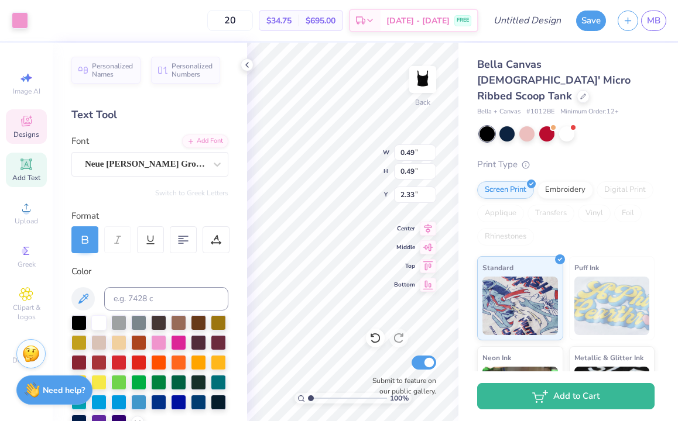
type input "2.77"
type input "0.47"
type input "0.49"
type input "2.99"
type input "2.21"
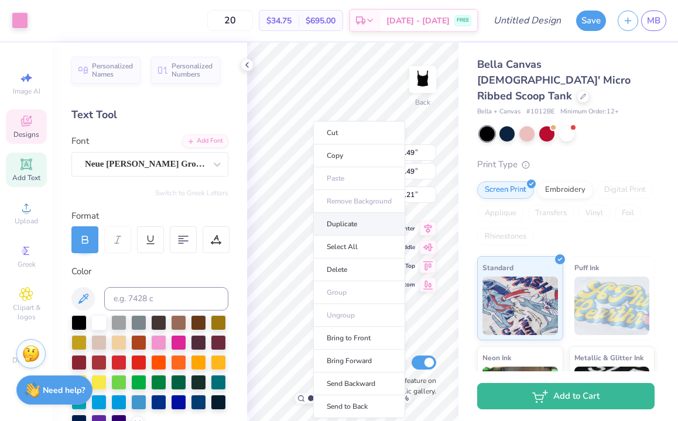
click at [340, 225] on li "Duplicate" at bounding box center [359, 224] width 92 height 23
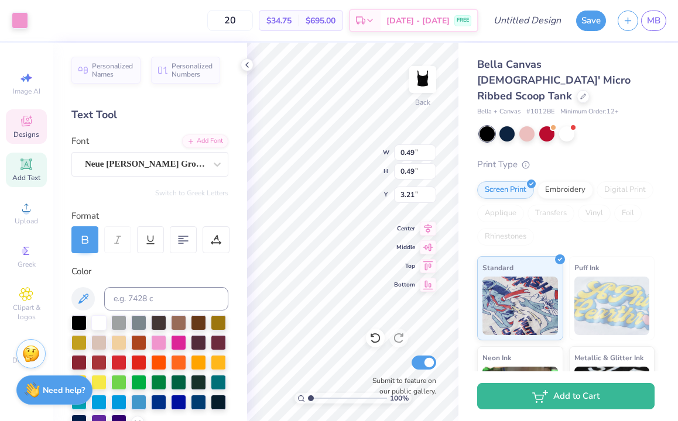
type input "3.21"
type input "0.47"
type input "2.99"
type input "2.82"
type input "2.57"
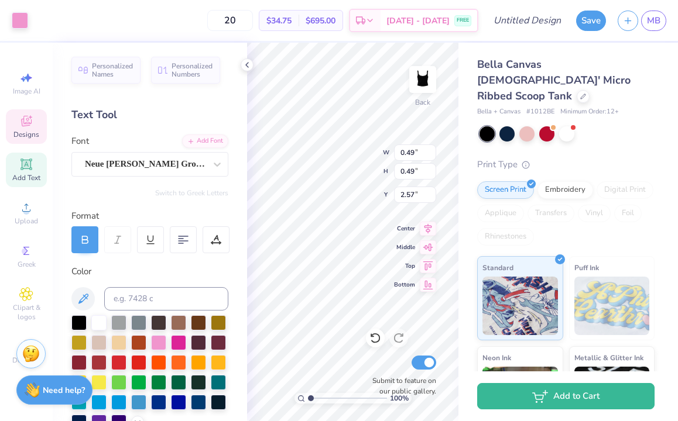
type input "2.71"
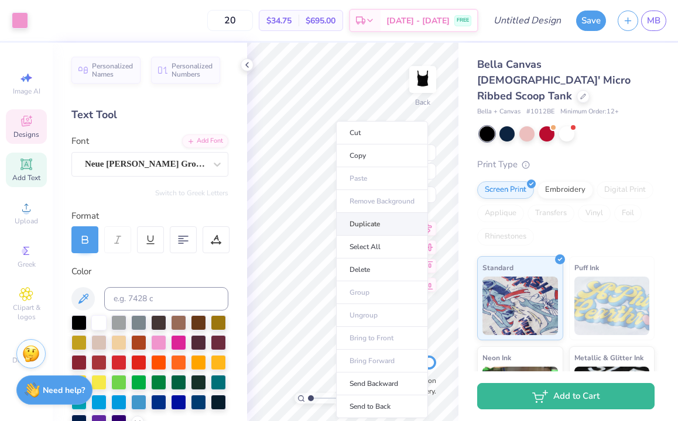
click at [366, 228] on li "Duplicate" at bounding box center [382, 224] width 92 height 23
type input "3.71"
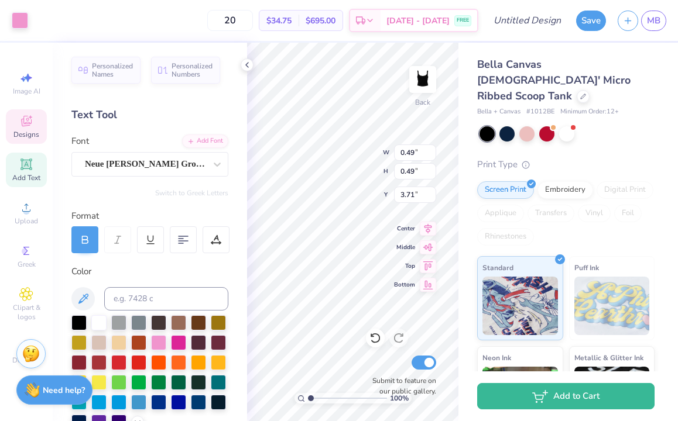
type input "0.71"
type input "0.70"
type input "2.17"
type input "2.21"
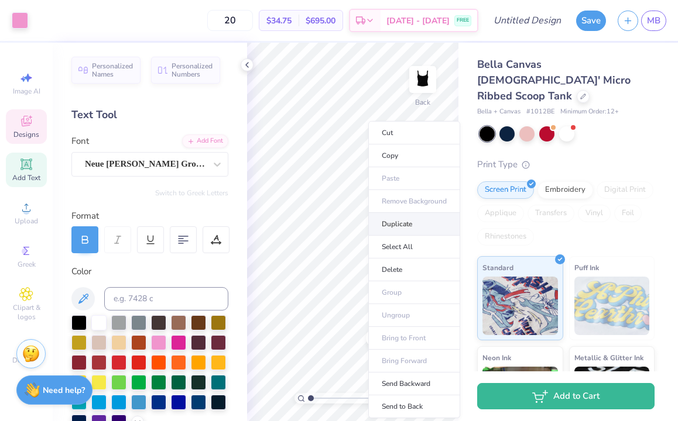
click at [385, 221] on li "Duplicate" at bounding box center [414, 224] width 92 height 23
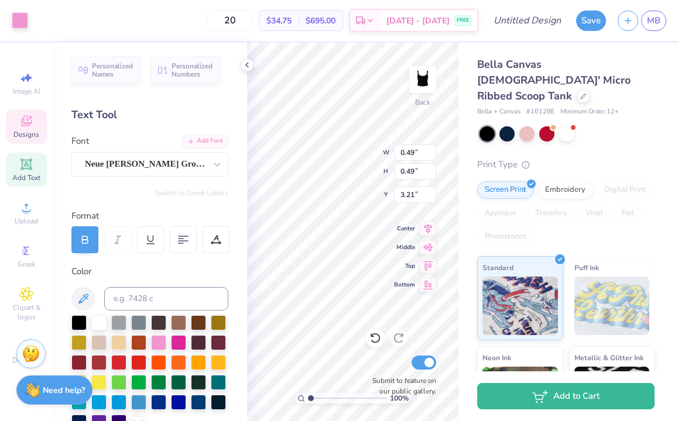
type input "3.21"
click at [397, 224] on span "Center" at bounding box center [404, 227] width 21 height 8
type input "0.50"
type input "0.48"
type input "0.68"
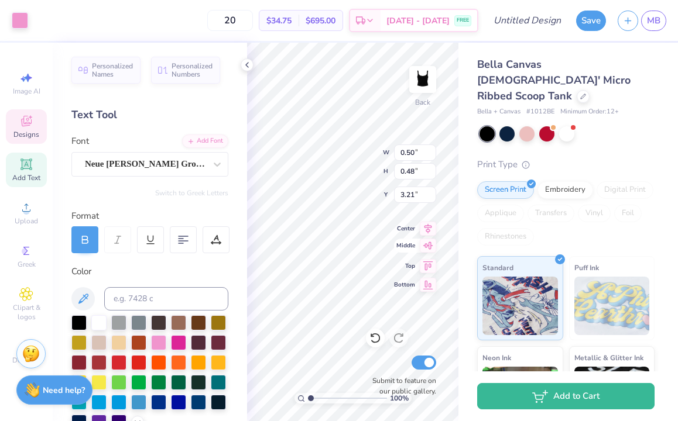
type input "0.71"
type input "2.71"
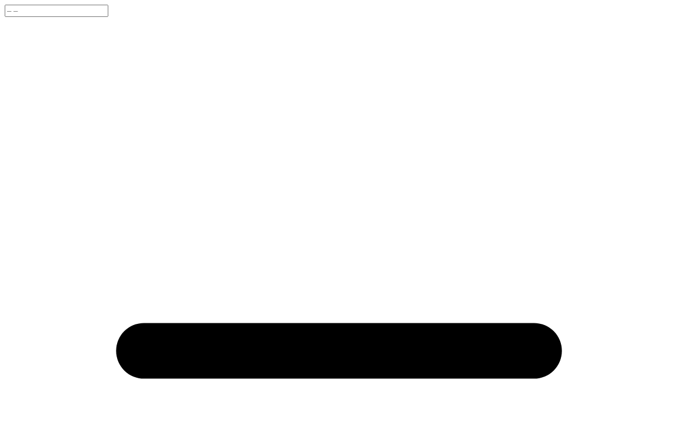
scroll to position [82, 0]
click at [108, 17] on input "number" at bounding box center [57, 11] width 104 height 12
type input "20"
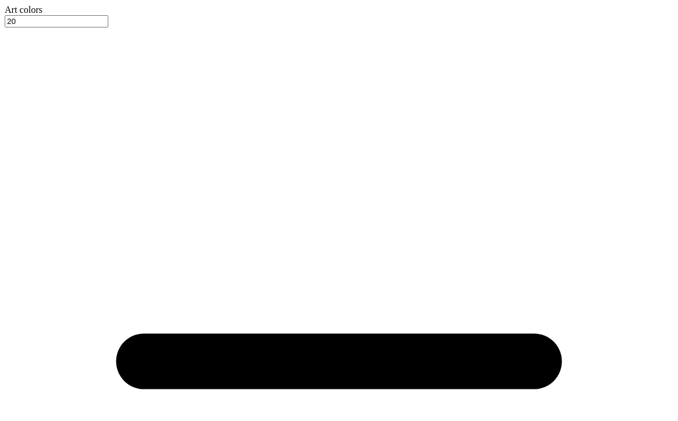
click at [20, 15] on div at bounding box center [339, 15] width 668 height 0
click at [43, 15] on div at bounding box center [339, 15] width 668 height 0
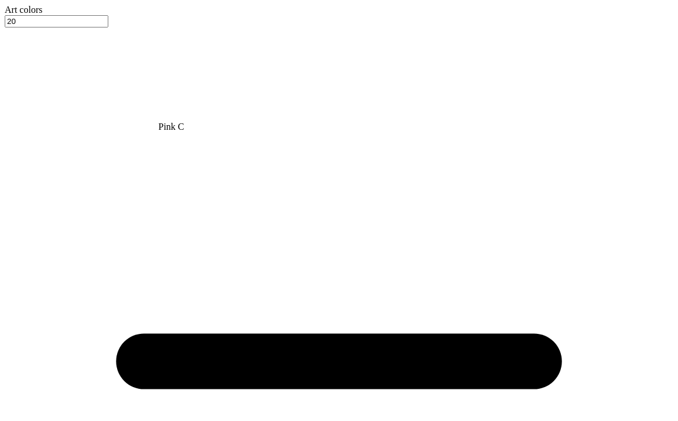
click at [61, 15] on div at bounding box center [339, 15] width 668 height 0
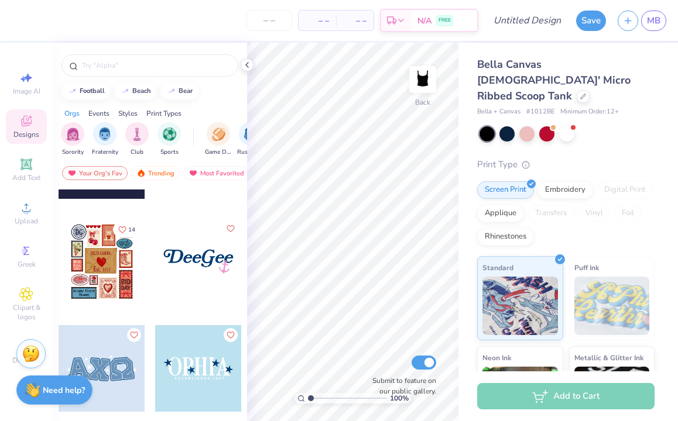
scroll to position [2750, 0]
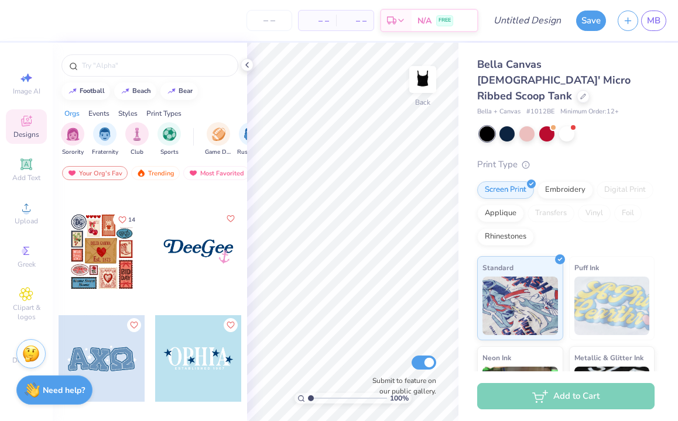
click at [204, 354] on div at bounding box center [198, 358] width 87 height 87
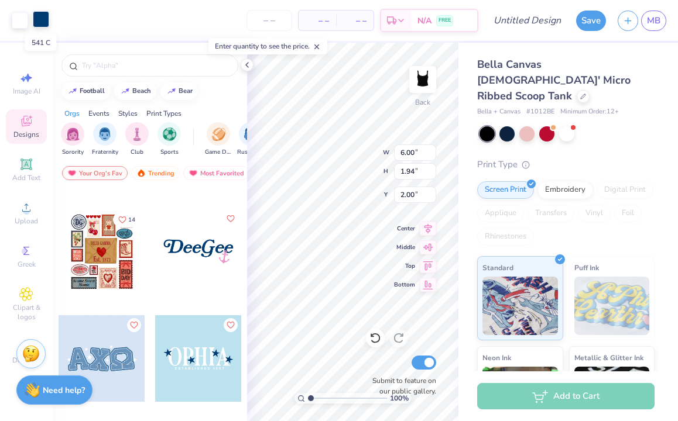
click at [37, 22] on div at bounding box center [41, 19] width 16 height 16
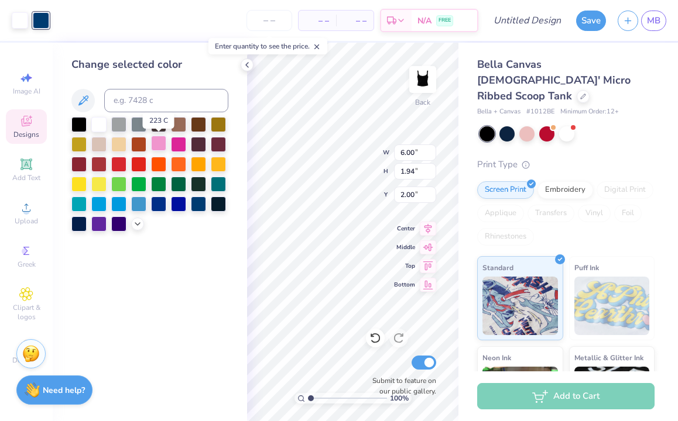
click at [162, 144] on div at bounding box center [158, 143] width 15 height 15
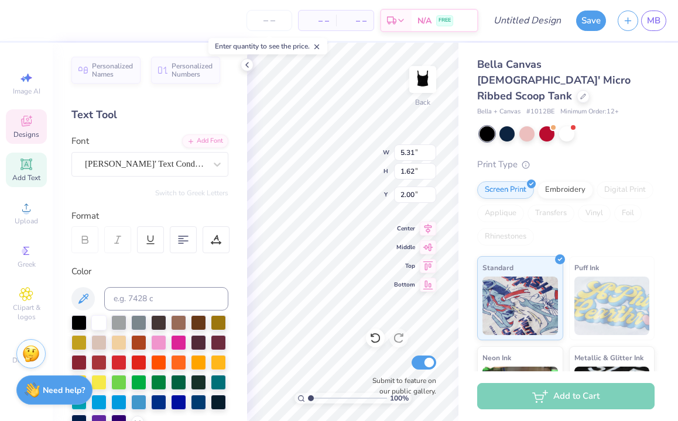
type textarea "I"
type textarea "i"
type textarea "IGNITE"
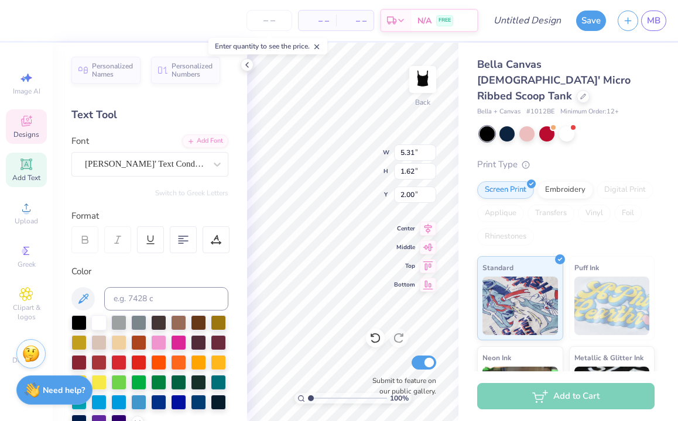
type input "4.23"
type input "0.21"
type input "3.73"
type textarea "ESTABLISHED 2010"
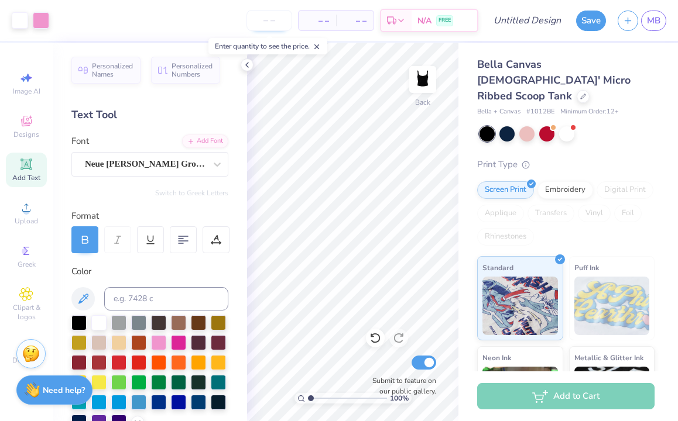
click at [281, 20] on input "number" at bounding box center [269, 20] width 46 height 21
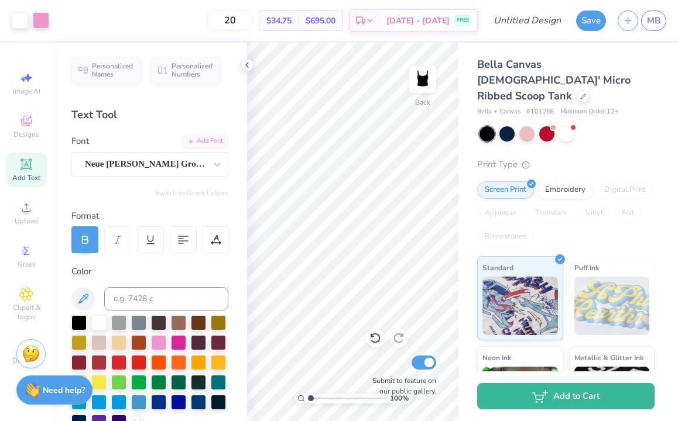
type input "20"
click at [190, 23] on div "20 $34.75 Per Item $695.00 Total Est. Delivery [DATE] - [DATE] FREE" at bounding box center [266, 20] width 423 height 41
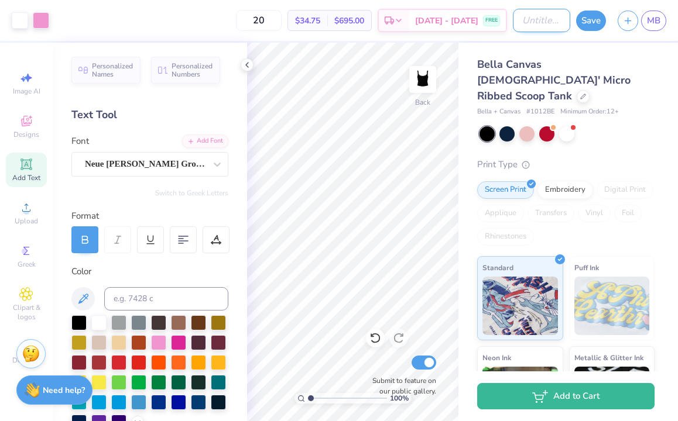
click at [534, 20] on input "Design Title" at bounding box center [541, 20] width 57 height 23
click at [559, 18] on input "Ignite Fall" at bounding box center [541, 20] width 57 height 23
type input "Ignite Fall tank 3"
click at [596, 20] on button "Save" at bounding box center [591, 19] width 30 height 20
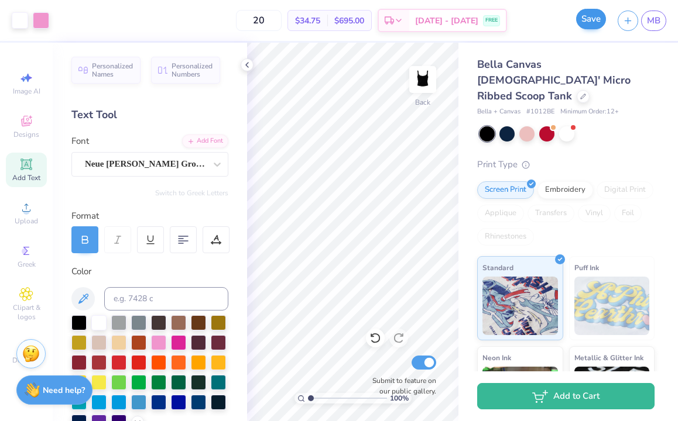
scroll to position [0, 0]
